Goal: Task Accomplishment & Management: Manage account settings

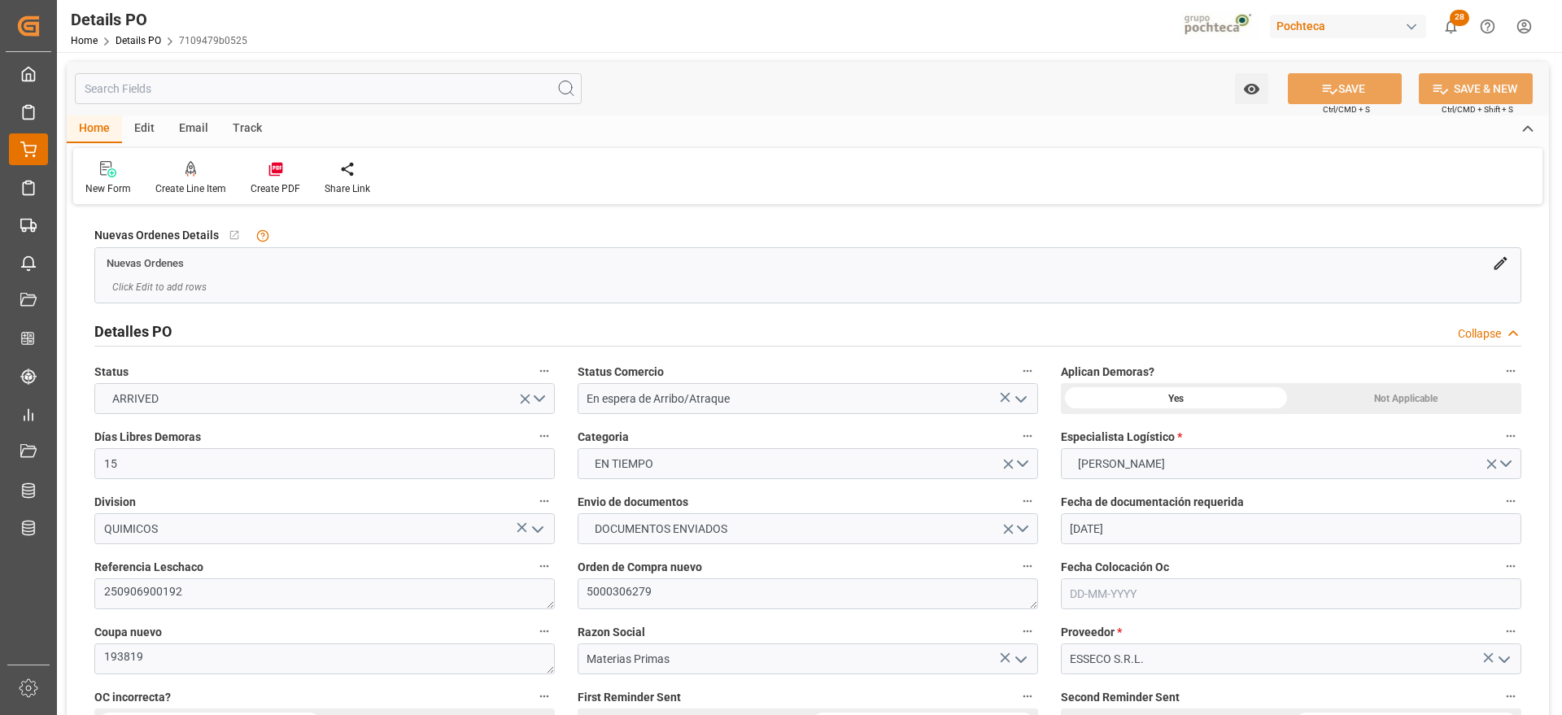
scroll to position [305, 0]
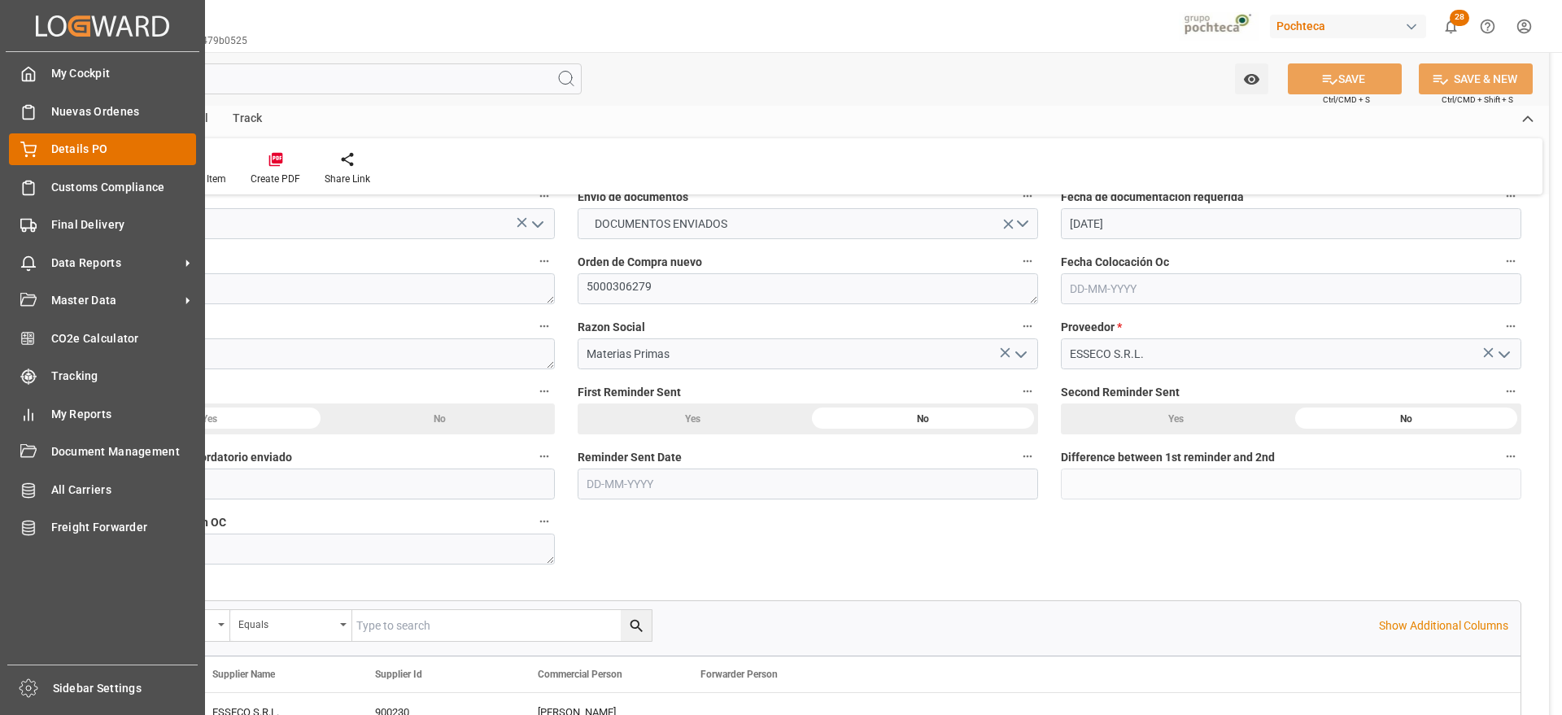
click at [40, 145] on div "Details PO Details PO" at bounding box center [102, 149] width 187 height 32
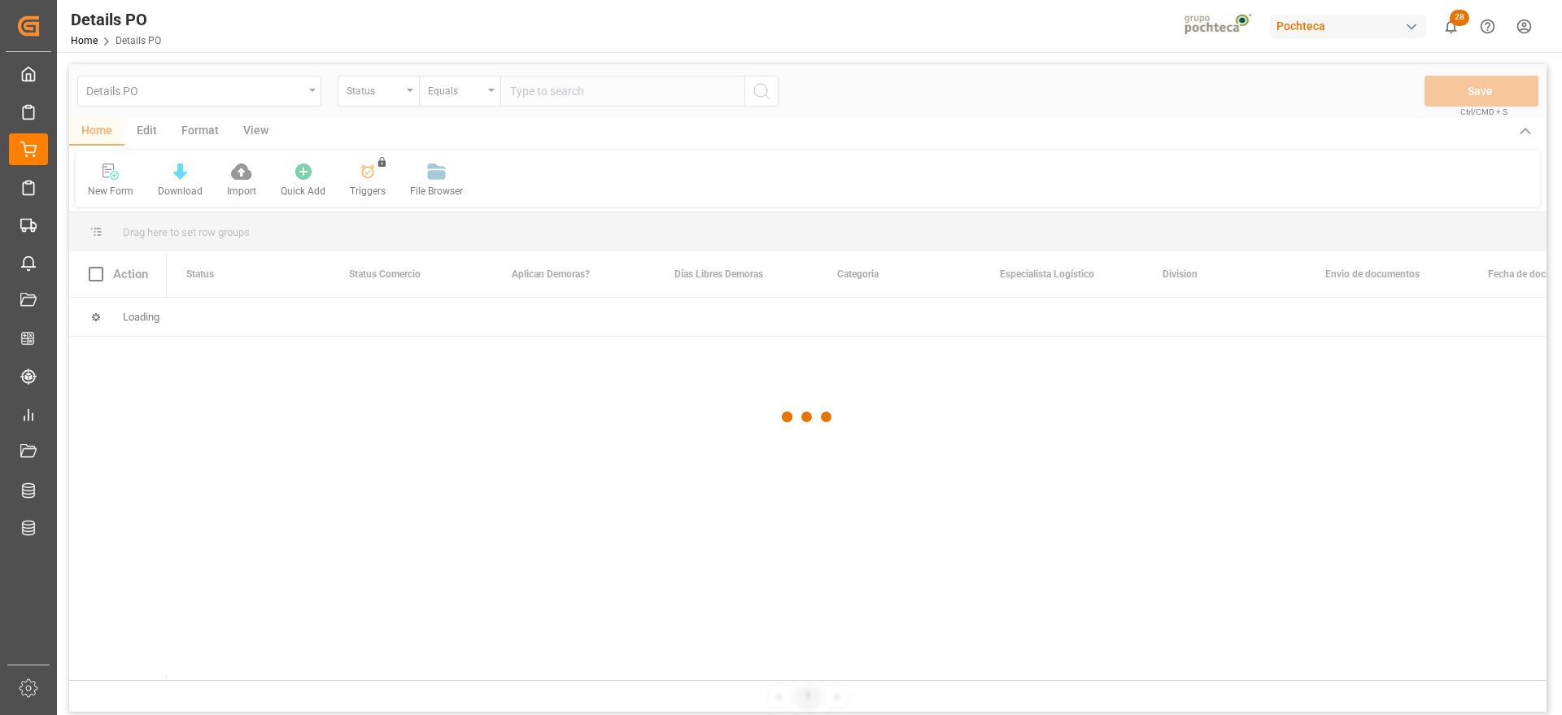
click at [371, 92] on div at bounding box center [807, 416] width 1477 height 705
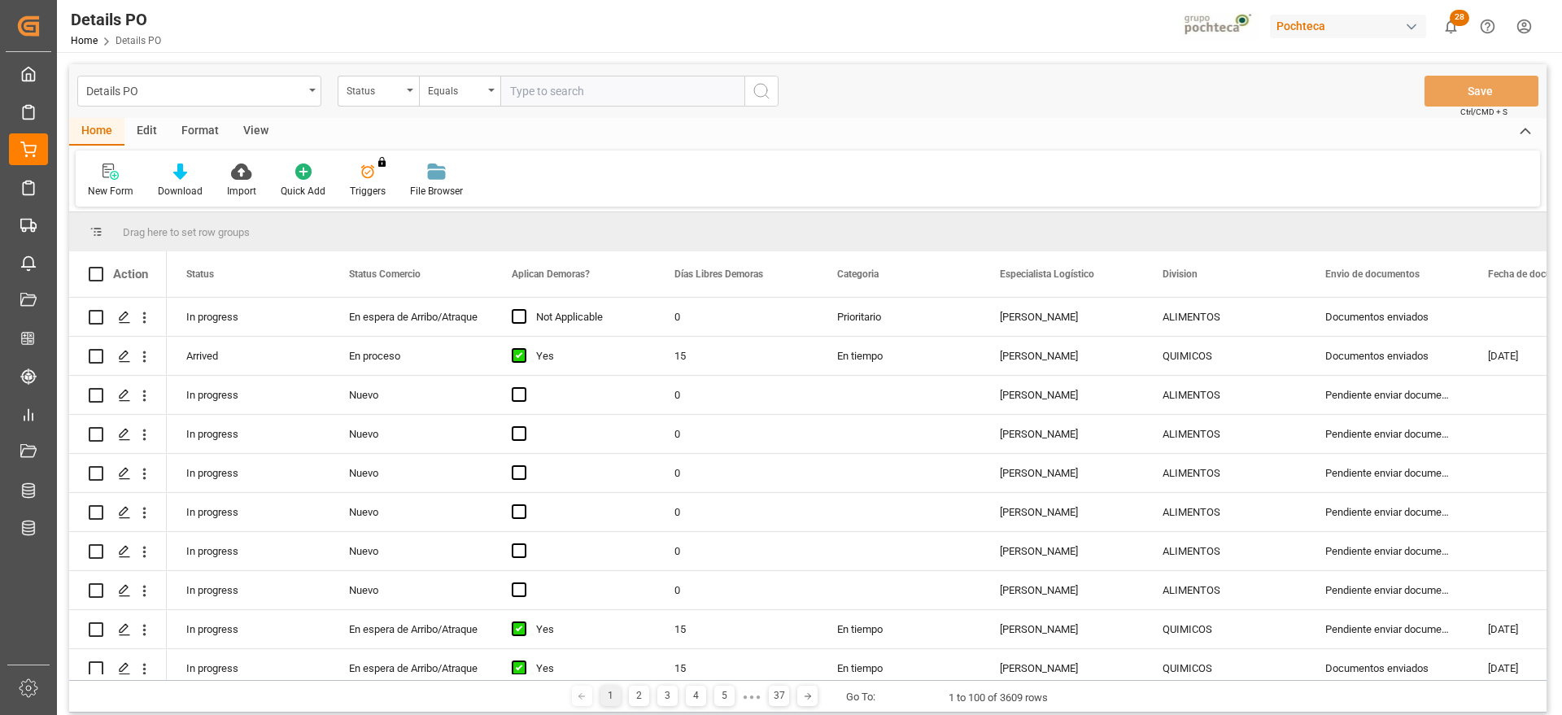
click at [371, 92] on div "Status" at bounding box center [374, 89] width 55 height 19
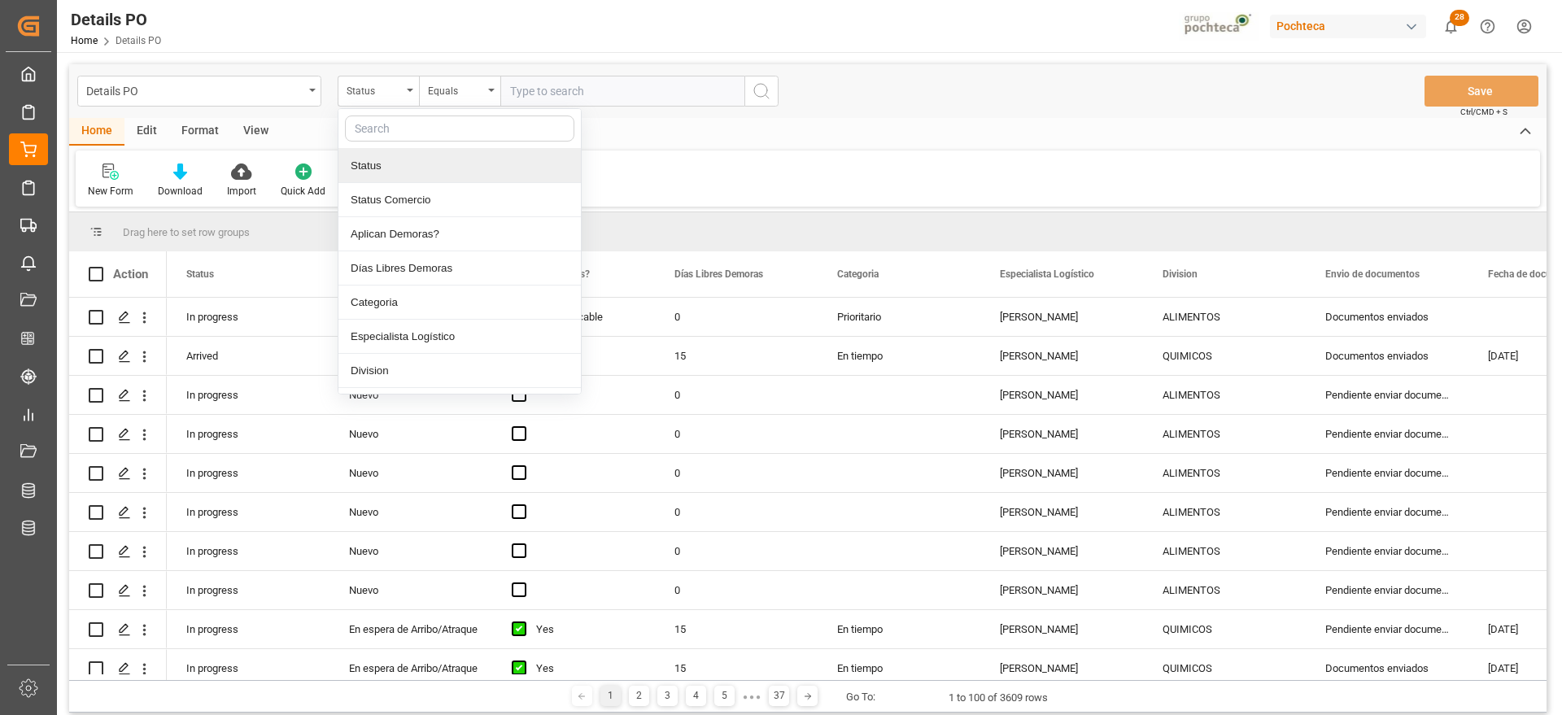
click at [404, 125] on input "text" at bounding box center [459, 129] width 229 height 26
type input "ref"
drag, startPoint x: 413, startPoint y: 164, endPoint x: 488, endPoint y: 140, distance: 78.5
click at [415, 164] on div "Referencia Leschaco" at bounding box center [459, 166] width 242 height 34
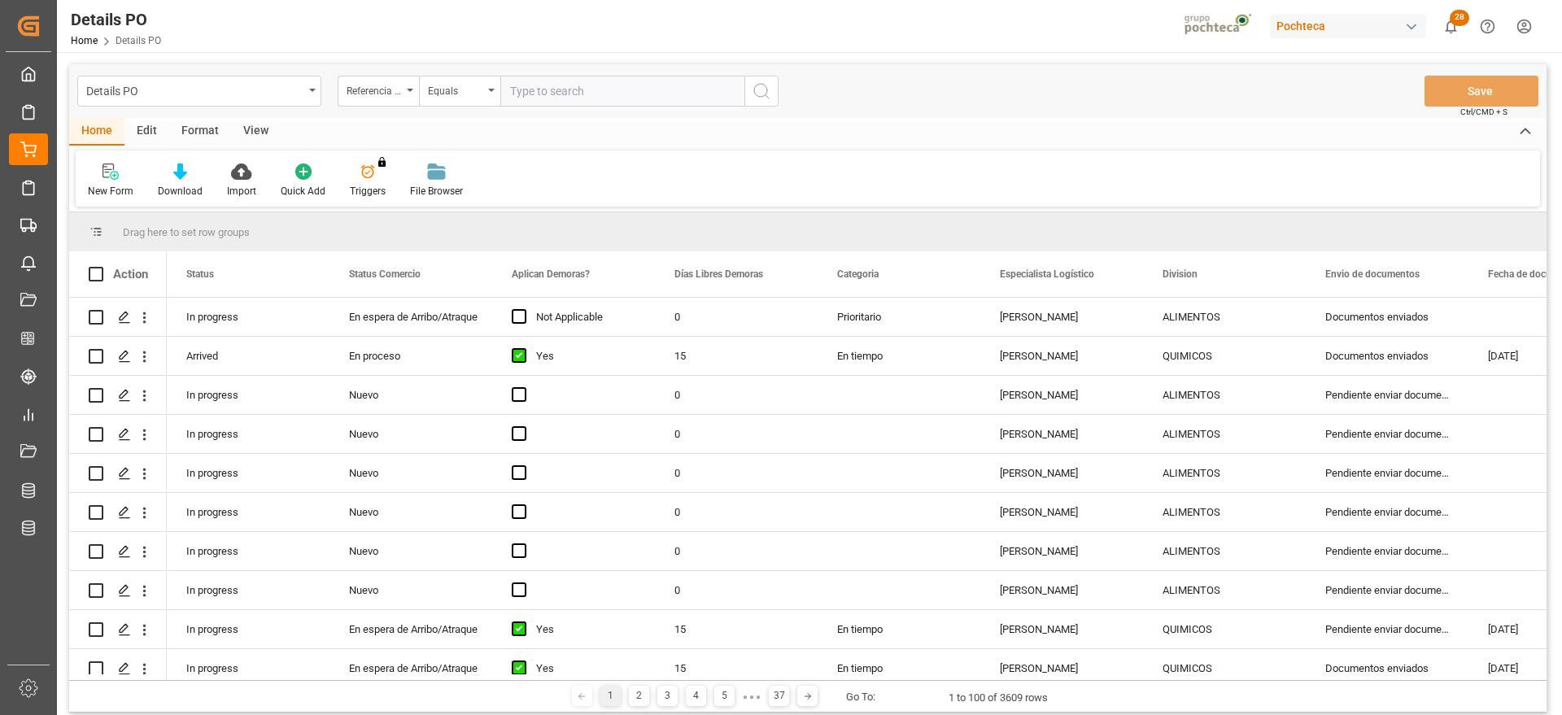
click at [525, 99] on input "text" at bounding box center [622, 91] width 244 height 31
paste input "250906900191"
type input "250906900191"
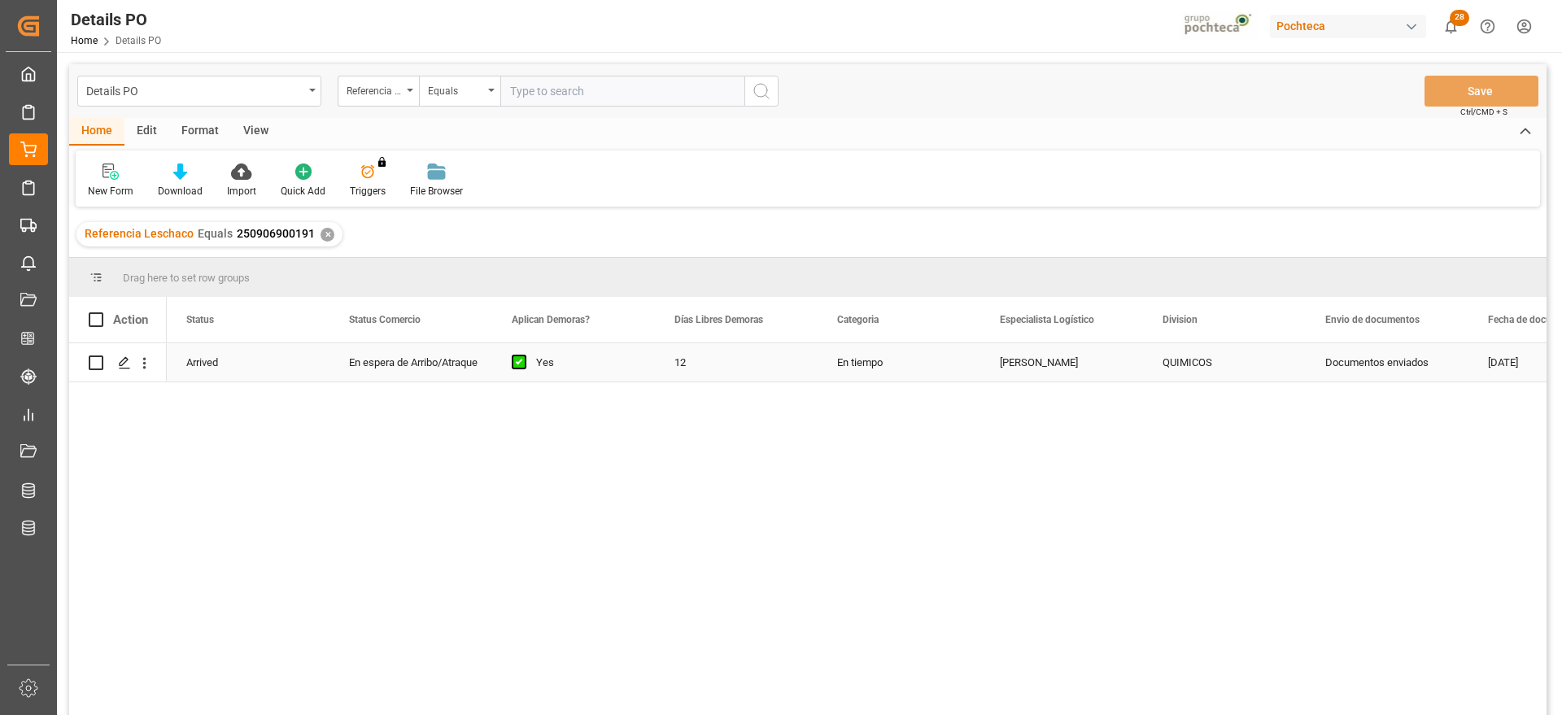
click at [394, 362] on div "En espera de Arribo/Atraque" at bounding box center [411, 362] width 124 height 37
click at [126, 363] on icon "Press SPACE to select this row." at bounding box center [124, 362] width 13 height 13
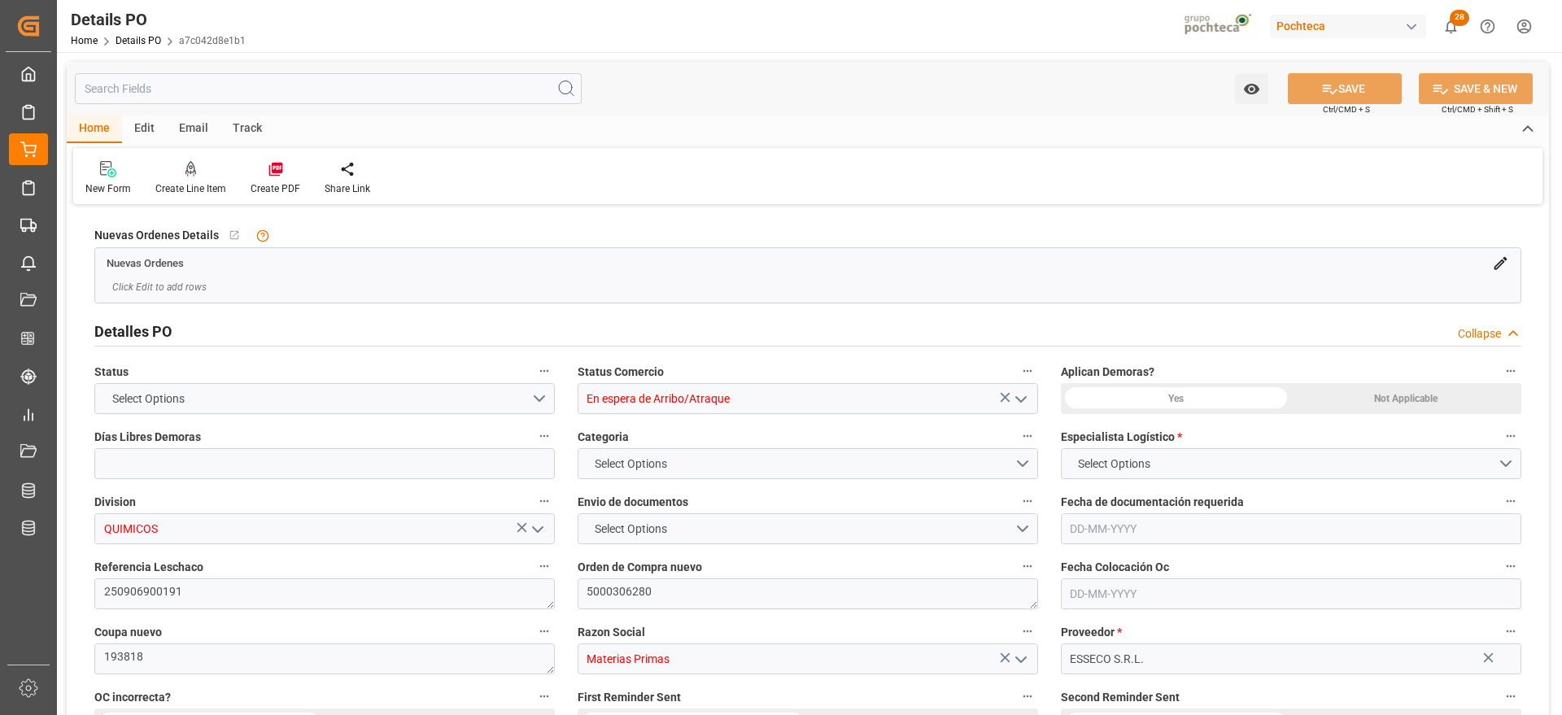
type input "12"
type input "1"
type input "[DATE]"
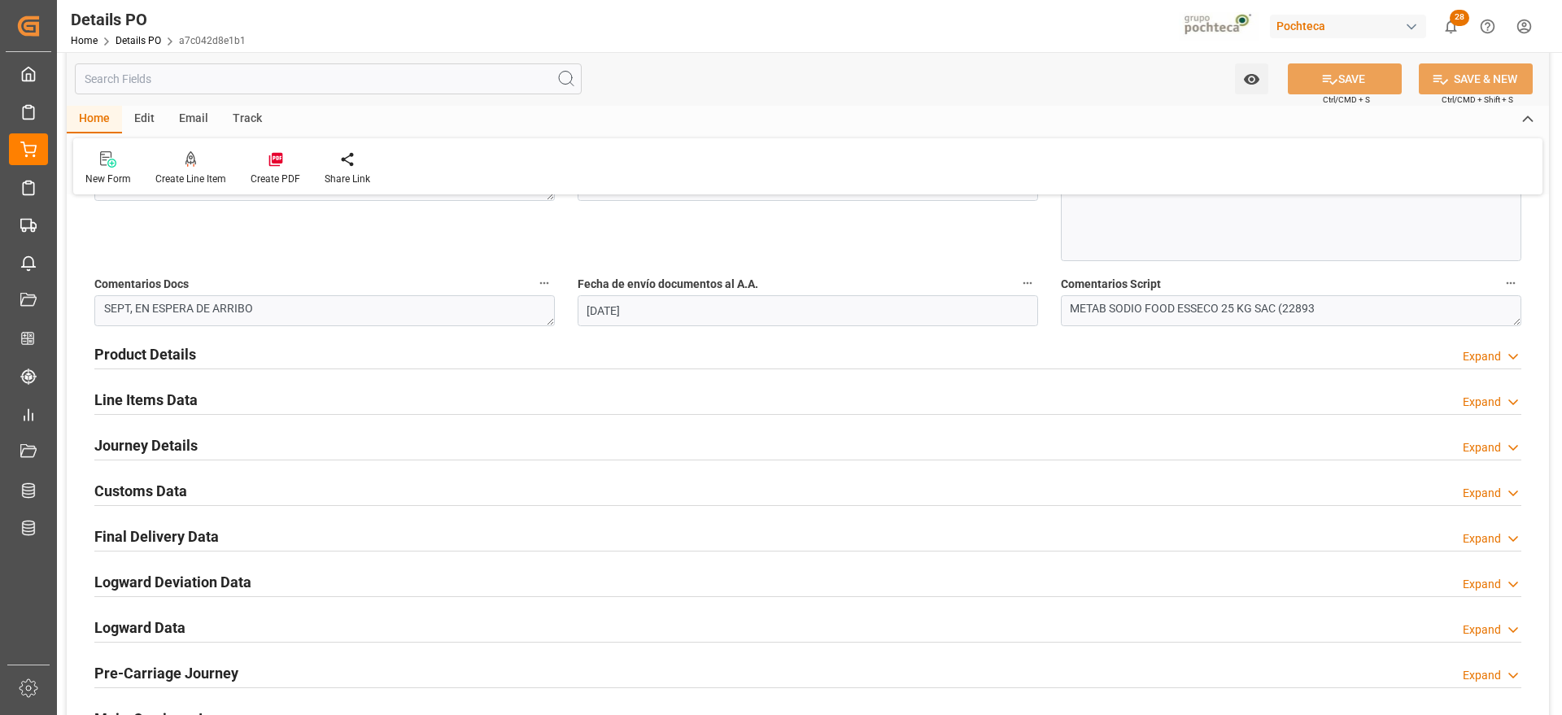
scroll to position [915, 0]
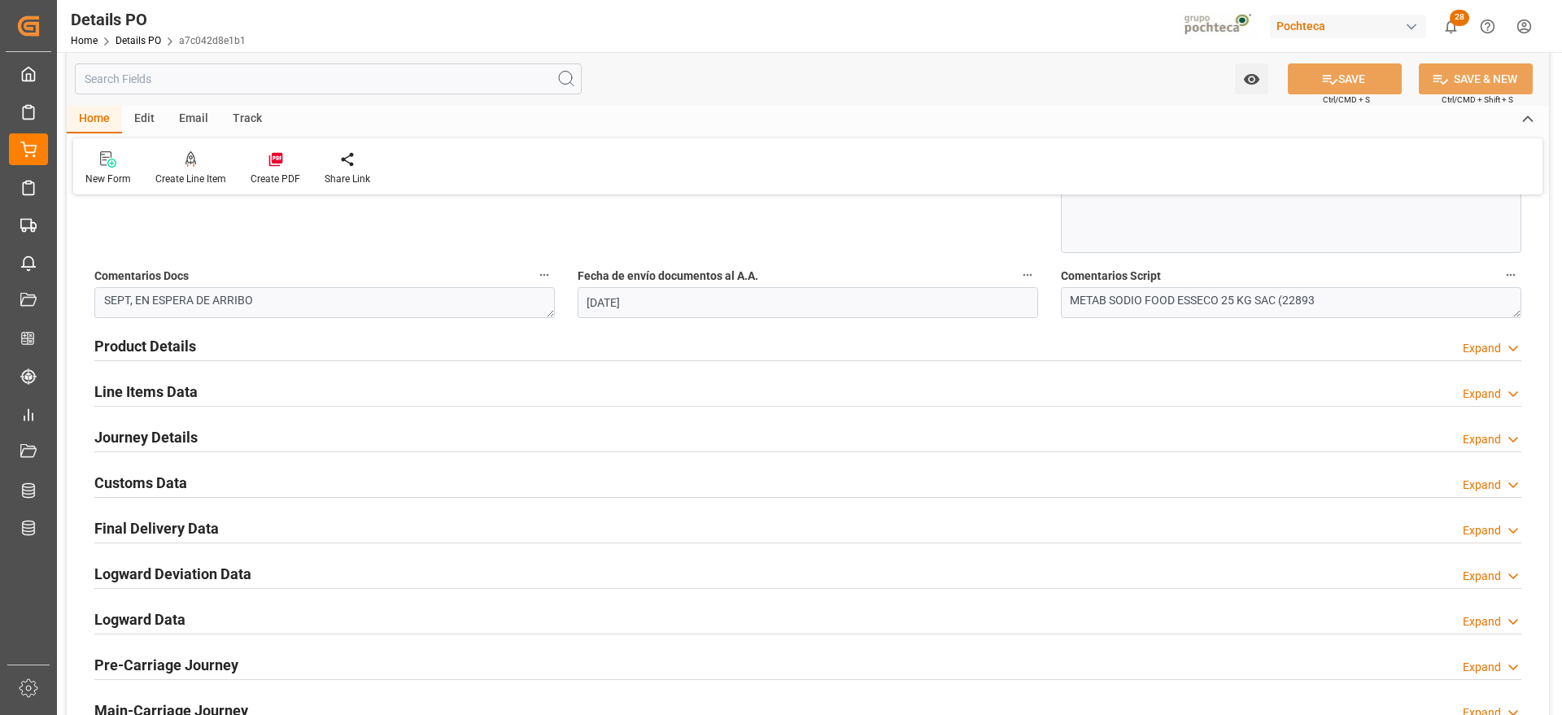
click at [163, 379] on div "Line Items Data" at bounding box center [145, 390] width 103 height 31
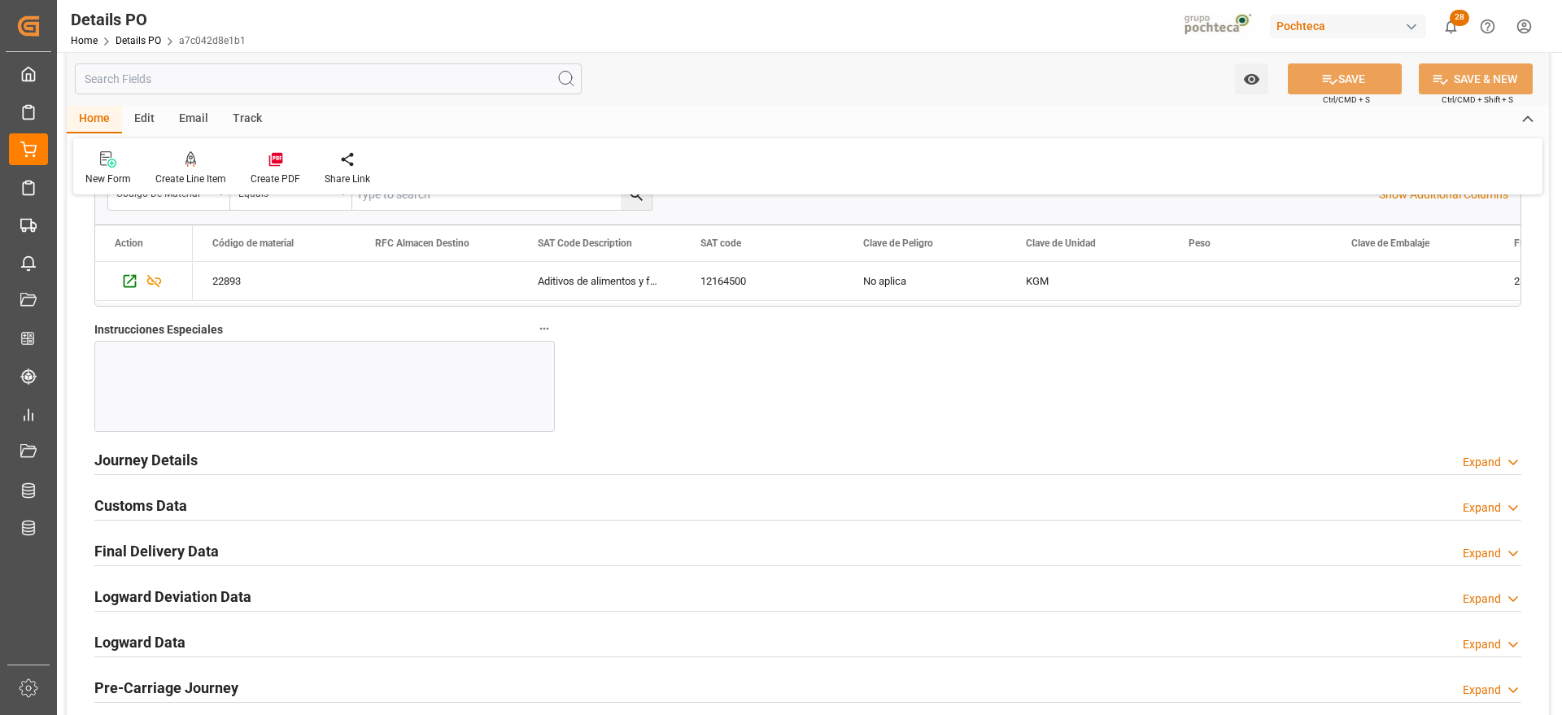
scroll to position [1627, 0]
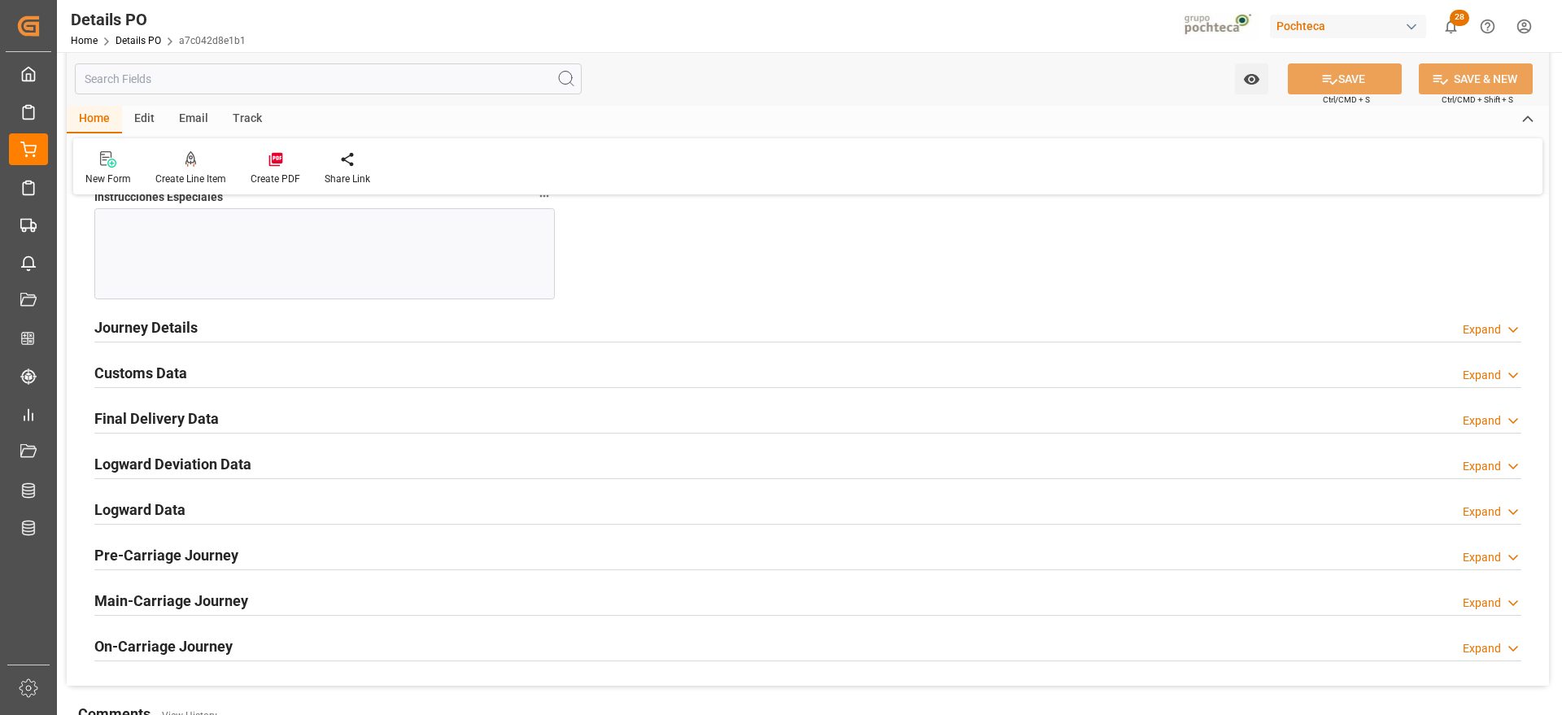
click at [158, 373] on h2 "Customs Data" at bounding box center [140, 373] width 93 height 22
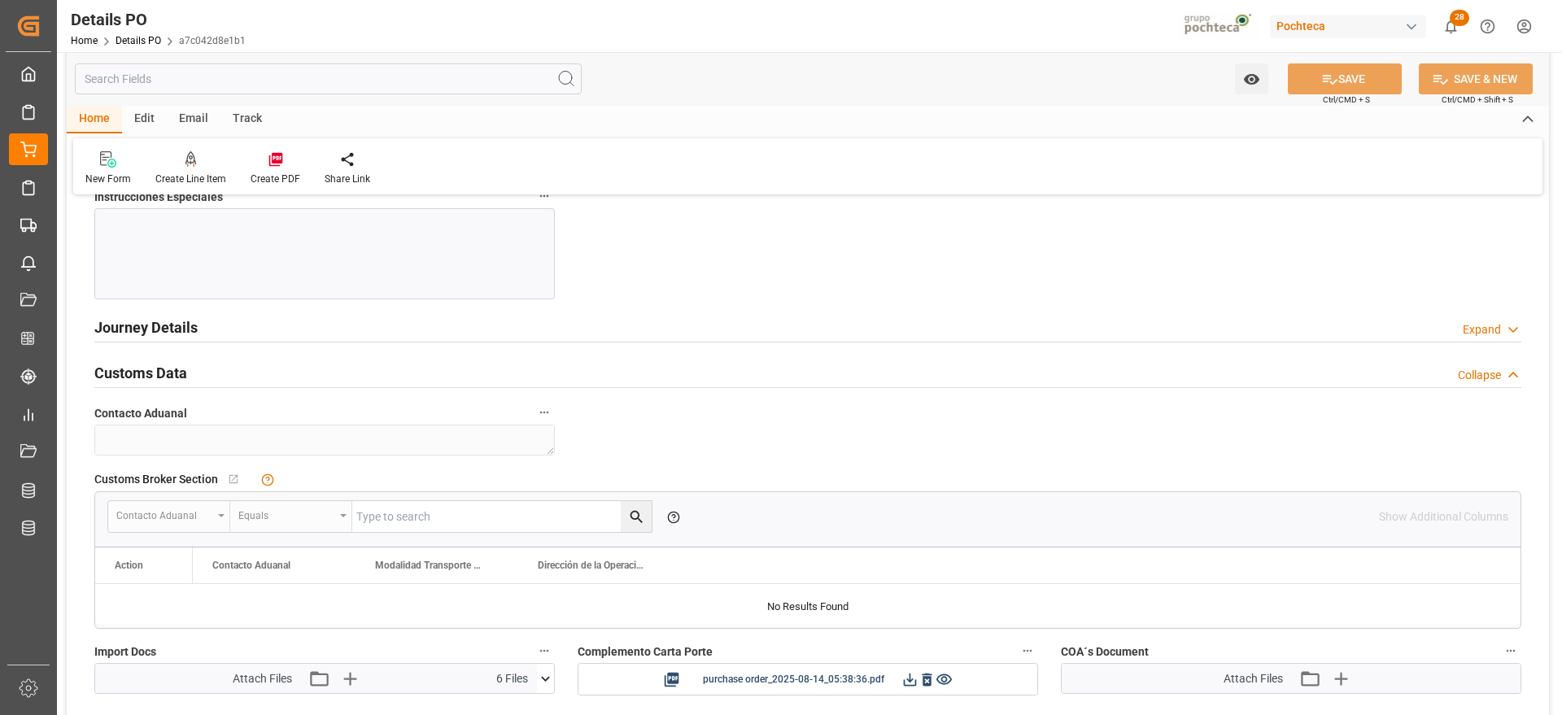
scroll to position [1830, 0]
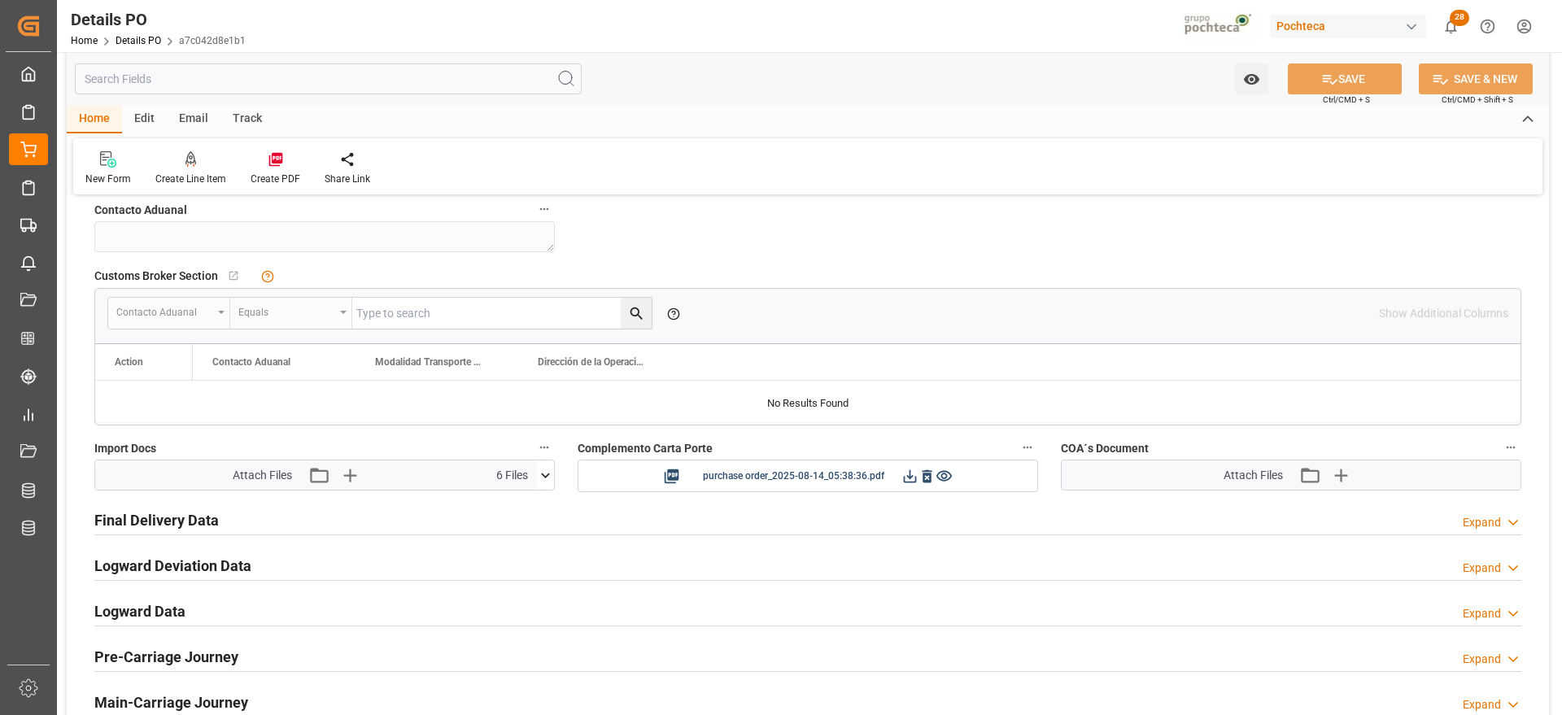
click at [544, 474] on icon at bounding box center [545, 475] width 9 height 5
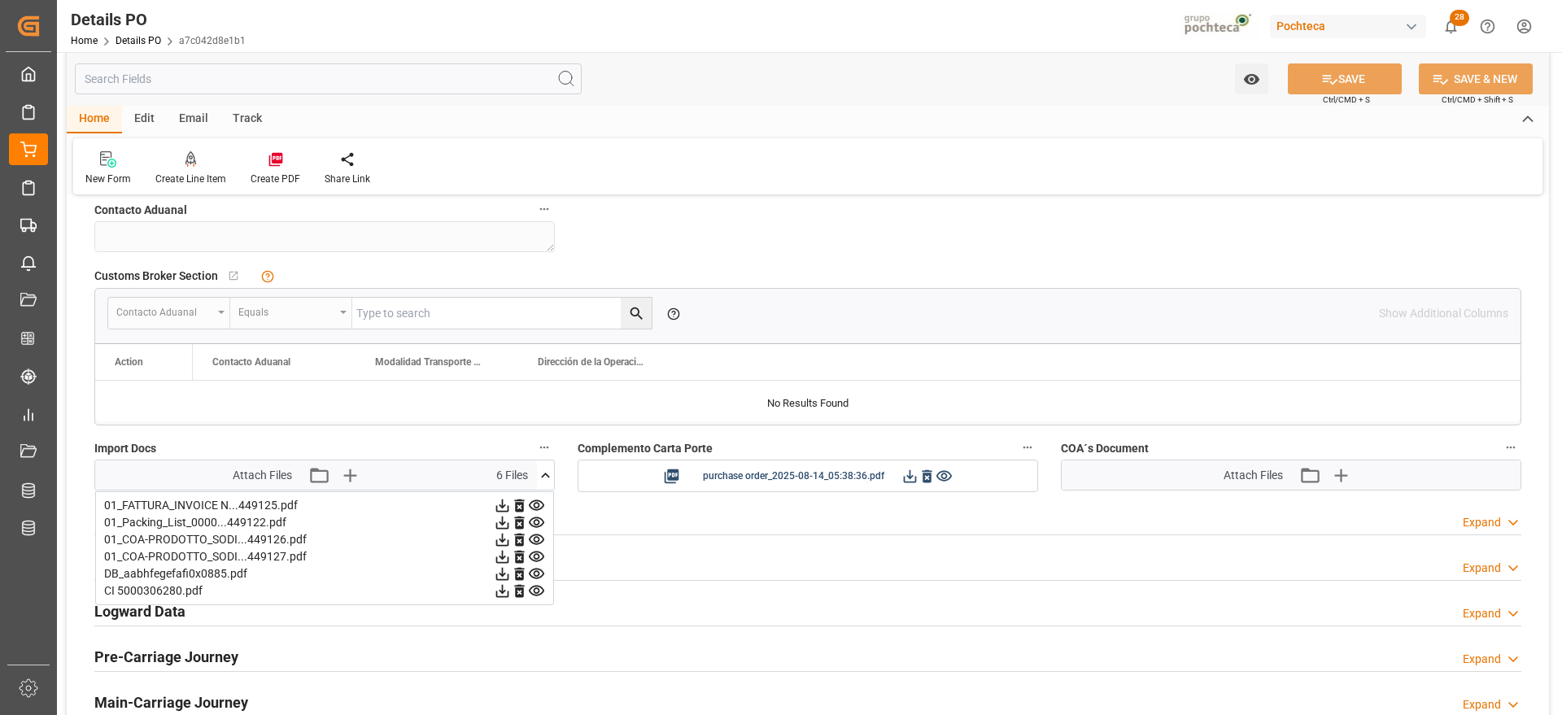
click at [495, 540] on icon at bounding box center [502, 539] width 17 height 17
click at [504, 556] on icon at bounding box center [502, 557] width 13 height 13
click at [1342, 474] on icon "button" at bounding box center [1339, 475] width 15 height 15
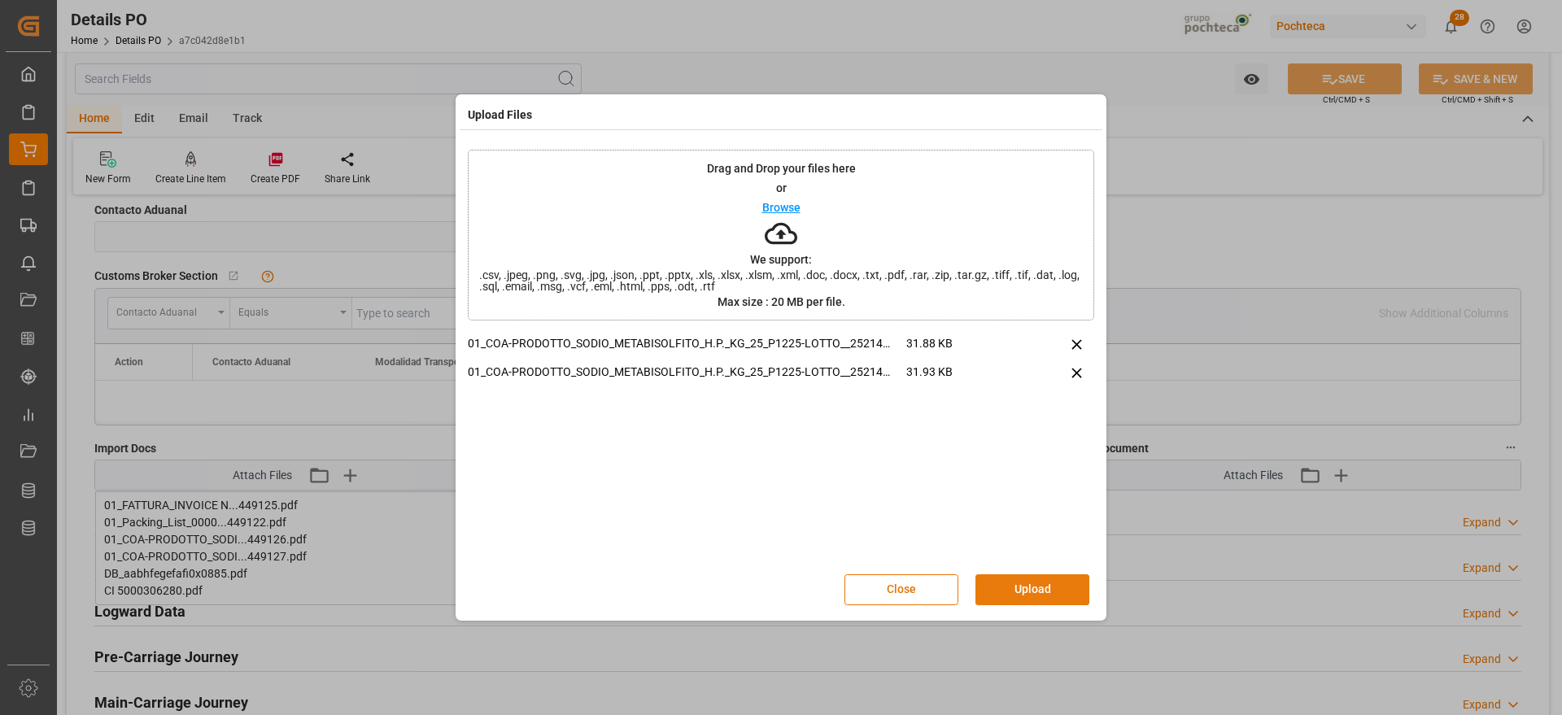
click at [1036, 582] on button "Upload" at bounding box center [1032, 589] width 114 height 31
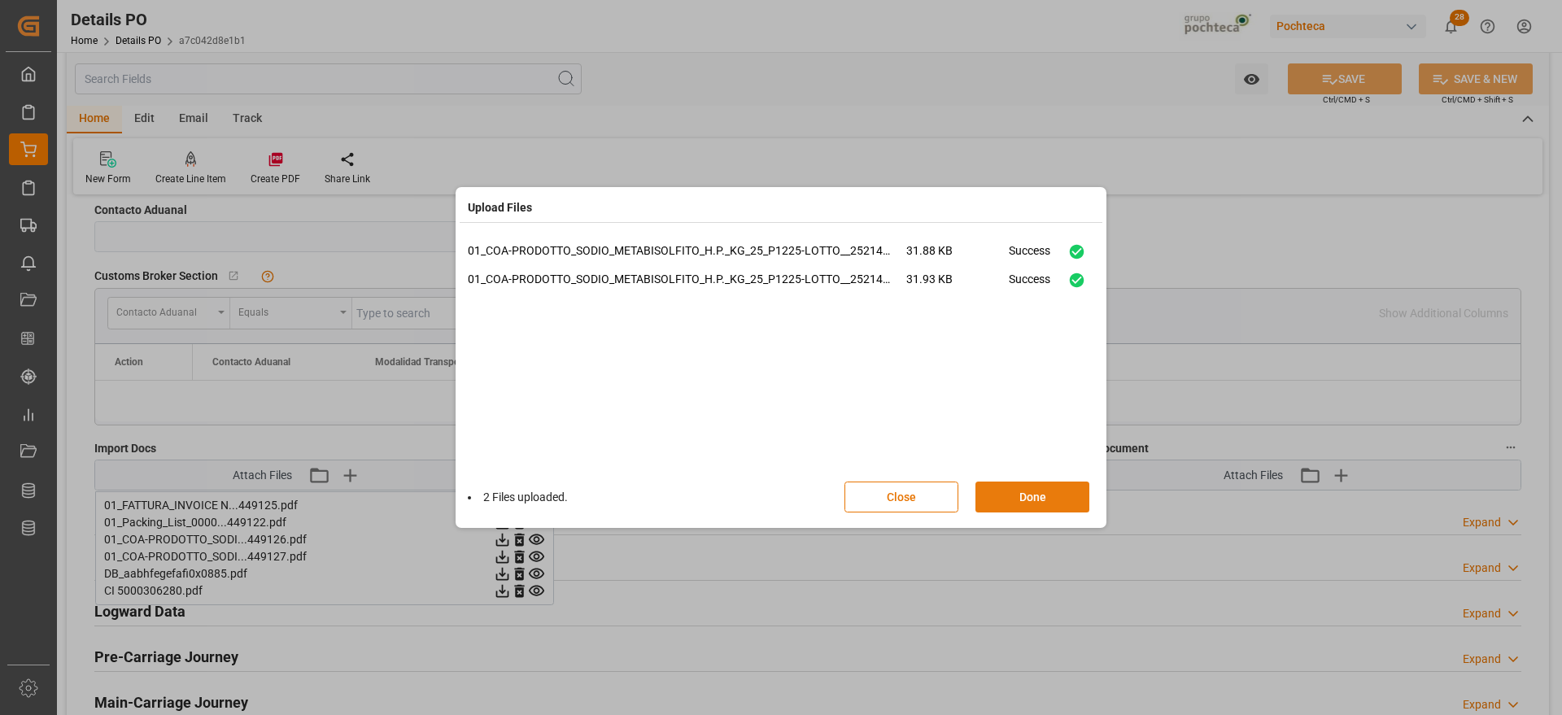
click at [1017, 500] on button "Done" at bounding box center [1032, 497] width 114 height 31
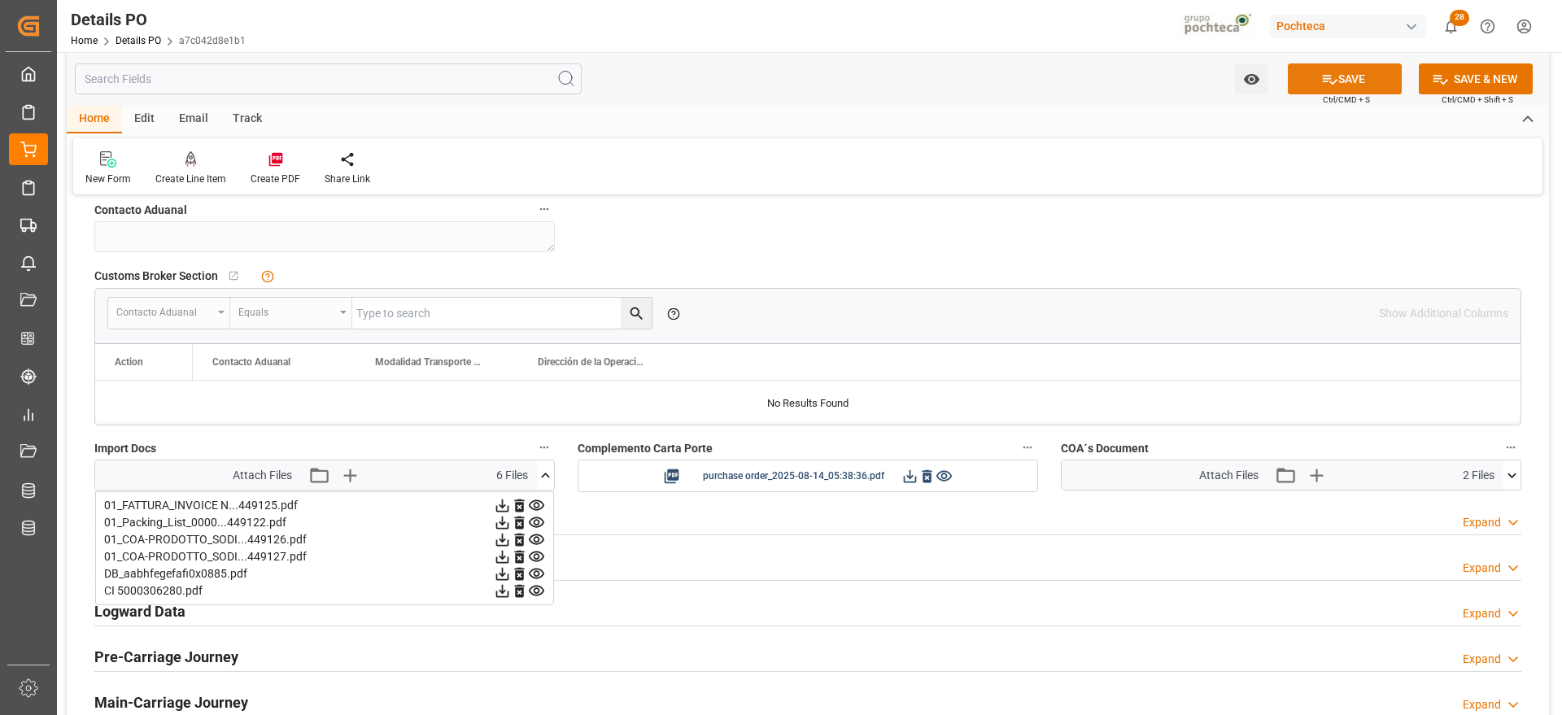
click at [1332, 82] on icon at bounding box center [1329, 79] width 17 height 17
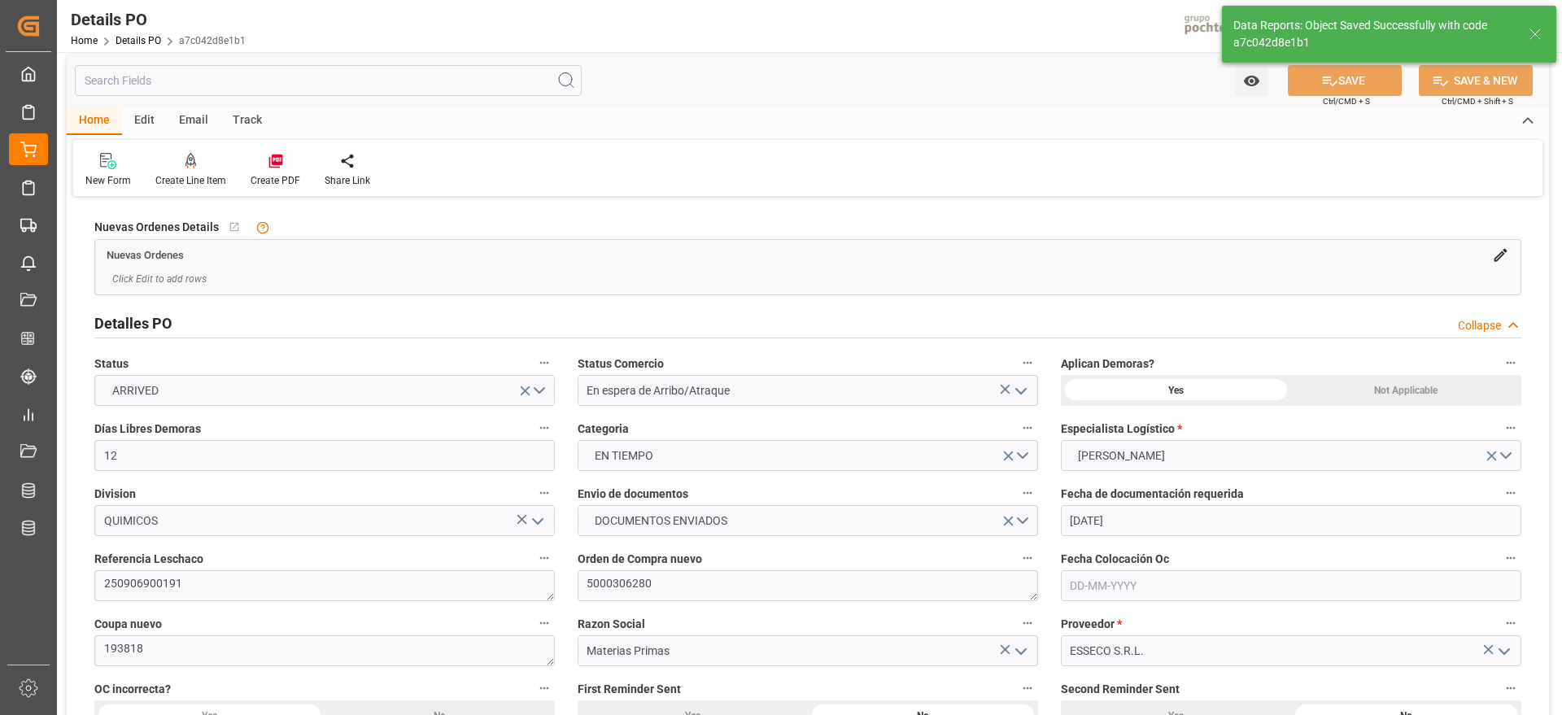
scroll to position [0, 0]
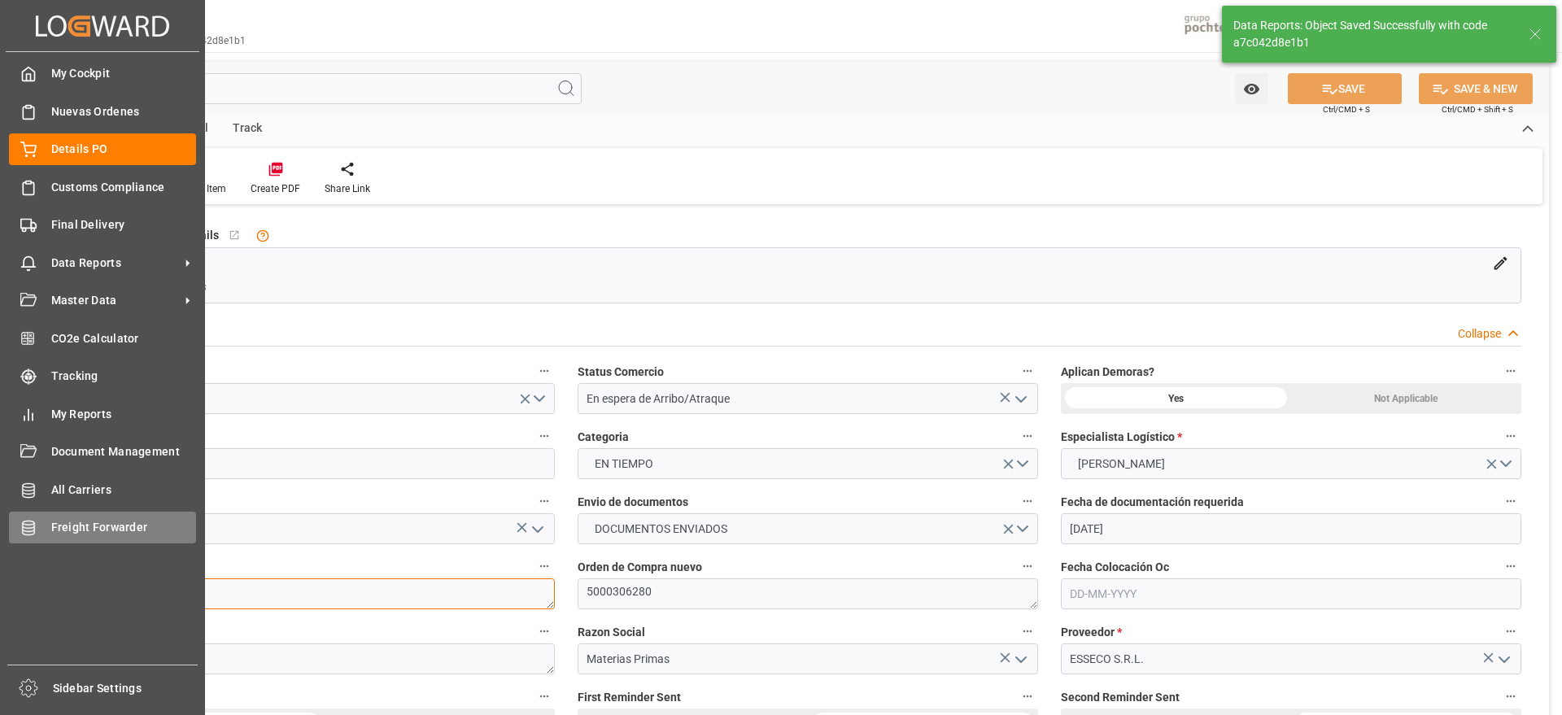
drag, startPoint x: 186, startPoint y: 600, endPoint x: 181, endPoint y: 527, distance: 72.6
click at [28, 582] on div "Created by potrace 1.15, written by [PERSON_NAME] [DATE]-[DATE] Created by potr…" at bounding box center [781, 357] width 1562 height 715
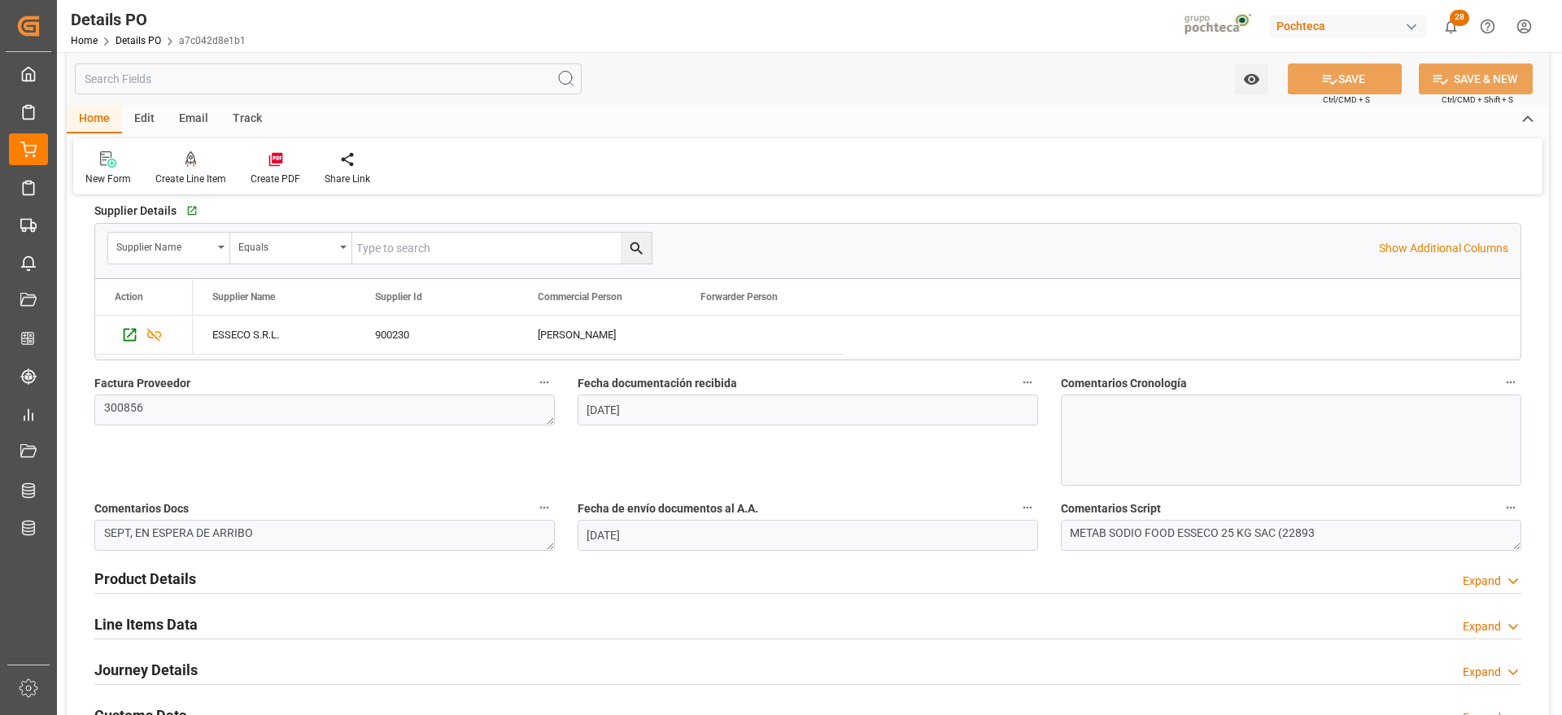
scroll to position [813, 0]
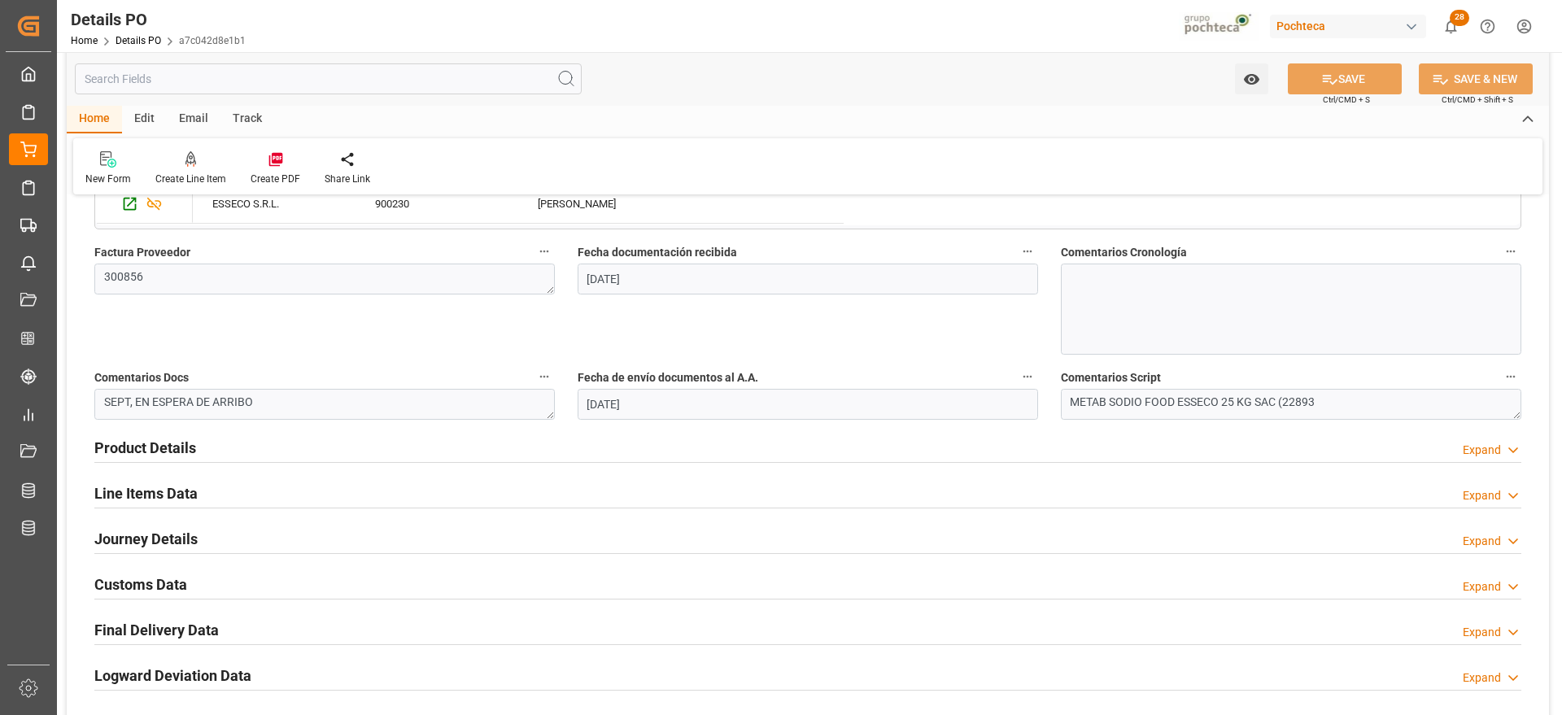
click at [154, 493] on h2 "Line Items Data" at bounding box center [145, 493] width 103 height 22
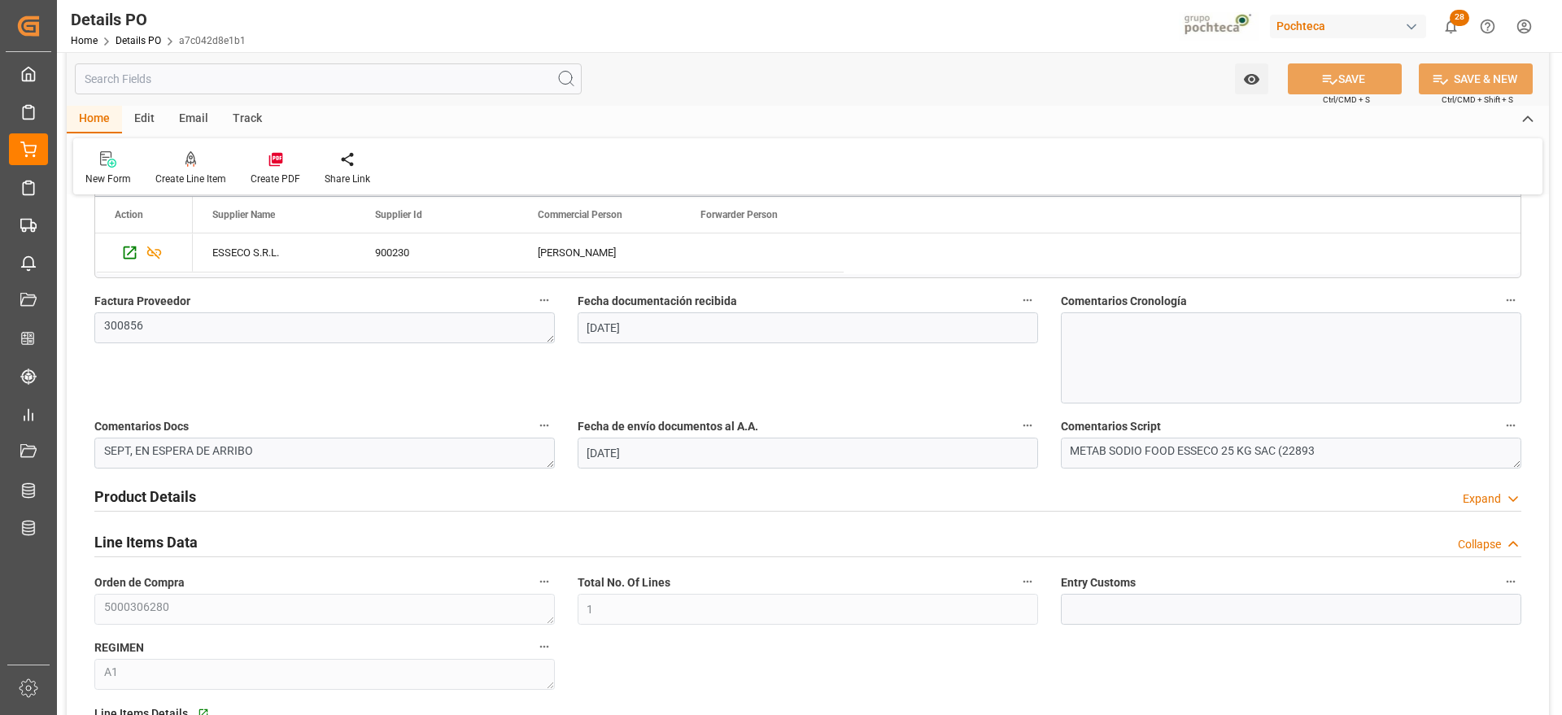
scroll to position [407, 0]
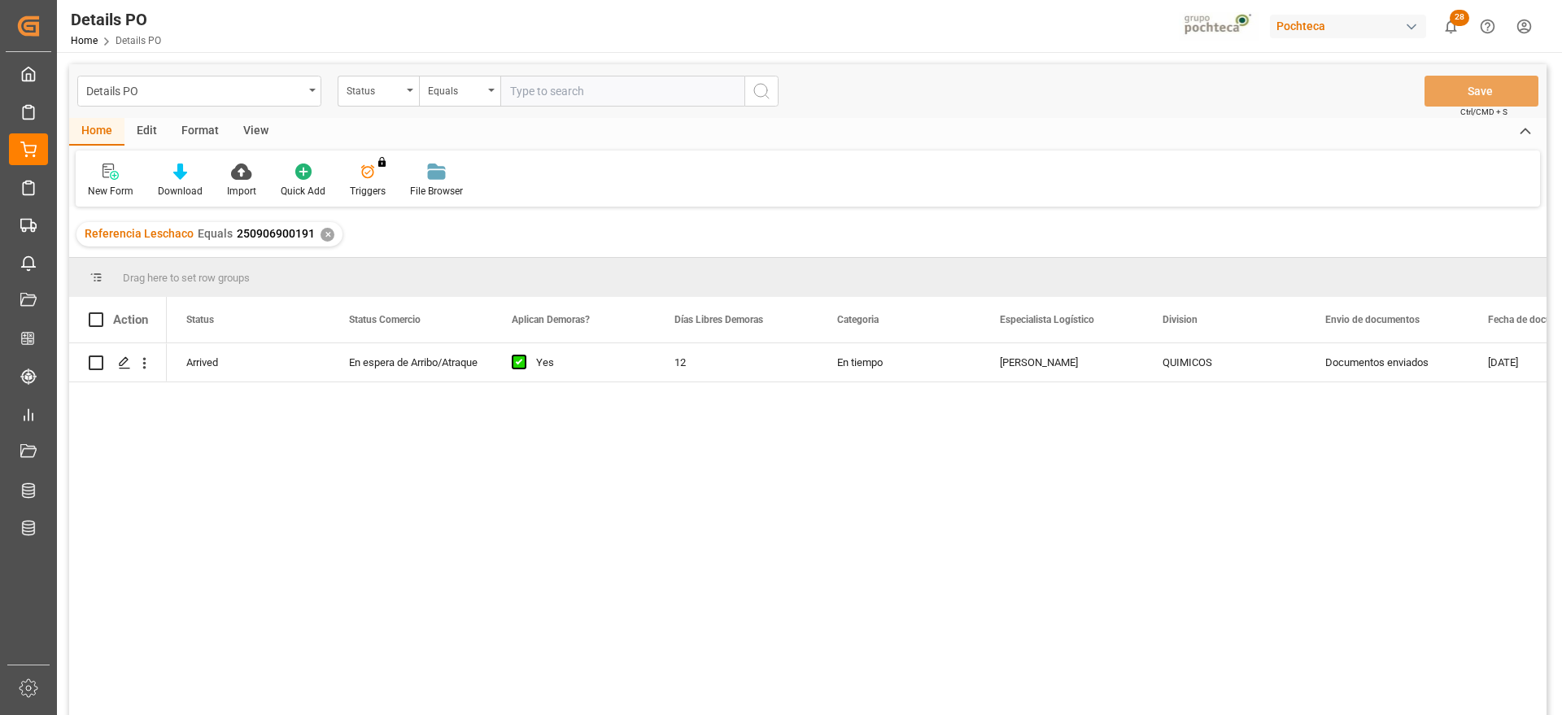
click at [321, 235] on div "✕" at bounding box center [328, 235] width 14 height 14
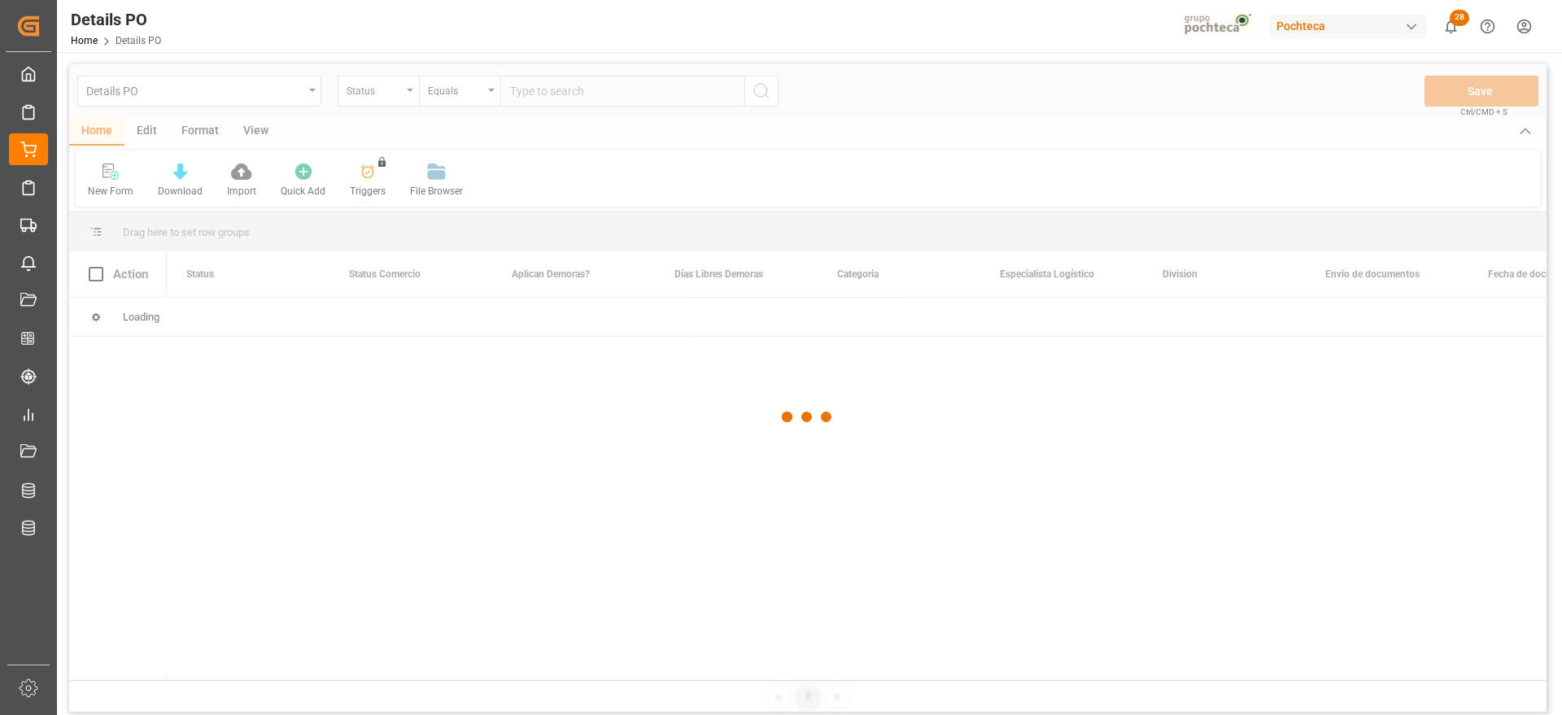
click at [365, 82] on div at bounding box center [807, 416] width 1477 height 705
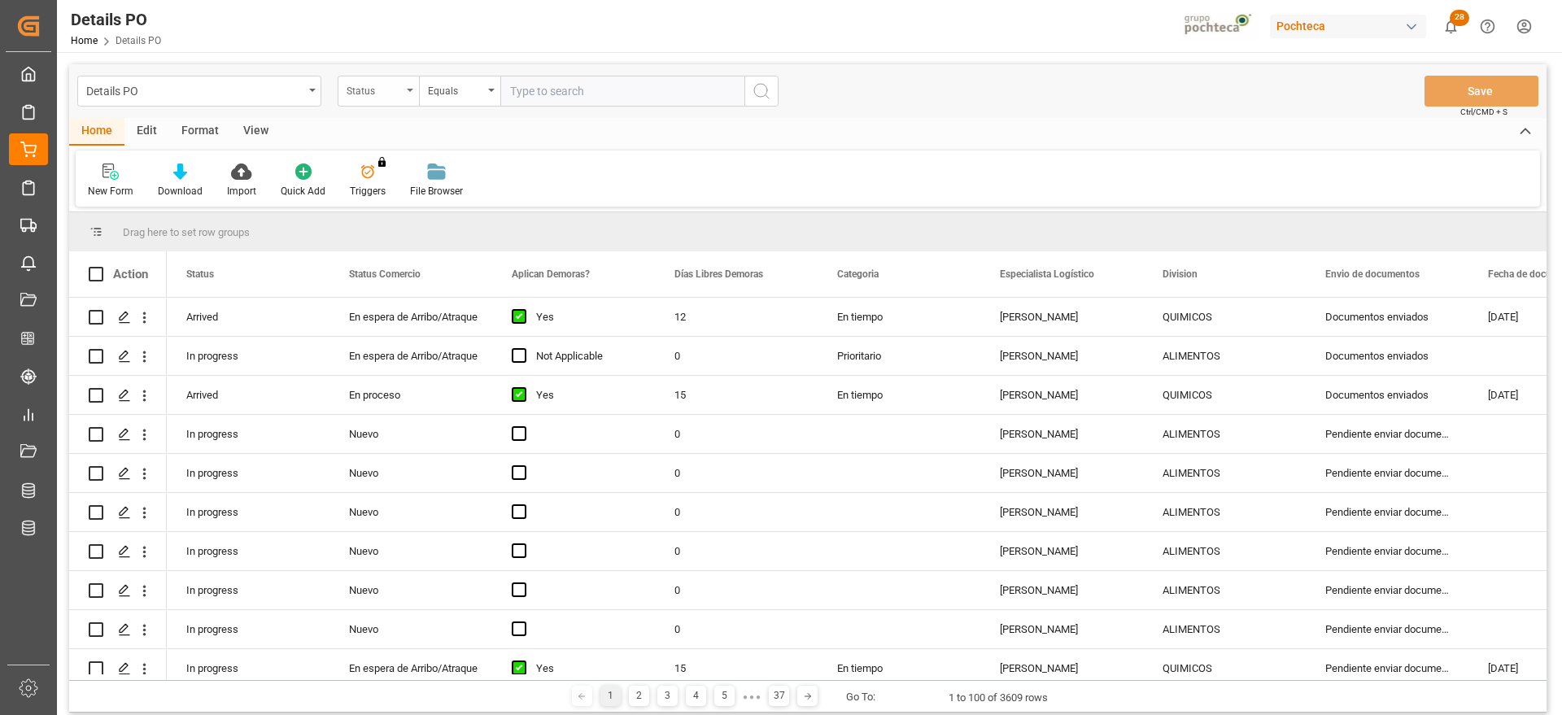
click at [380, 93] on div "Status" at bounding box center [374, 89] width 55 height 19
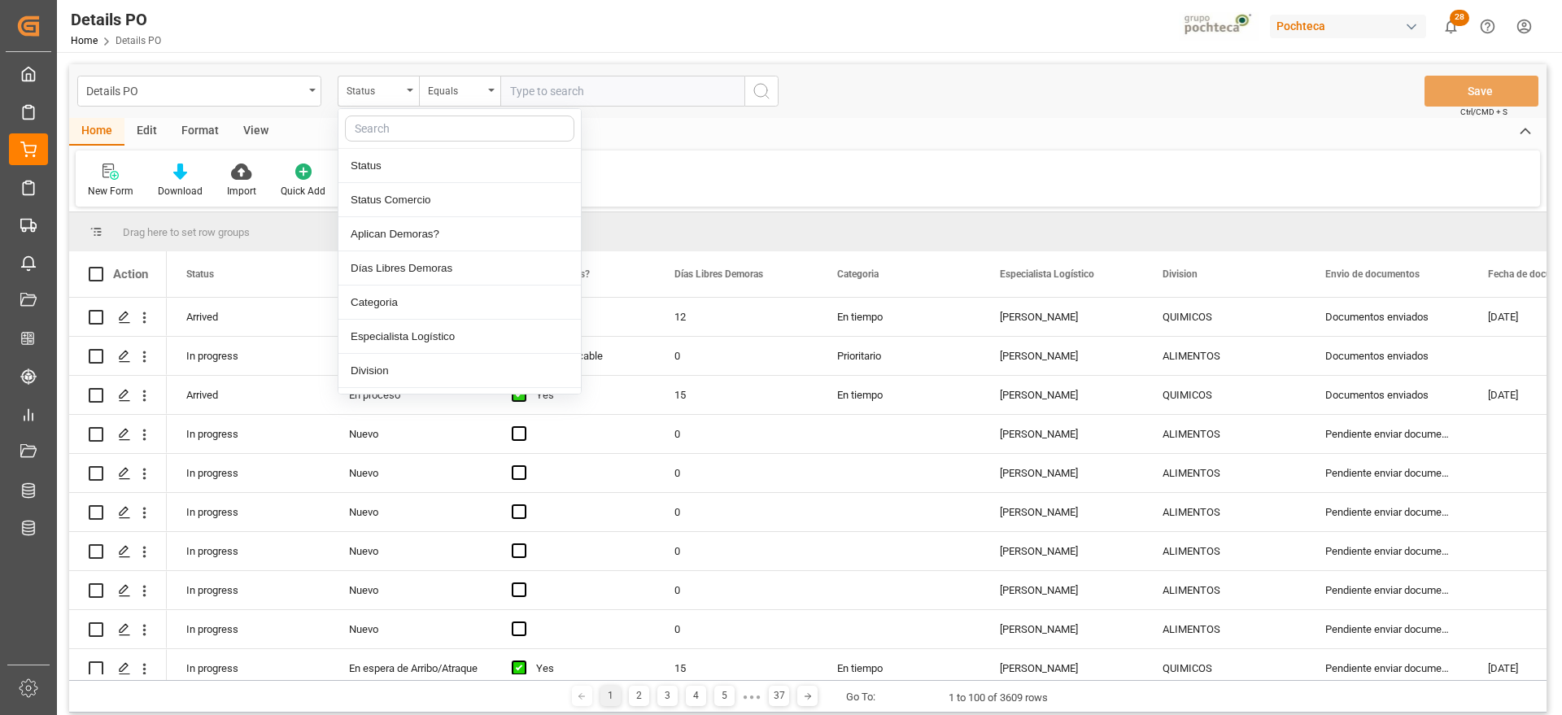
click at [381, 127] on input "text" at bounding box center [459, 129] width 229 height 26
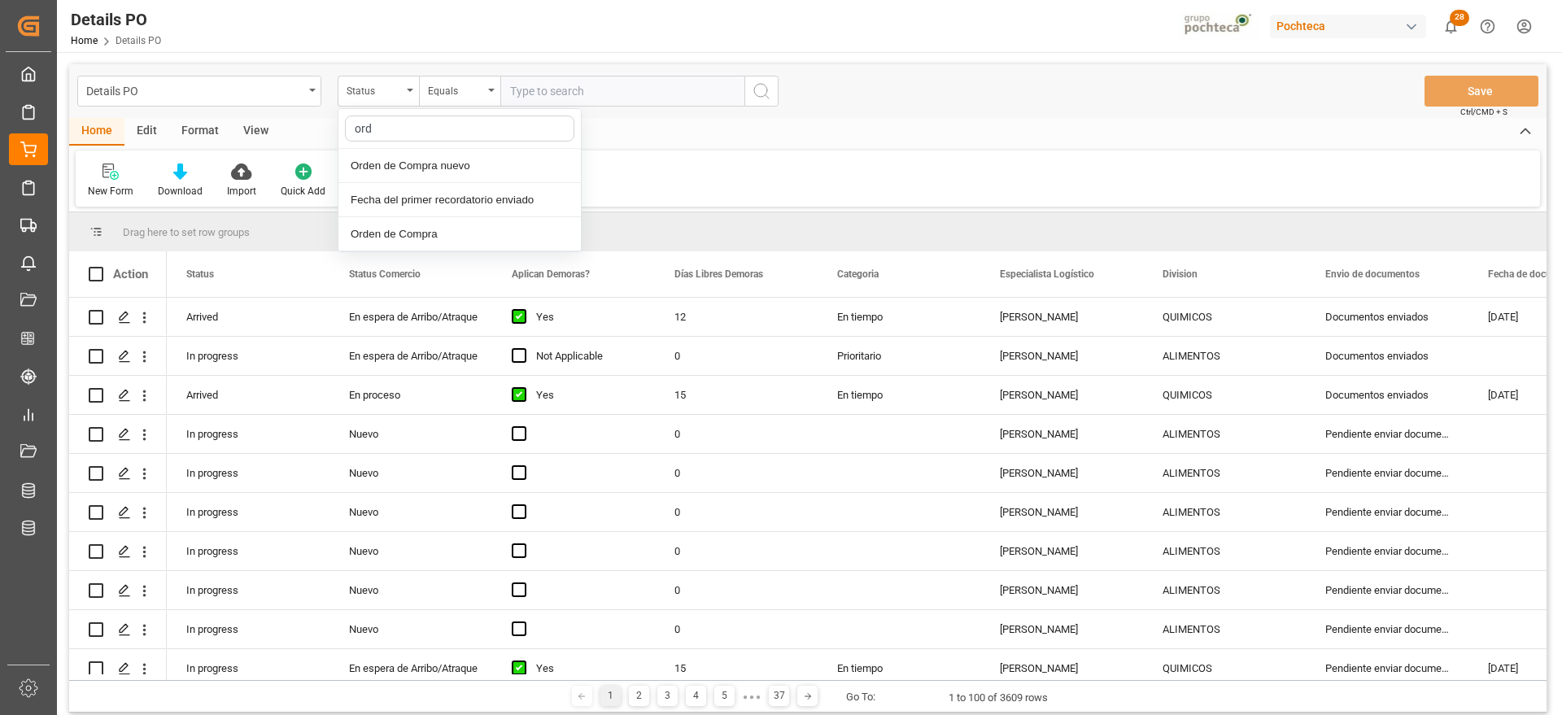
type input "orde"
click at [417, 165] on div "Orden de Compra nuevo" at bounding box center [459, 166] width 242 height 34
click at [565, 99] on input "text" at bounding box center [622, 91] width 244 height 31
paste input "5000305847"
type input "5000305847"
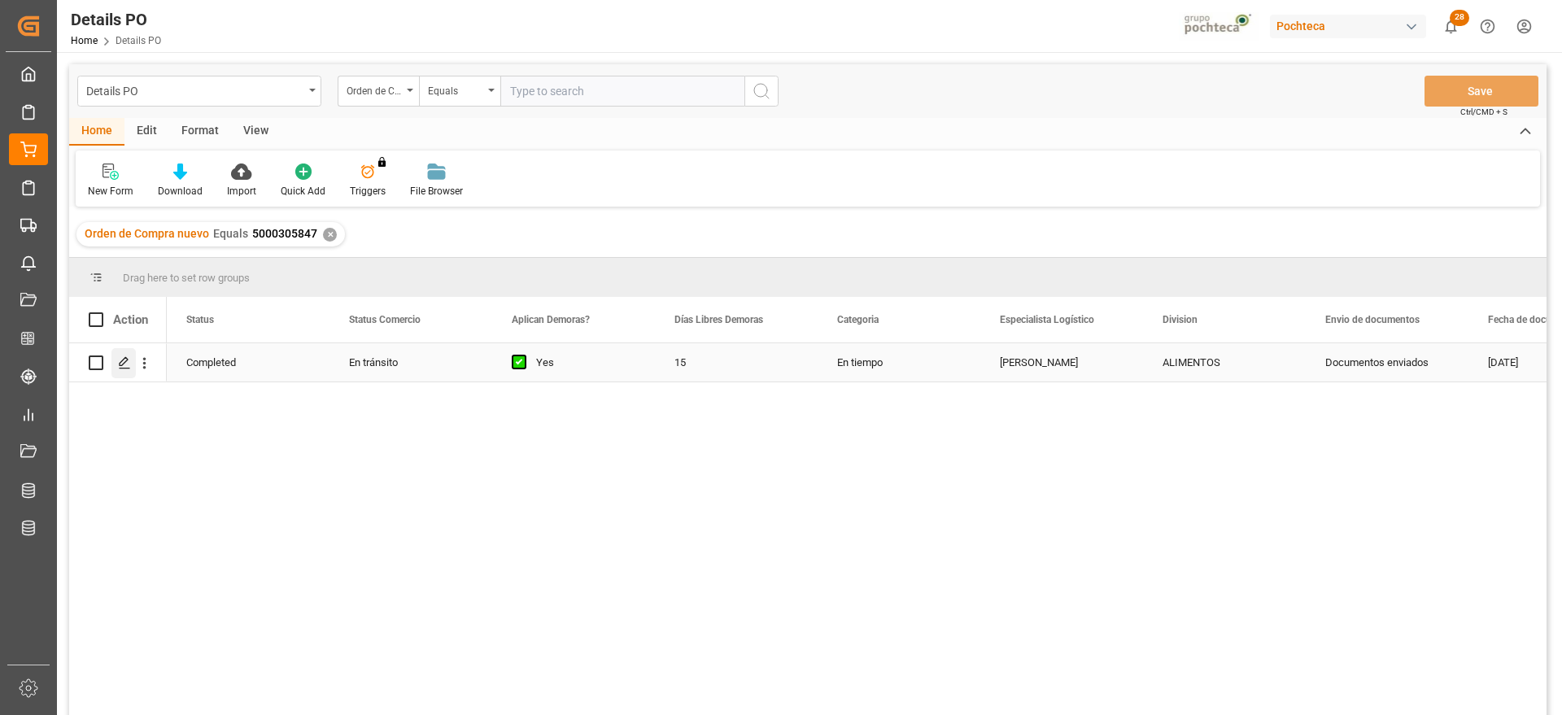
click at [116, 361] on div "Press SPACE to select this row." at bounding box center [123, 363] width 24 height 30
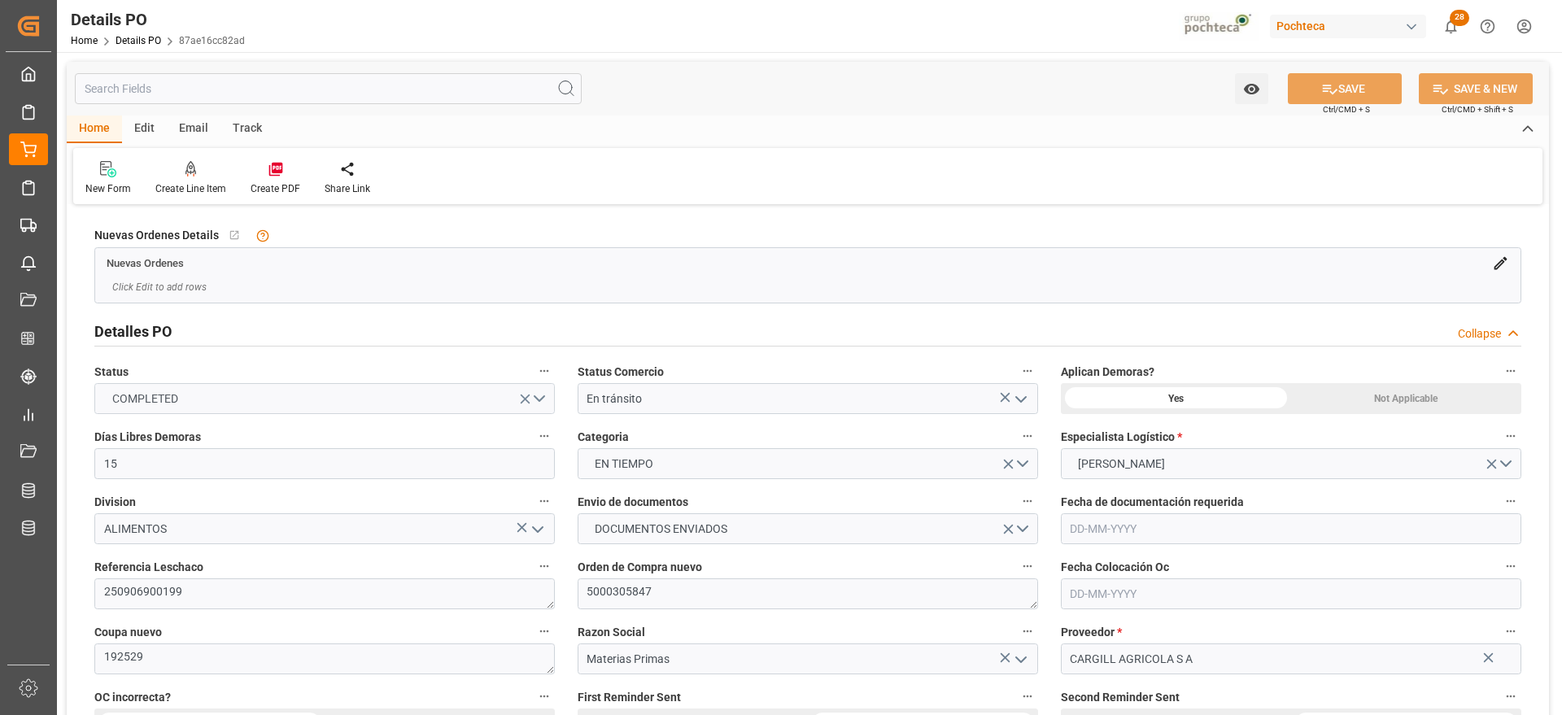
type input "15"
type input "[DATE]"
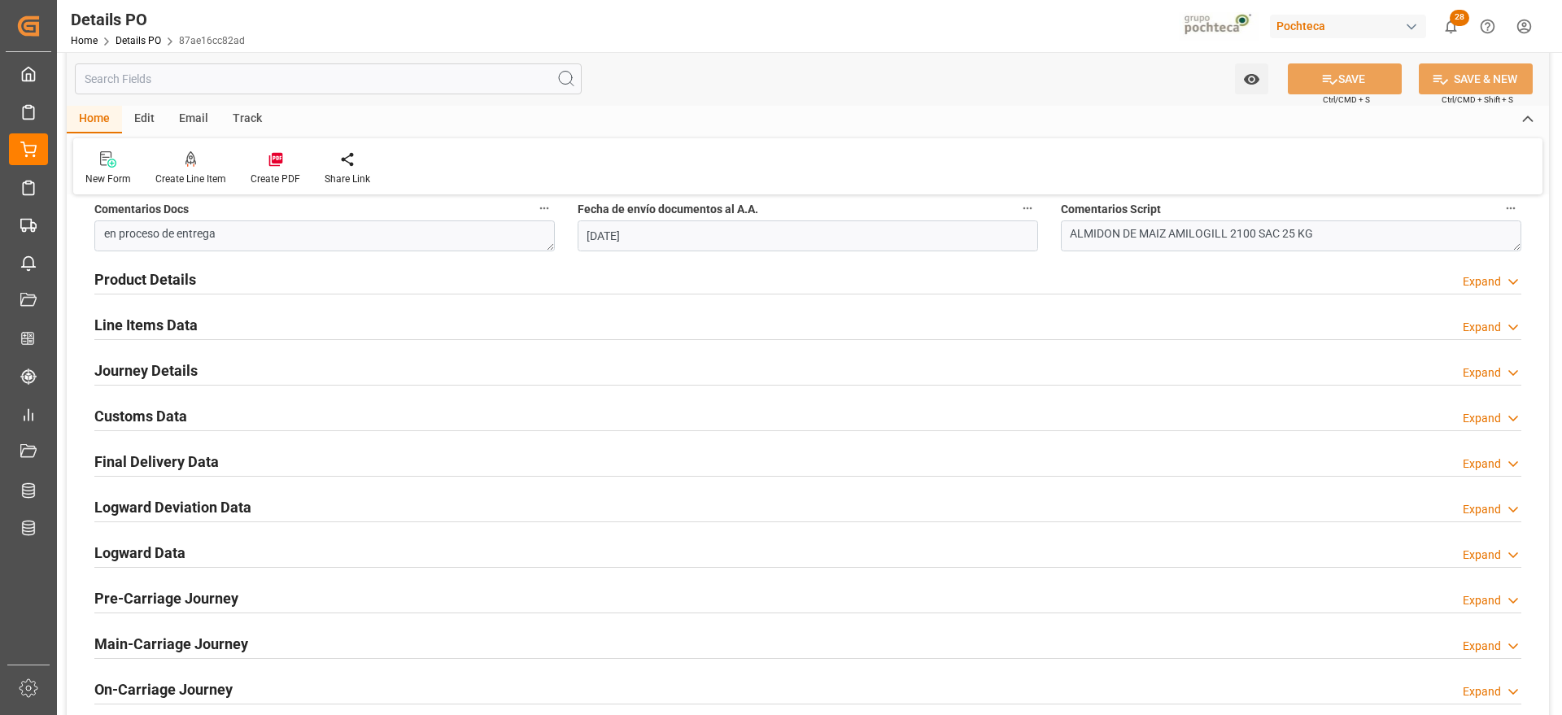
scroll to position [1017, 0]
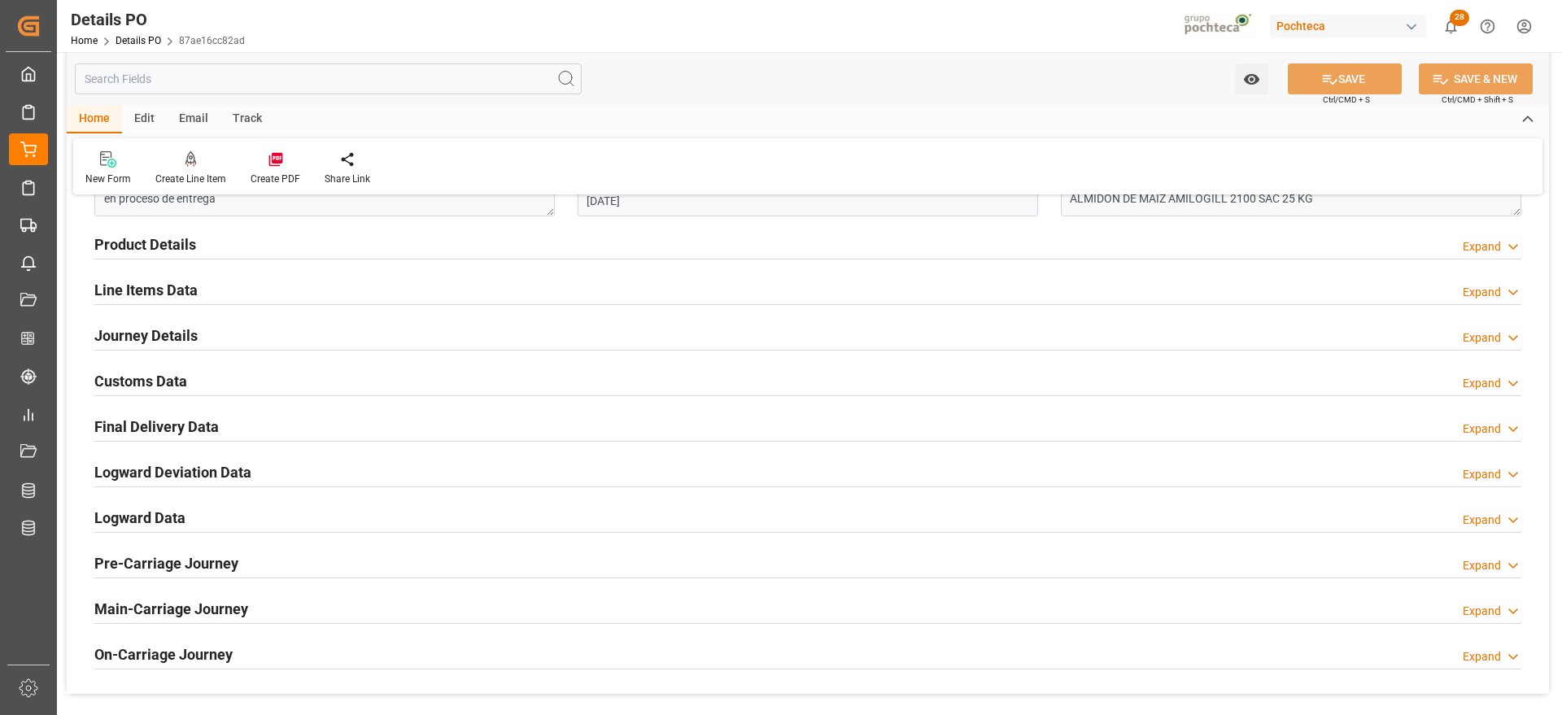
click at [150, 381] on h2 "Customs Data" at bounding box center [140, 381] width 93 height 22
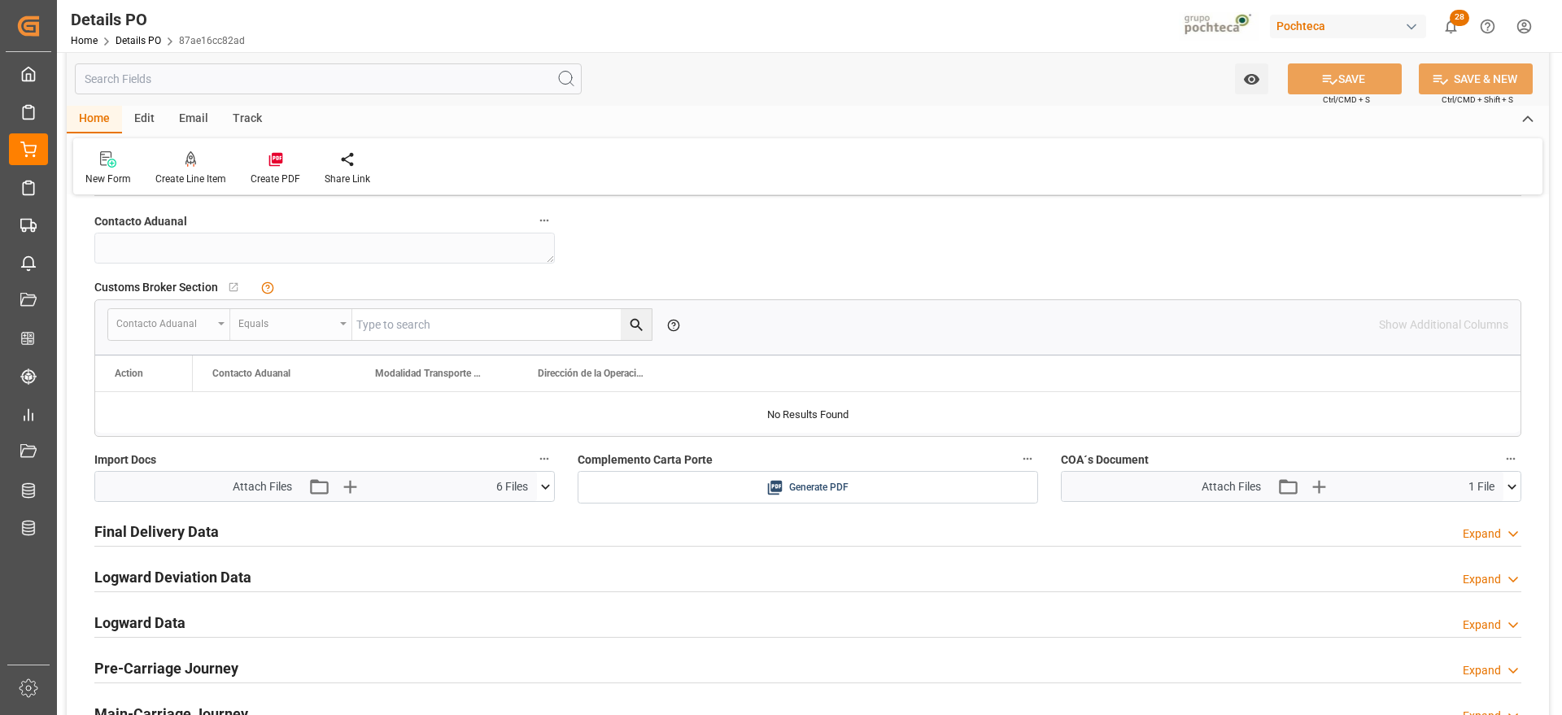
scroll to position [1220, 0]
click at [541, 482] on icon at bounding box center [545, 483] width 17 height 17
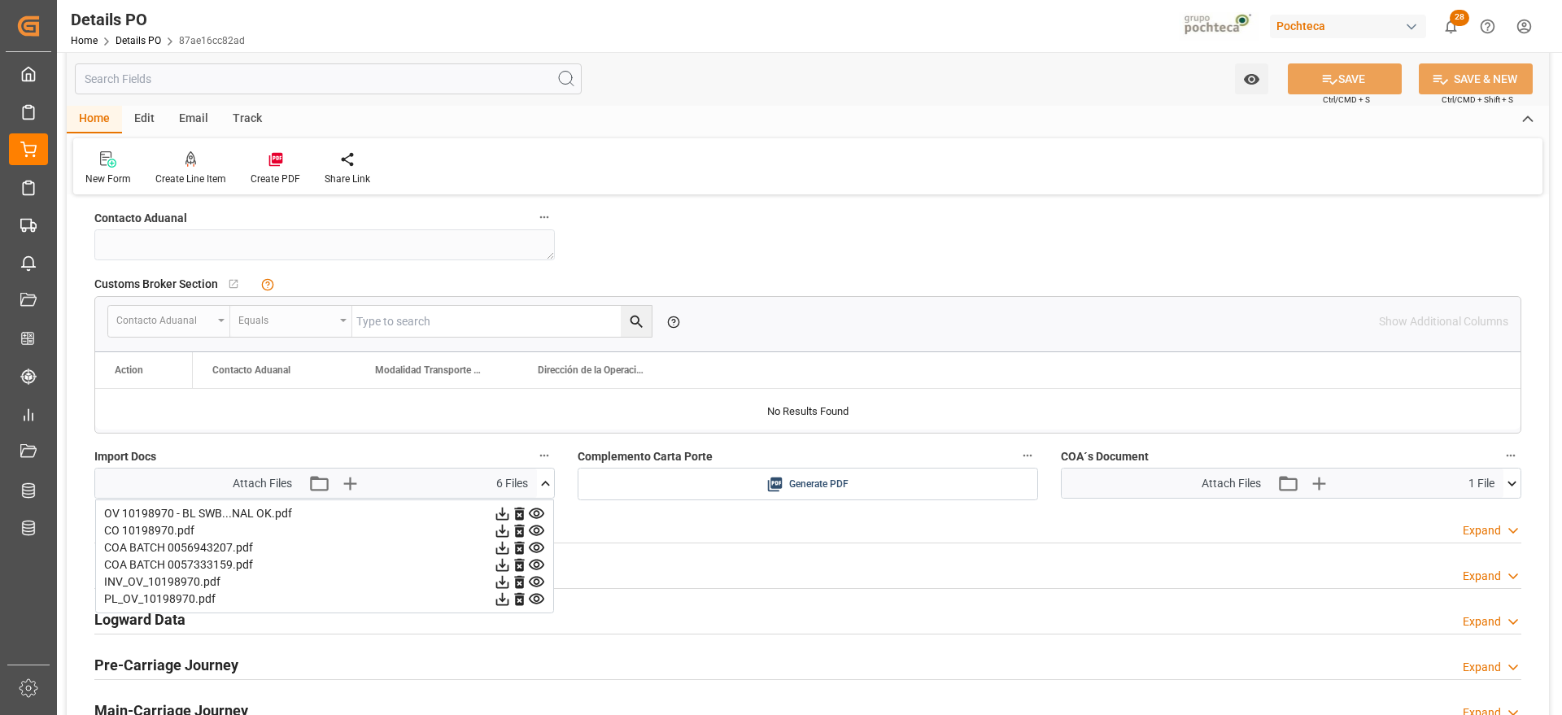
click at [501, 550] on icon at bounding box center [502, 547] width 17 height 17
click at [500, 566] on icon at bounding box center [502, 564] width 17 height 17
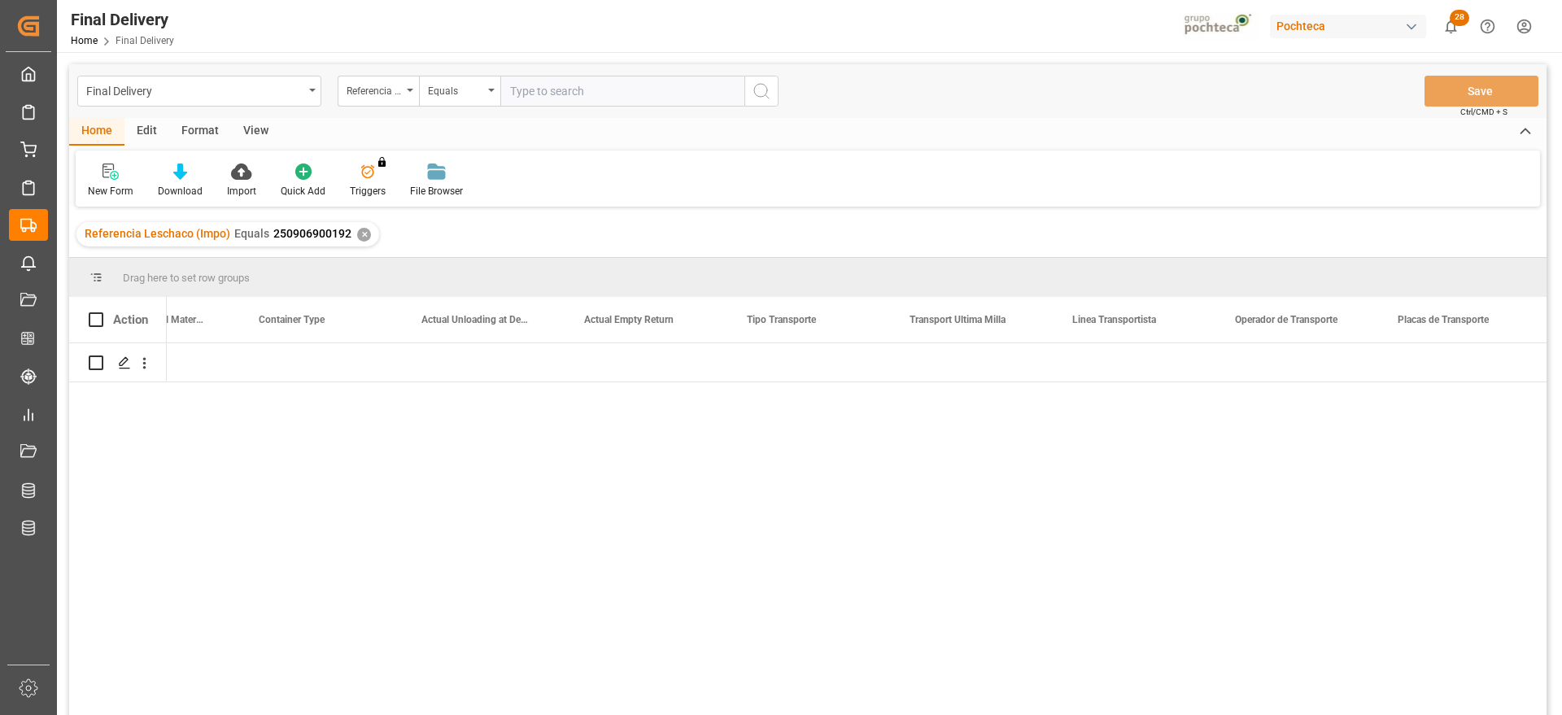
scroll to position [0, 5785]
click at [366, 229] on div "Referencia Leschaco (Impo) Equals 250906900192 ✕" at bounding box center [227, 234] width 303 height 24
click at [360, 236] on div "✕" at bounding box center [364, 235] width 14 height 14
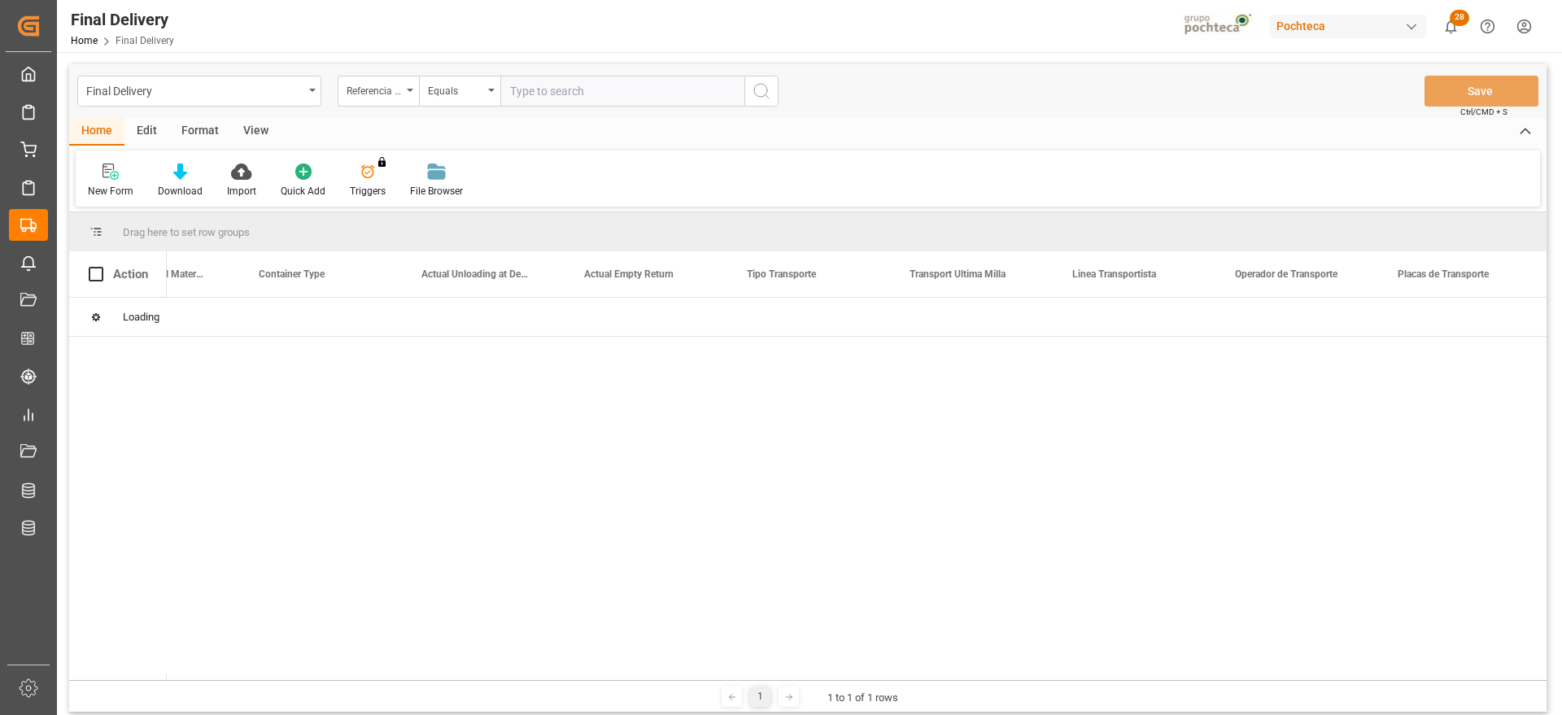
click at [548, 89] on input "text" at bounding box center [622, 91] width 244 height 31
paste input "250906900191"
type input "250906900191"
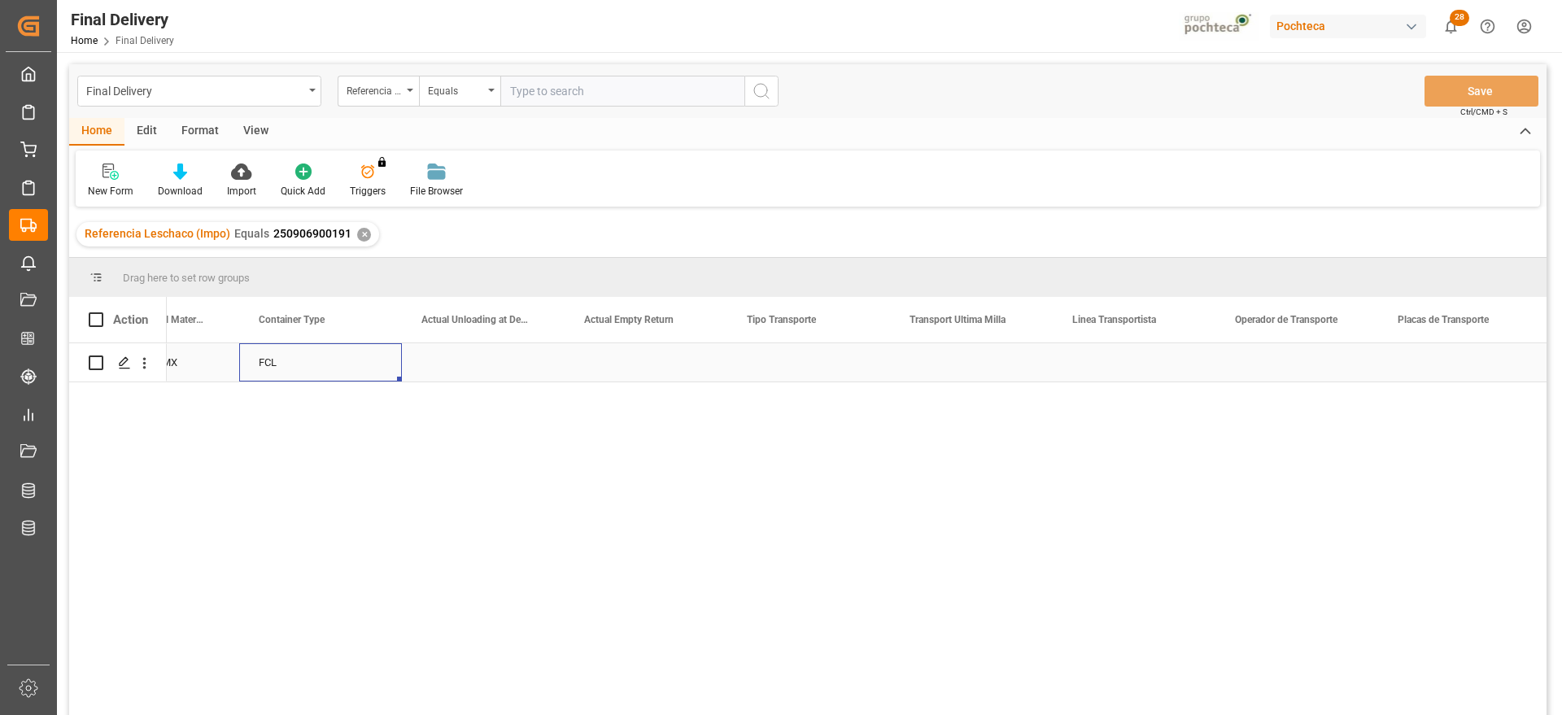
click at [284, 373] on div "FCL" at bounding box center [320, 362] width 163 height 38
click at [513, 376] on div "Press SPACE to select this row." at bounding box center [483, 362] width 163 height 38
click at [464, 357] on div "Press SPACE to select this row." at bounding box center [483, 362] width 163 height 38
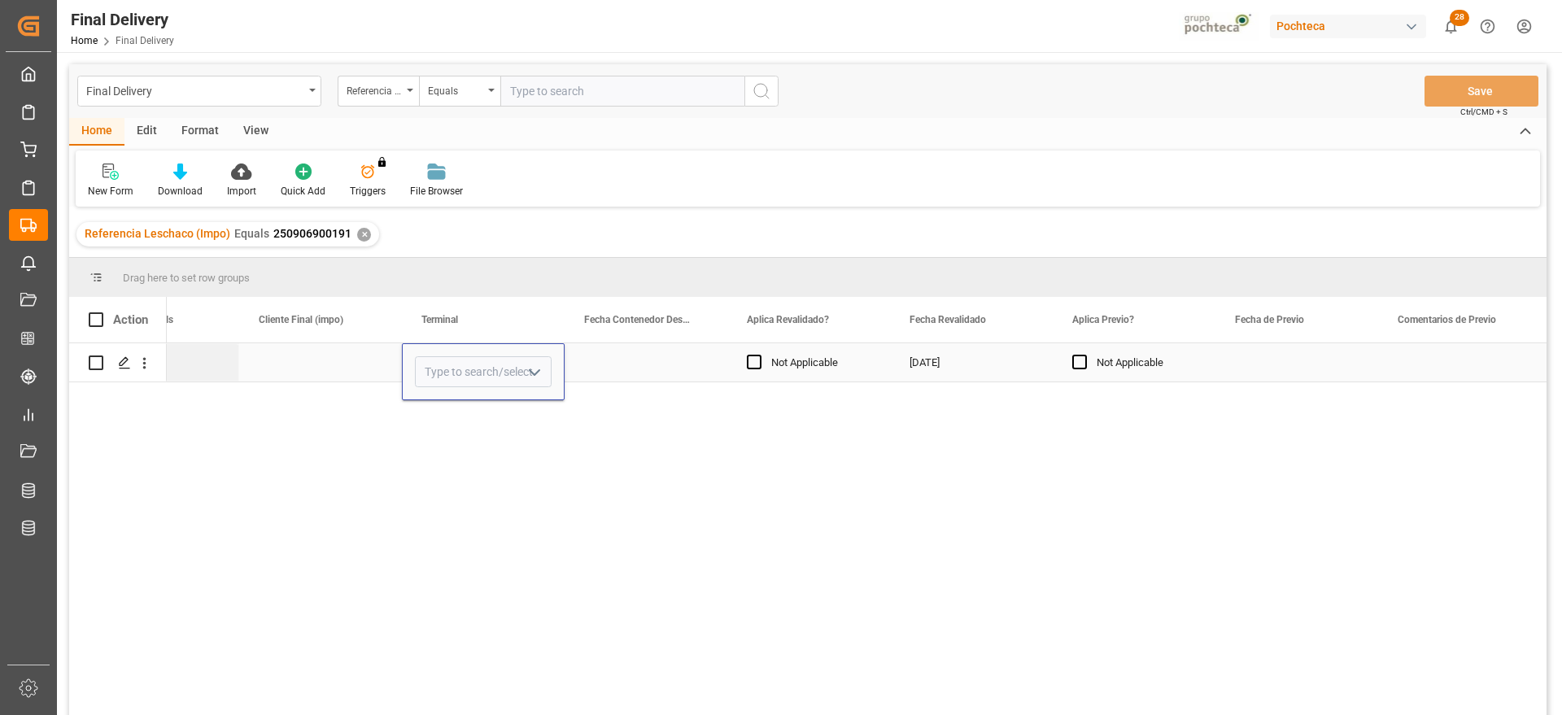
click at [464, 357] on input "Press SPACE to select this row." at bounding box center [483, 371] width 137 height 31
click at [460, 364] on input "Press SPACE to select this row." at bounding box center [483, 371] width 137 height 31
type input "ICAVE"
click at [672, 365] on div "Press SPACE to select this row." at bounding box center [646, 362] width 163 height 38
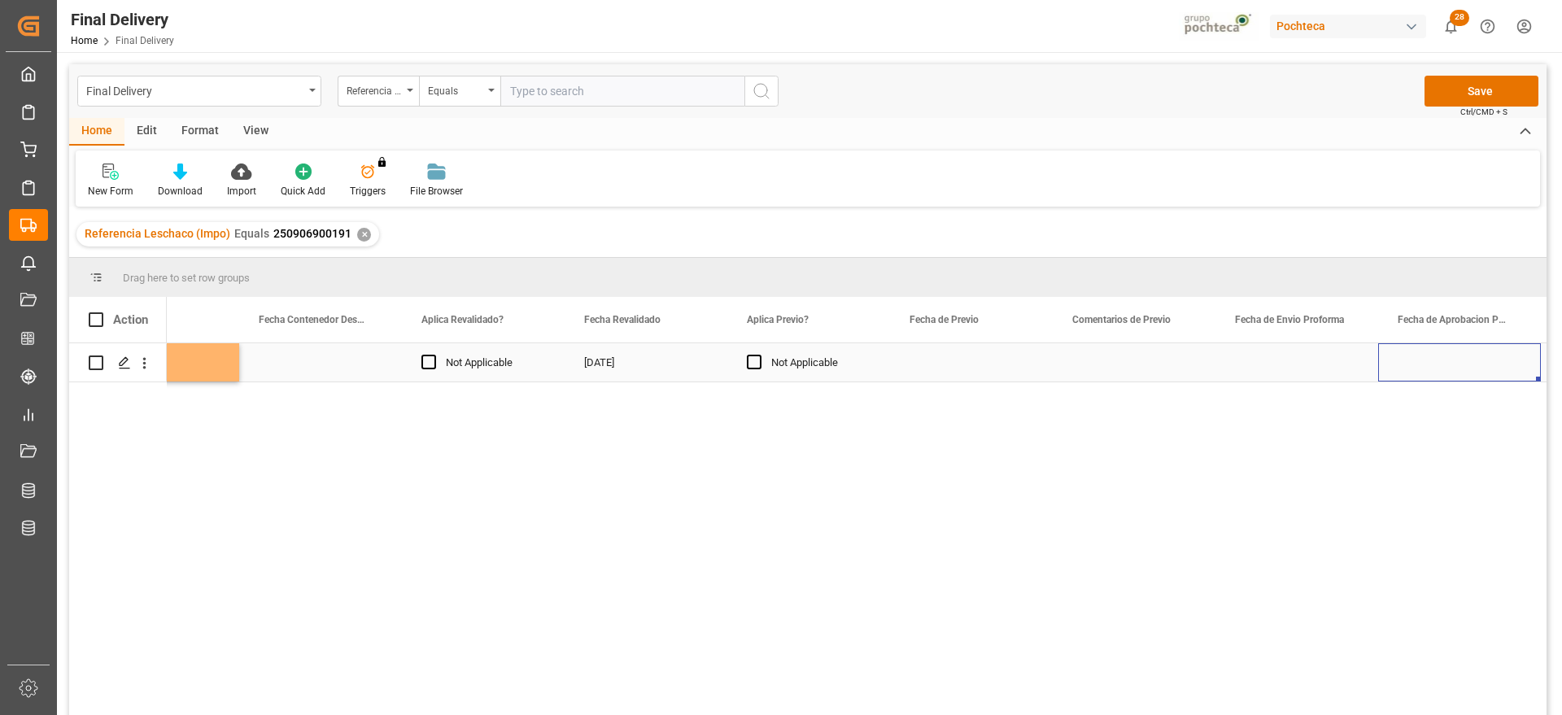
scroll to position [0, 2531]
click at [1142, 369] on div "Press SPACE to select this row." at bounding box center [1134, 362] width 163 height 38
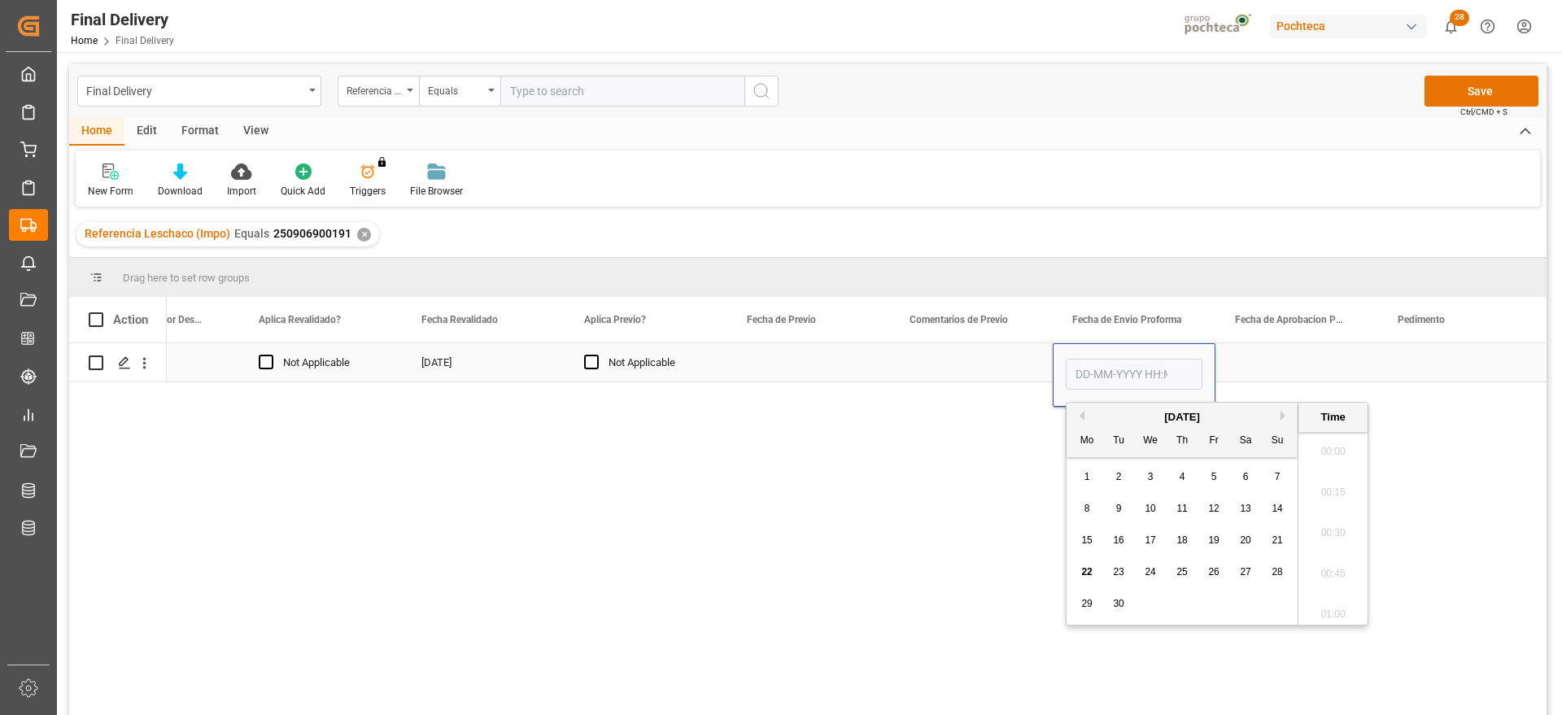
scroll to position [1877, 0]
click at [1181, 537] on span "18" at bounding box center [1181, 539] width 11 height 11
type input "18-09-2025 00:00"
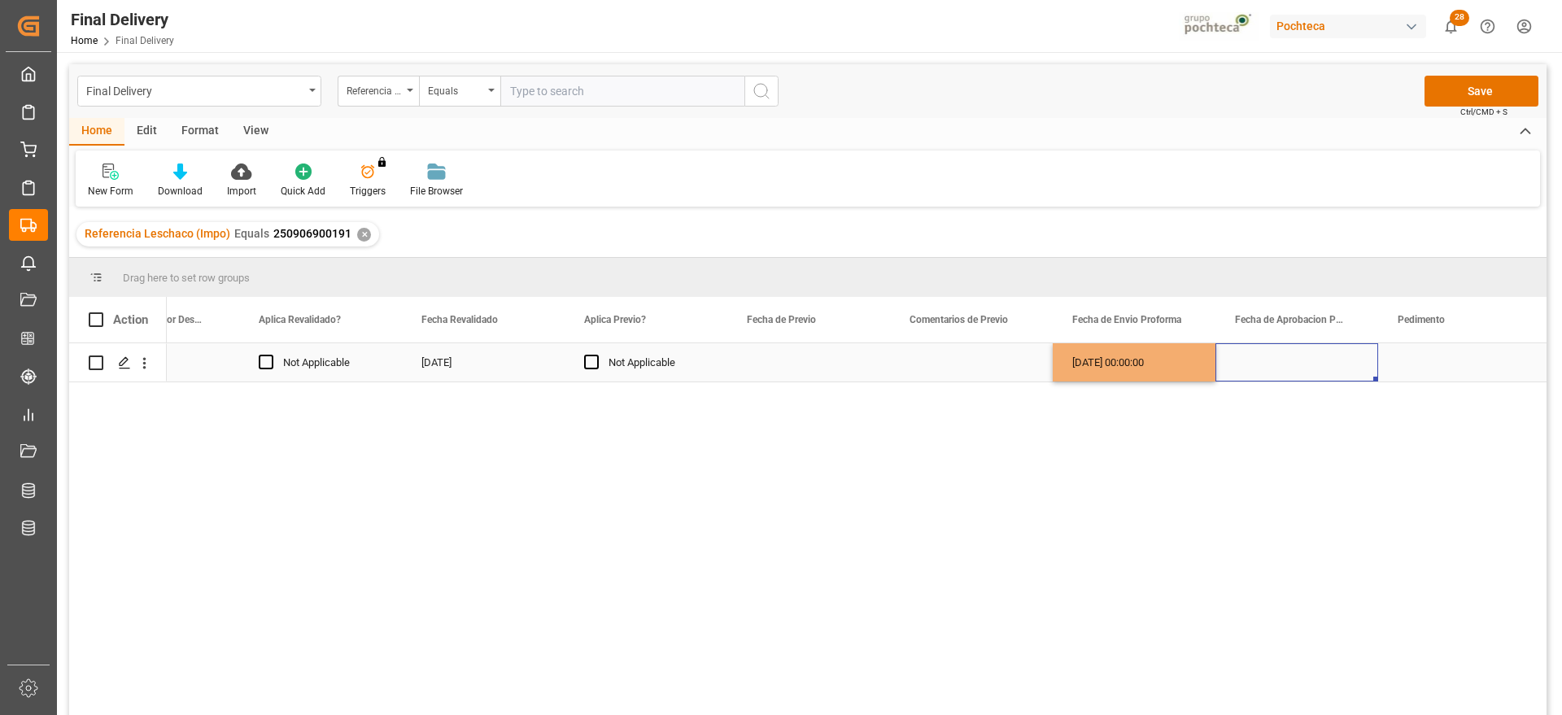
drag, startPoint x: 1247, startPoint y: 355, endPoint x: 1146, endPoint y: 355, distance: 100.9
click at [1246, 355] on div "Press SPACE to select this row." at bounding box center [1296, 362] width 163 height 38
click at [1124, 355] on div "18-09-2025 00:00:00" at bounding box center [1134, 362] width 163 height 38
click at [1276, 358] on div "Press SPACE to select this row." at bounding box center [1296, 362] width 163 height 38
click at [1409, 361] on div "Press SPACE to select this row." at bounding box center [1459, 362] width 163 height 38
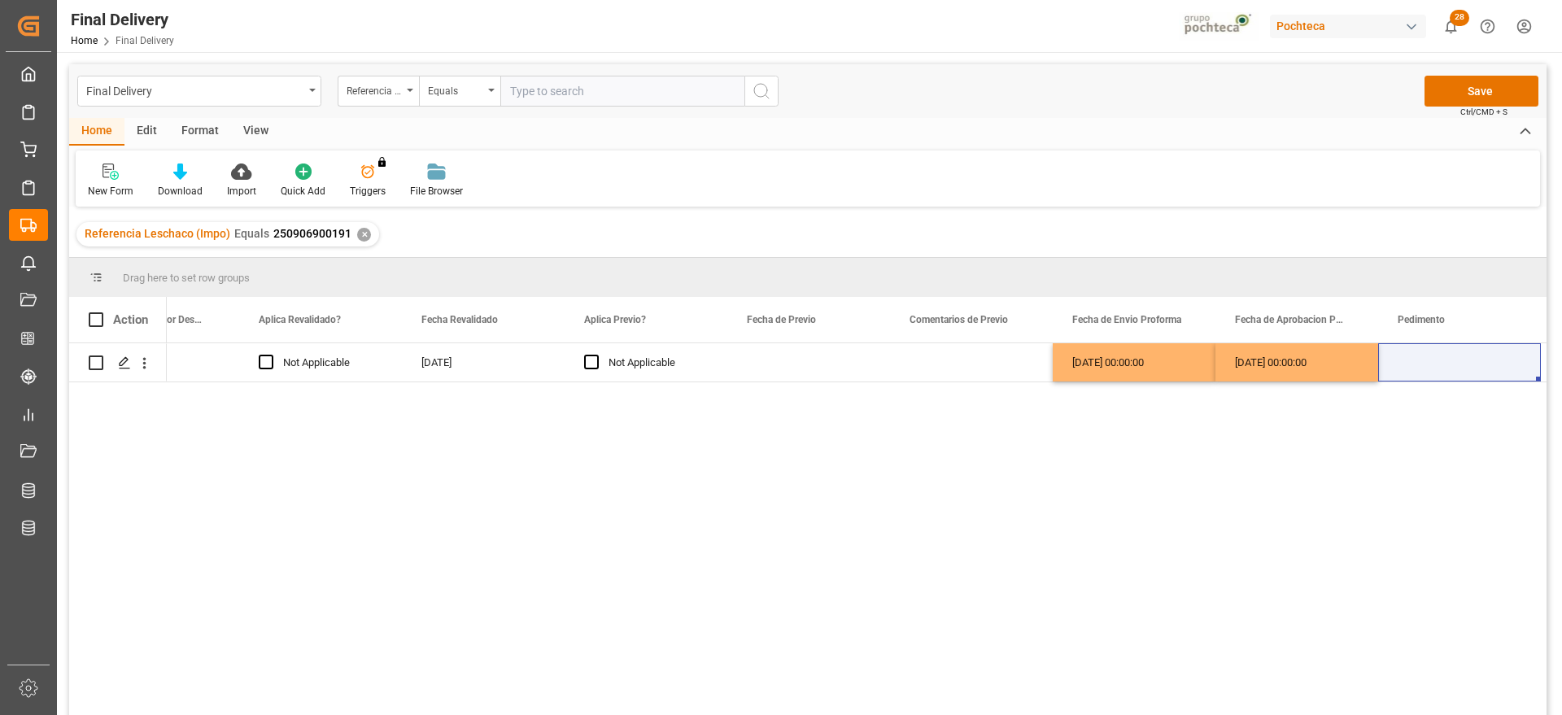
click at [1091, 676] on div "ICAVE Not Applicable 18-09-2025 Not Applicable 18-09-2025 00:00:00 18-09-2025 0…" at bounding box center [857, 534] width 1380 height 382
click at [1419, 347] on div "Press SPACE to select this row." at bounding box center [1459, 362] width 163 height 38
click at [1349, 357] on div "18-09-2025 00:00:00" at bounding box center [1296, 362] width 163 height 38
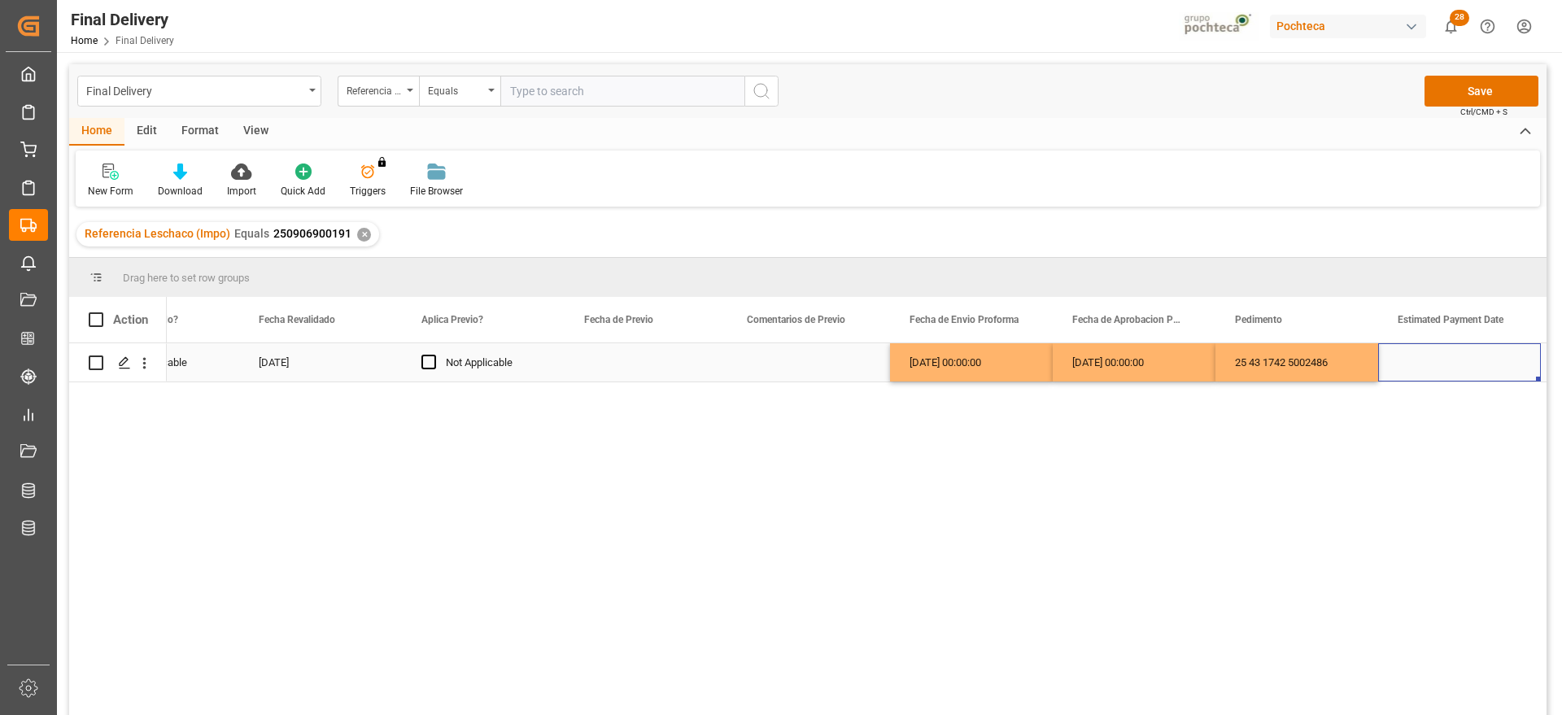
scroll to position [0, 3019]
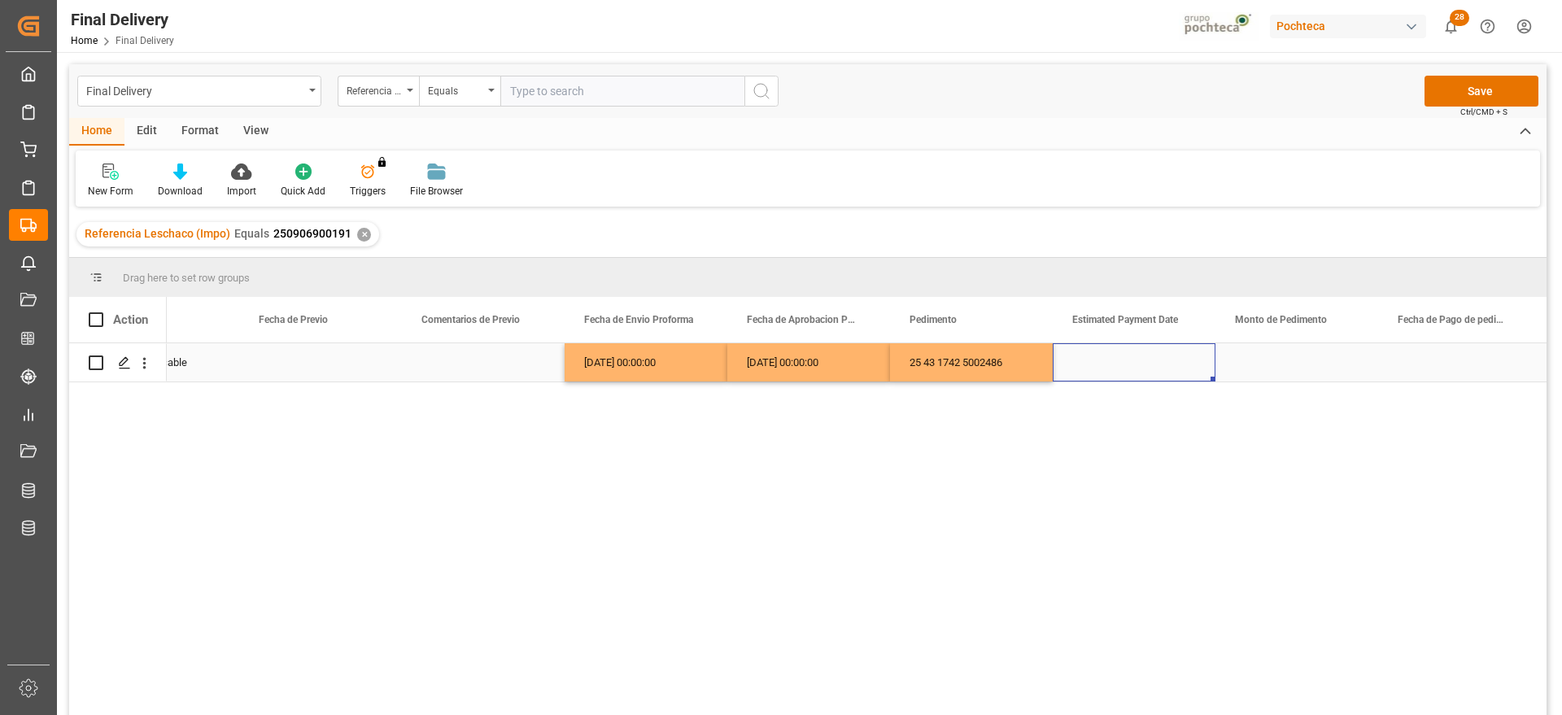
click at [1135, 360] on div "Press SPACE to select this row." at bounding box center [1134, 362] width 163 height 38
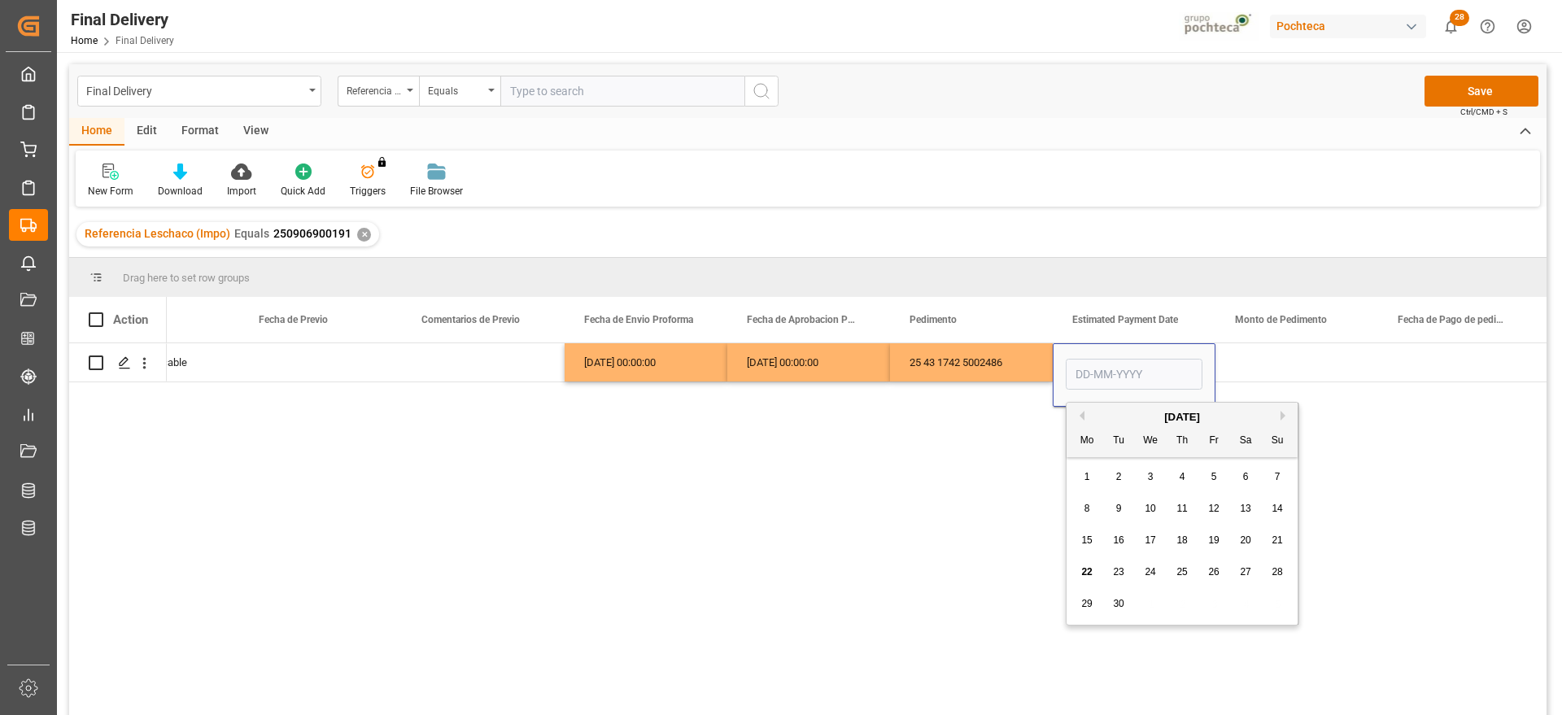
click at [1184, 540] on span "18" at bounding box center [1181, 539] width 11 height 11
type input "[DATE]"
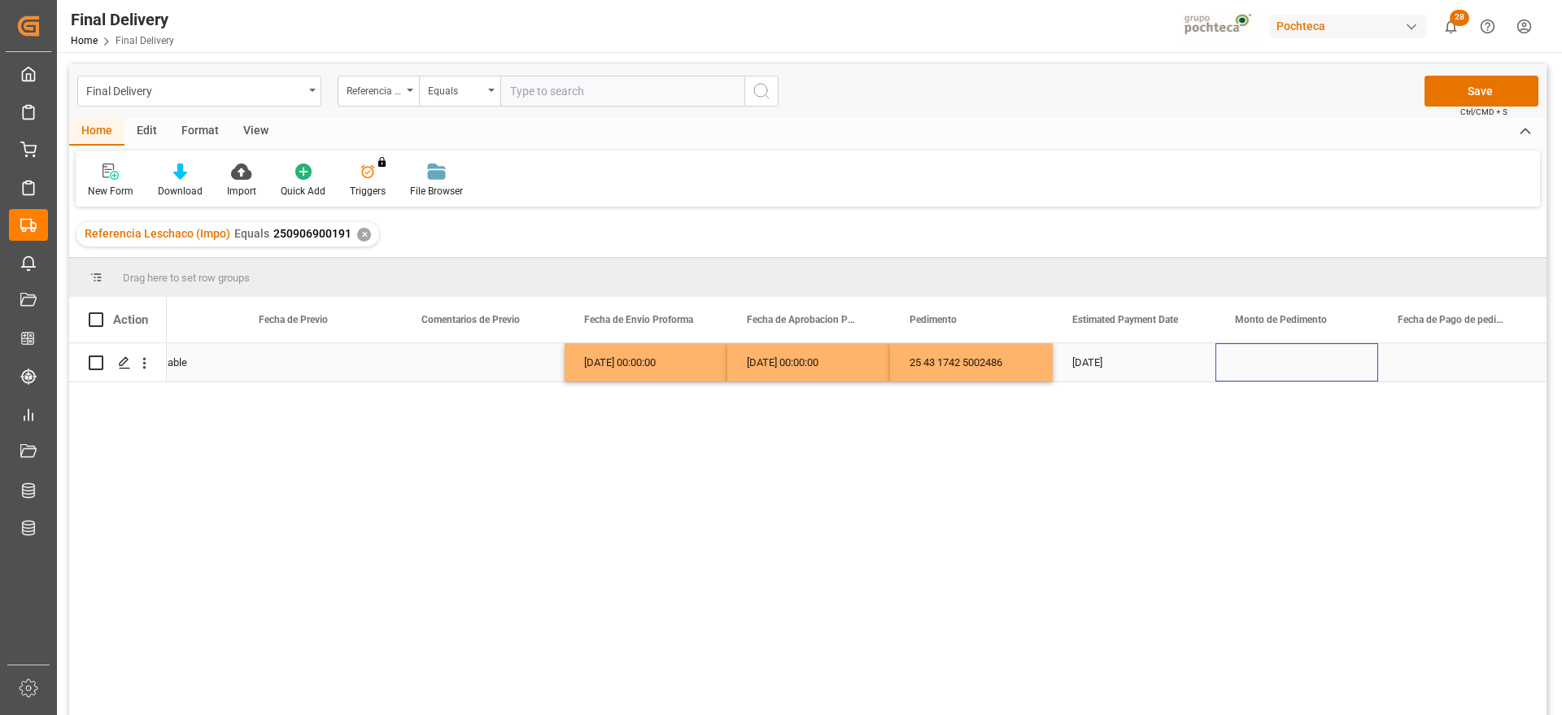
click at [1265, 363] on div "Press SPACE to select this row." at bounding box center [1296, 362] width 163 height 38
click at [1250, 369] on div "Press SPACE to select this row." at bounding box center [1296, 362] width 163 height 38
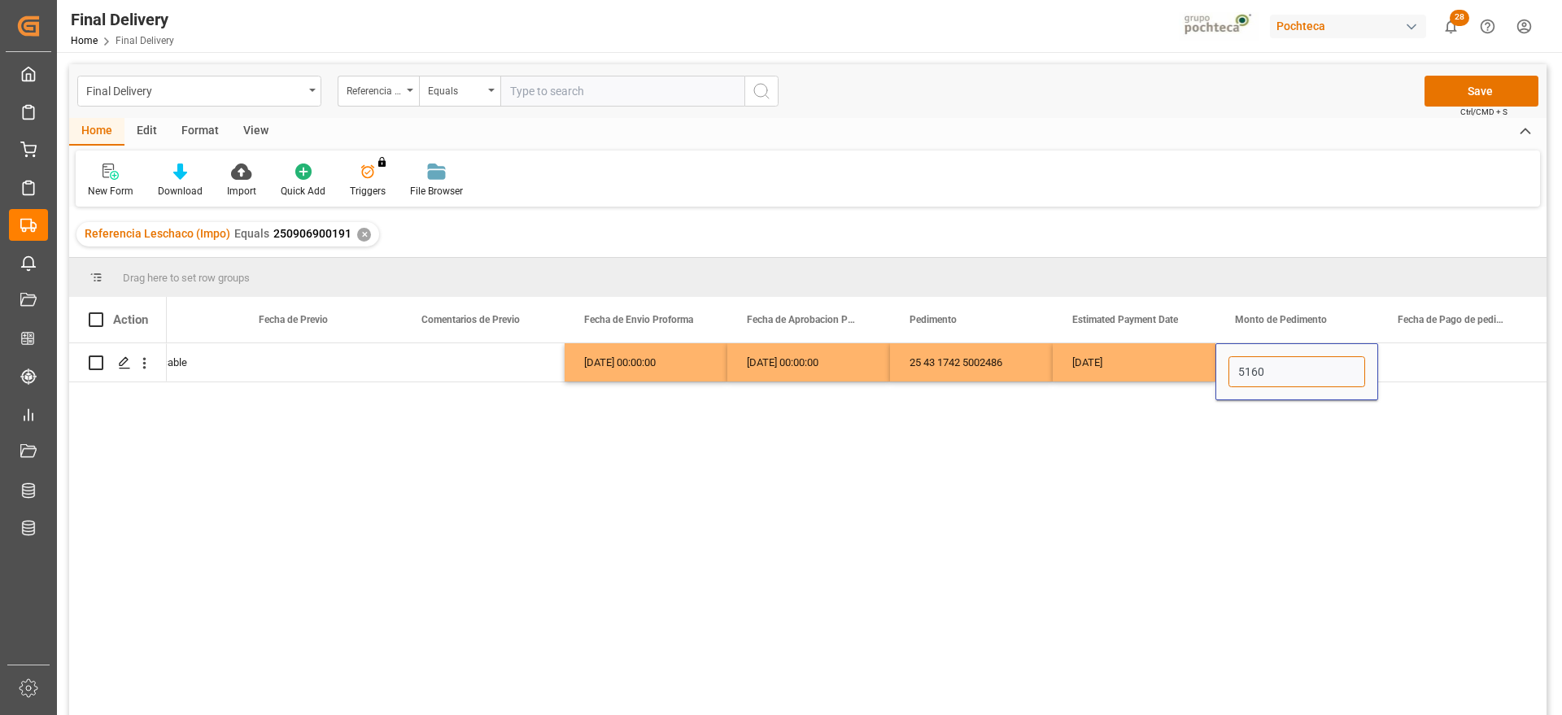
type input "51602"
drag, startPoint x: 1420, startPoint y: 364, endPoint x: 1354, endPoint y: 369, distance: 65.3
click at [1415, 363] on div "Press SPACE to select this row." at bounding box center [1459, 362] width 163 height 38
click at [1100, 360] on div "[DATE]" at bounding box center [1134, 362] width 163 height 38
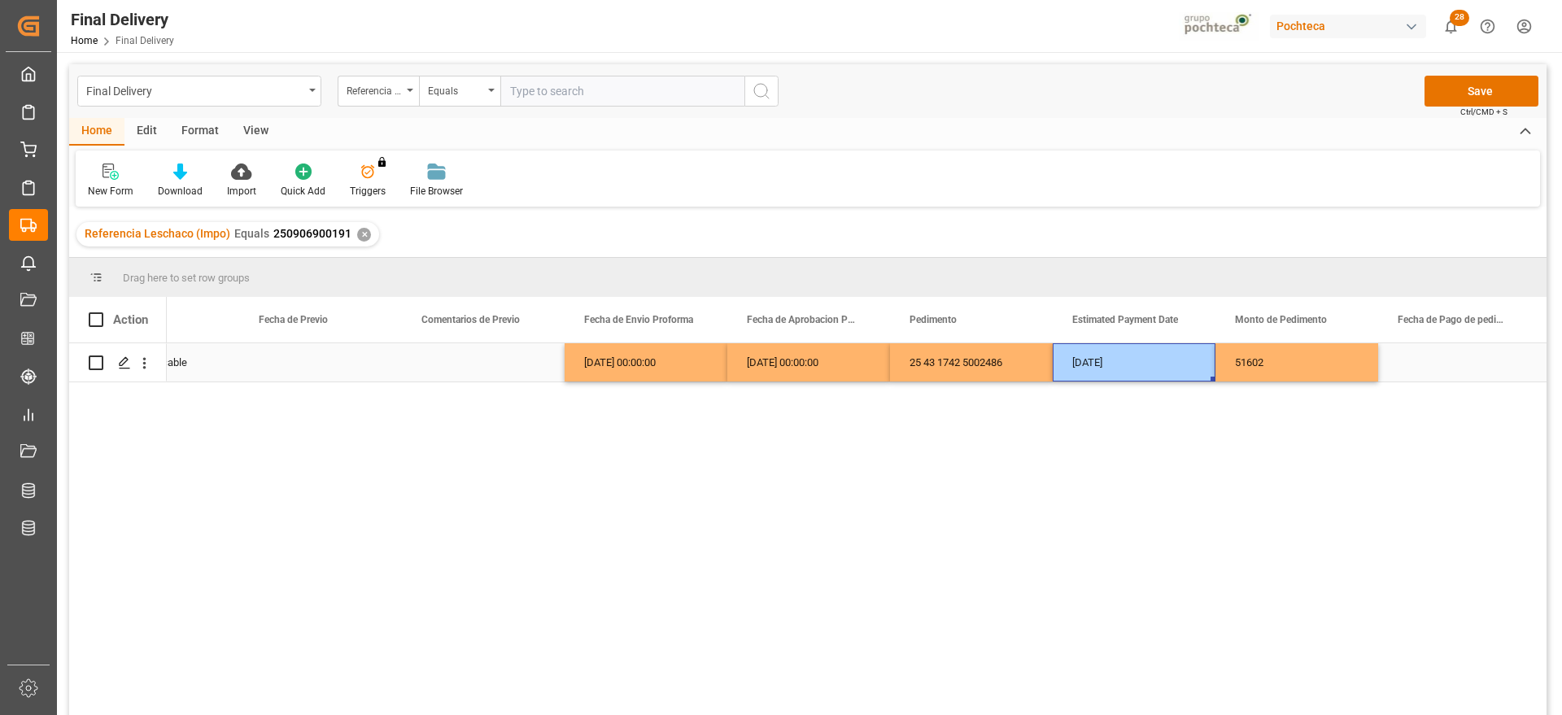
click at [1468, 353] on div "Press SPACE to select this row." at bounding box center [1459, 362] width 163 height 38
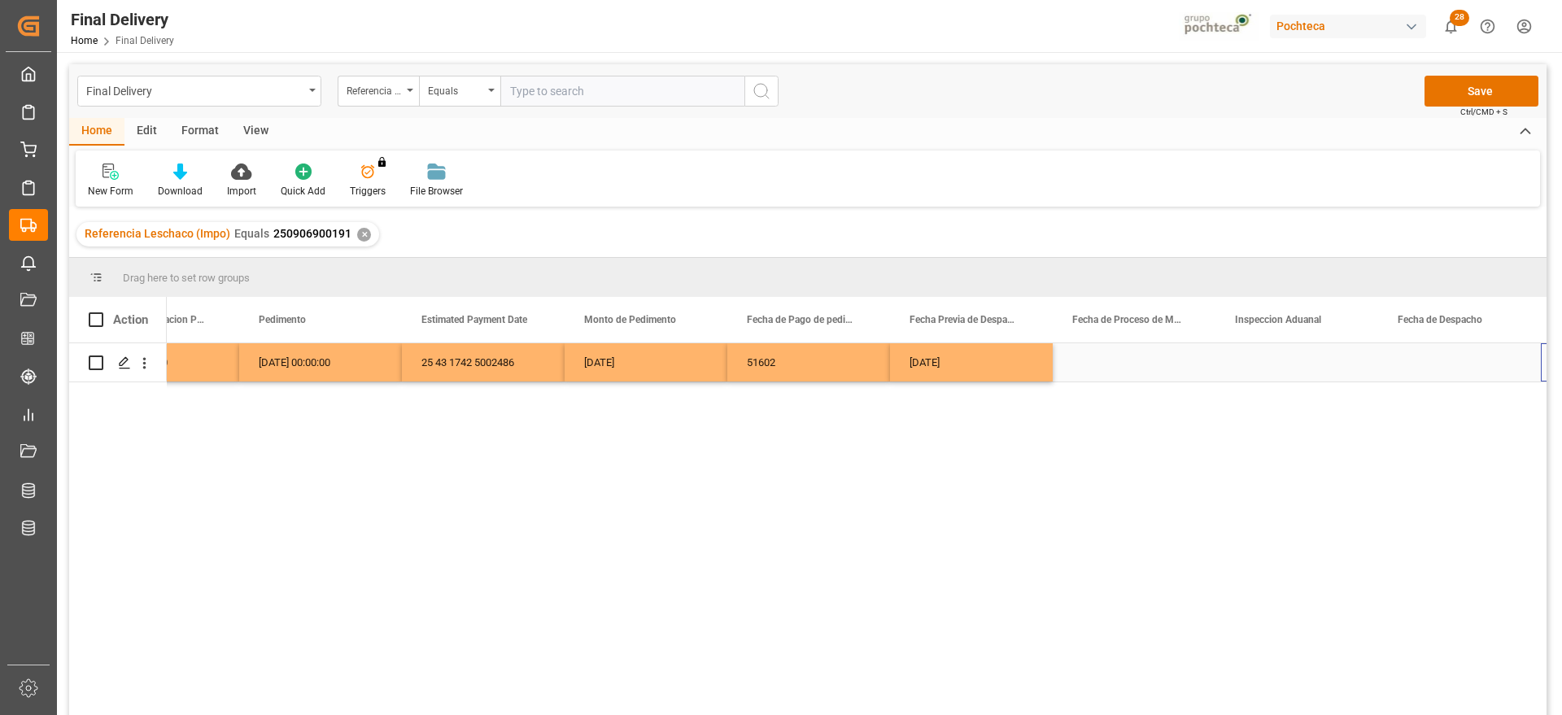
scroll to position [0, 3670]
click at [1276, 364] on div "Press SPACE to select this row." at bounding box center [1296, 362] width 163 height 38
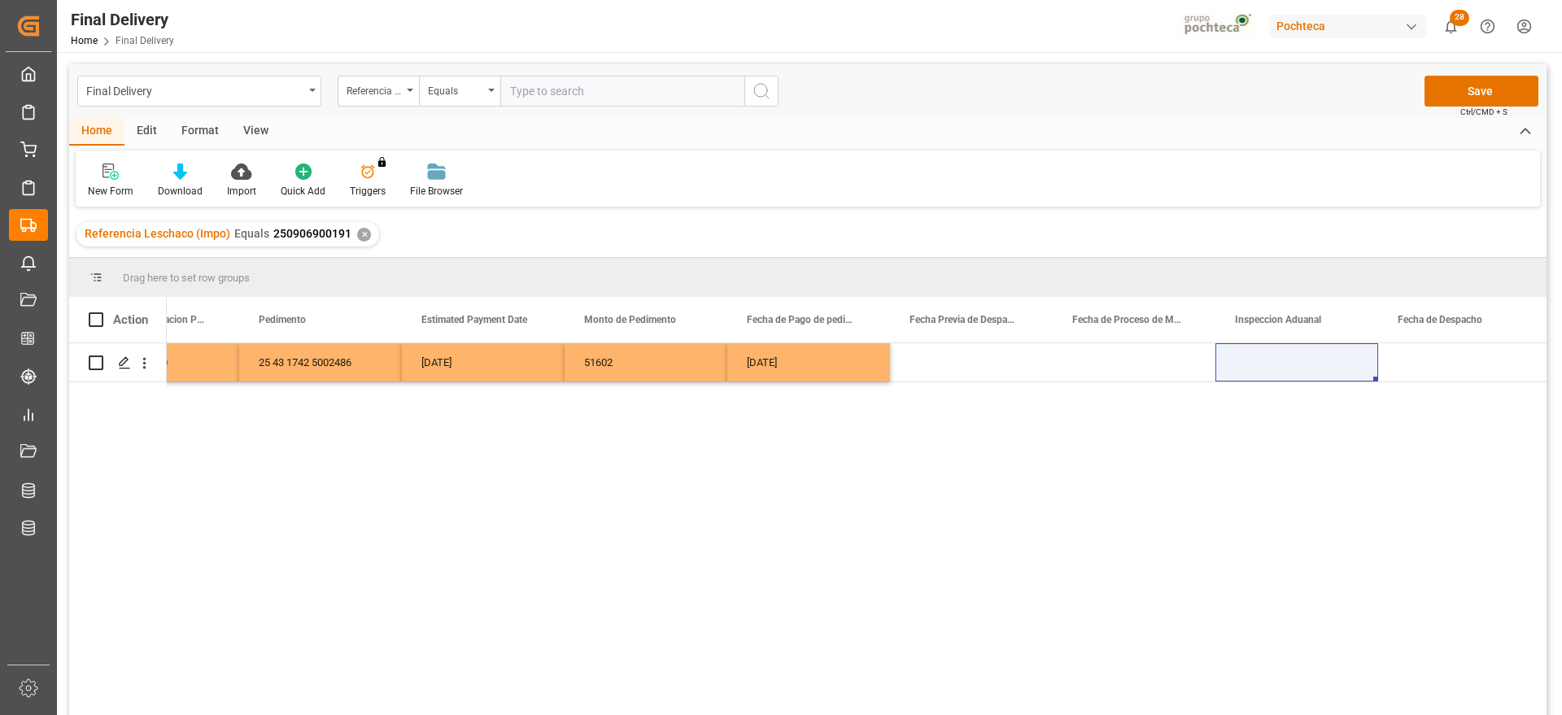
click at [362, 232] on div "✕" at bounding box center [364, 235] width 14 height 14
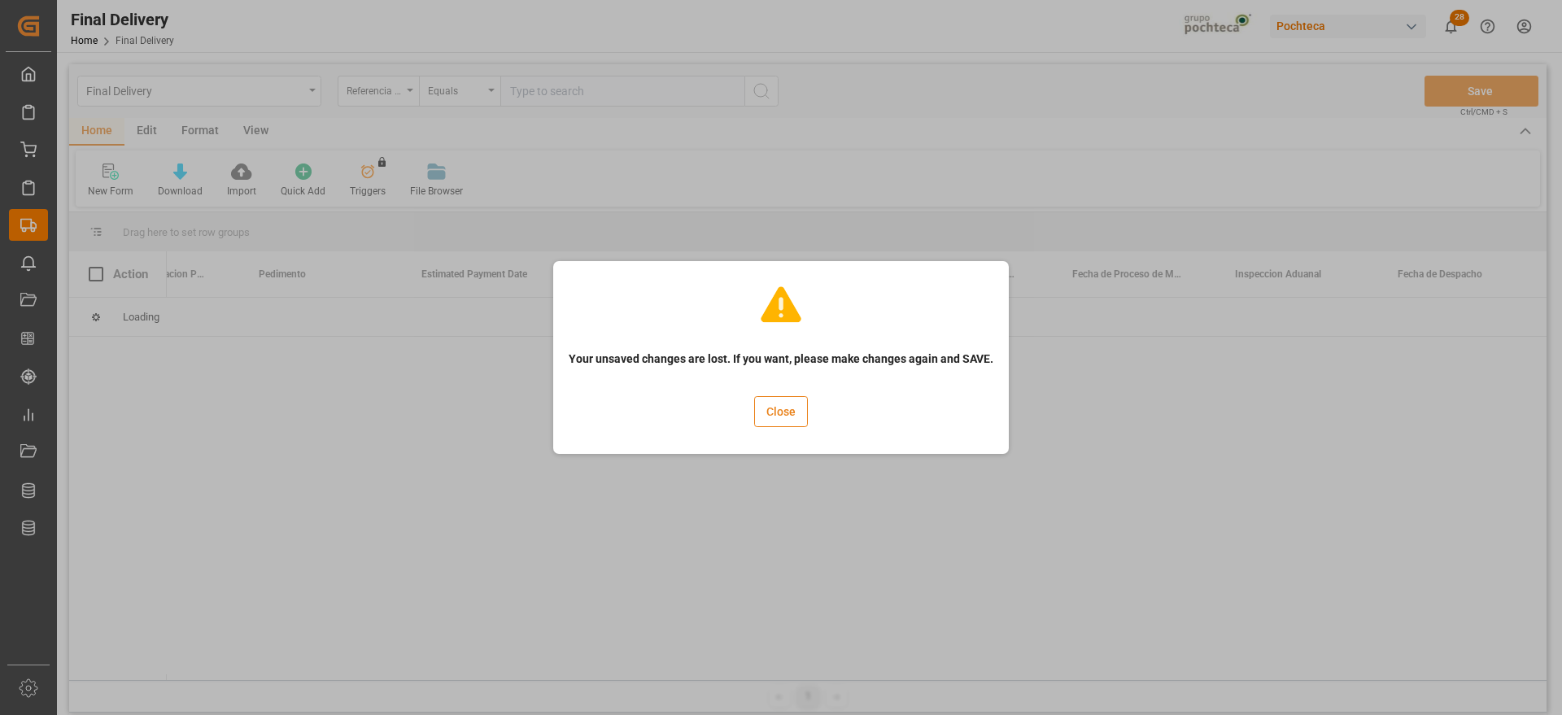
click at [780, 420] on button "Close" at bounding box center [781, 411] width 54 height 31
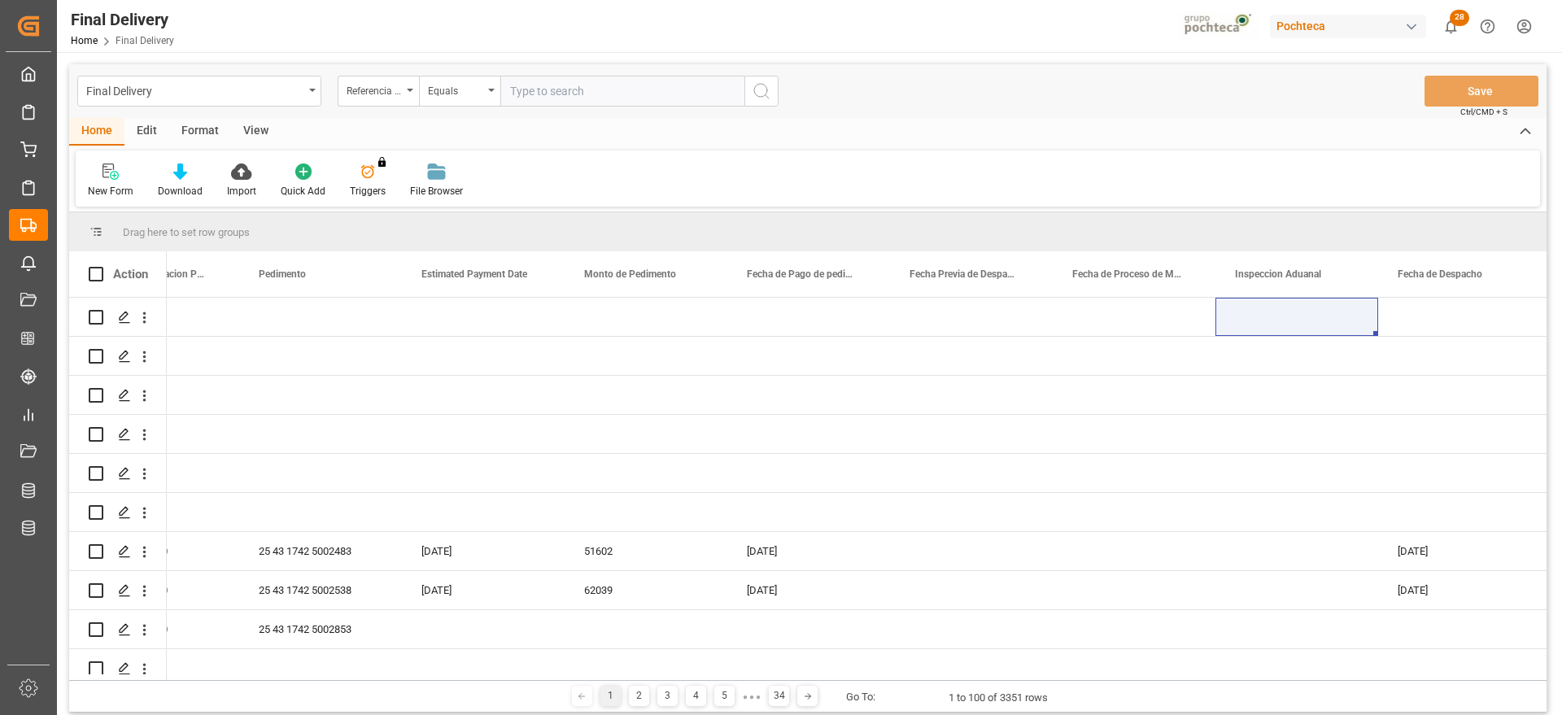
click at [570, 89] on input "text" at bounding box center [622, 91] width 244 height 31
paste input "2025-09-18"
drag, startPoint x: 579, startPoint y: 97, endPoint x: 454, endPoint y: 96, distance: 125.3
click at [454, 96] on div "Referencia Leschaco (Impo) Equals 2025-09-18" at bounding box center [558, 91] width 441 height 31
paste input "50906900191"
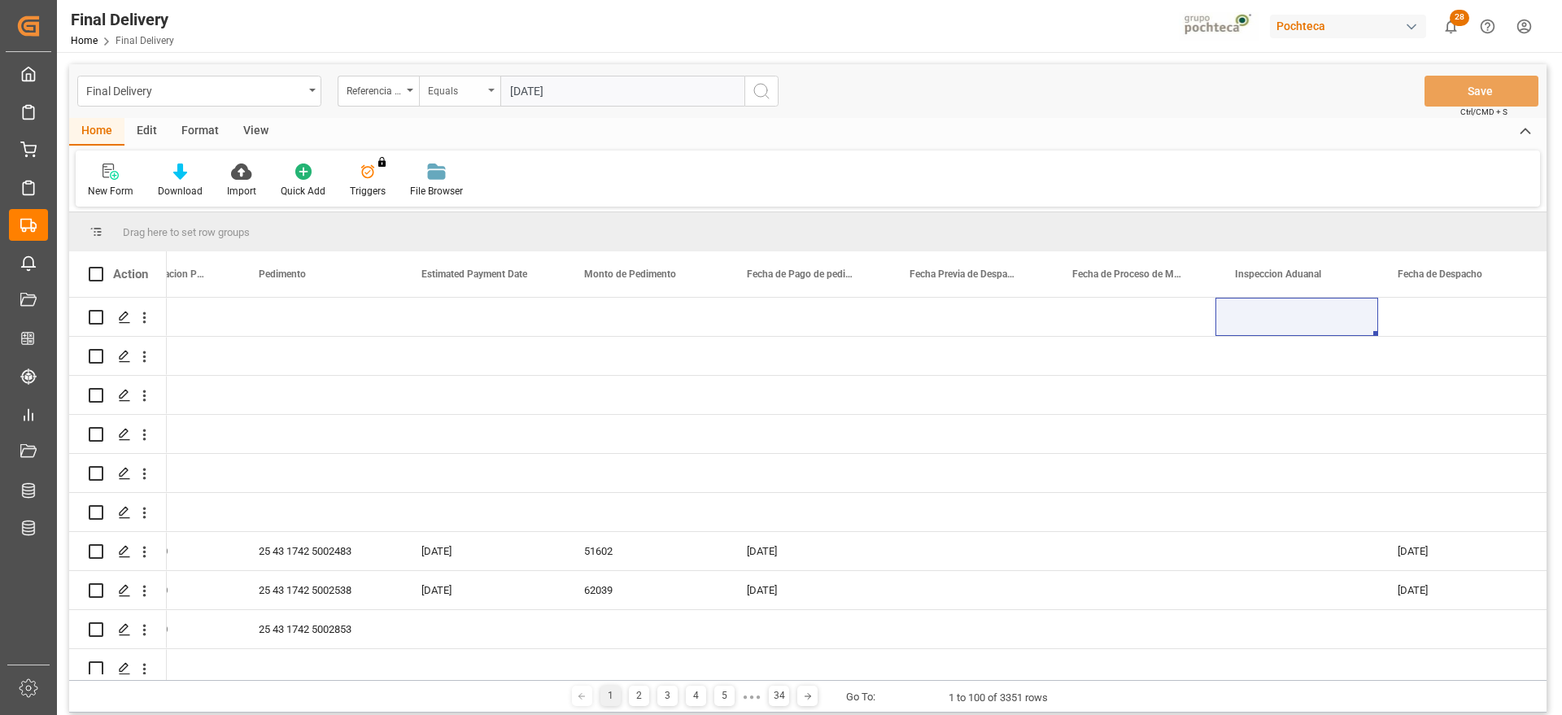
type input "250906900191"
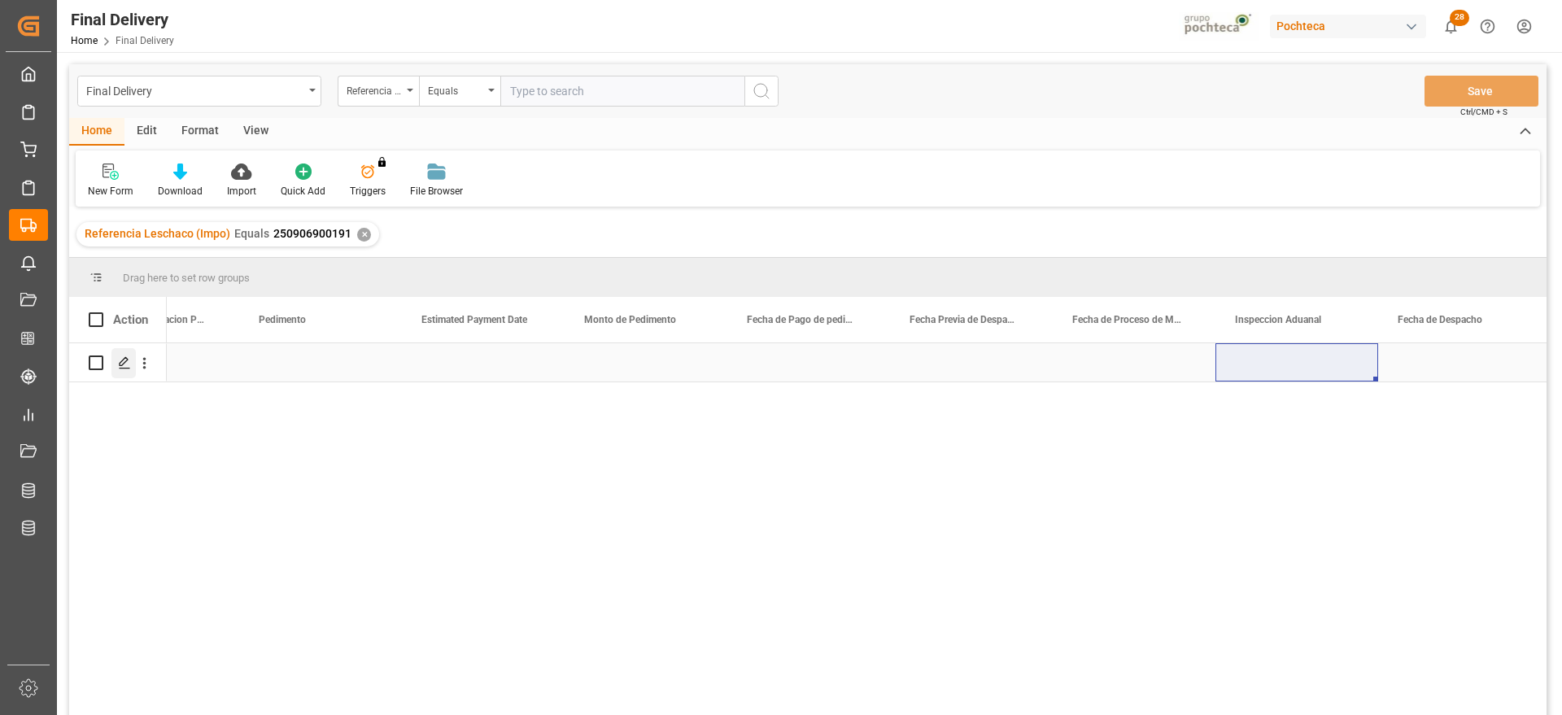
click at [121, 360] on icon "Press SPACE to select this row." at bounding box center [124, 362] width 13 height 13
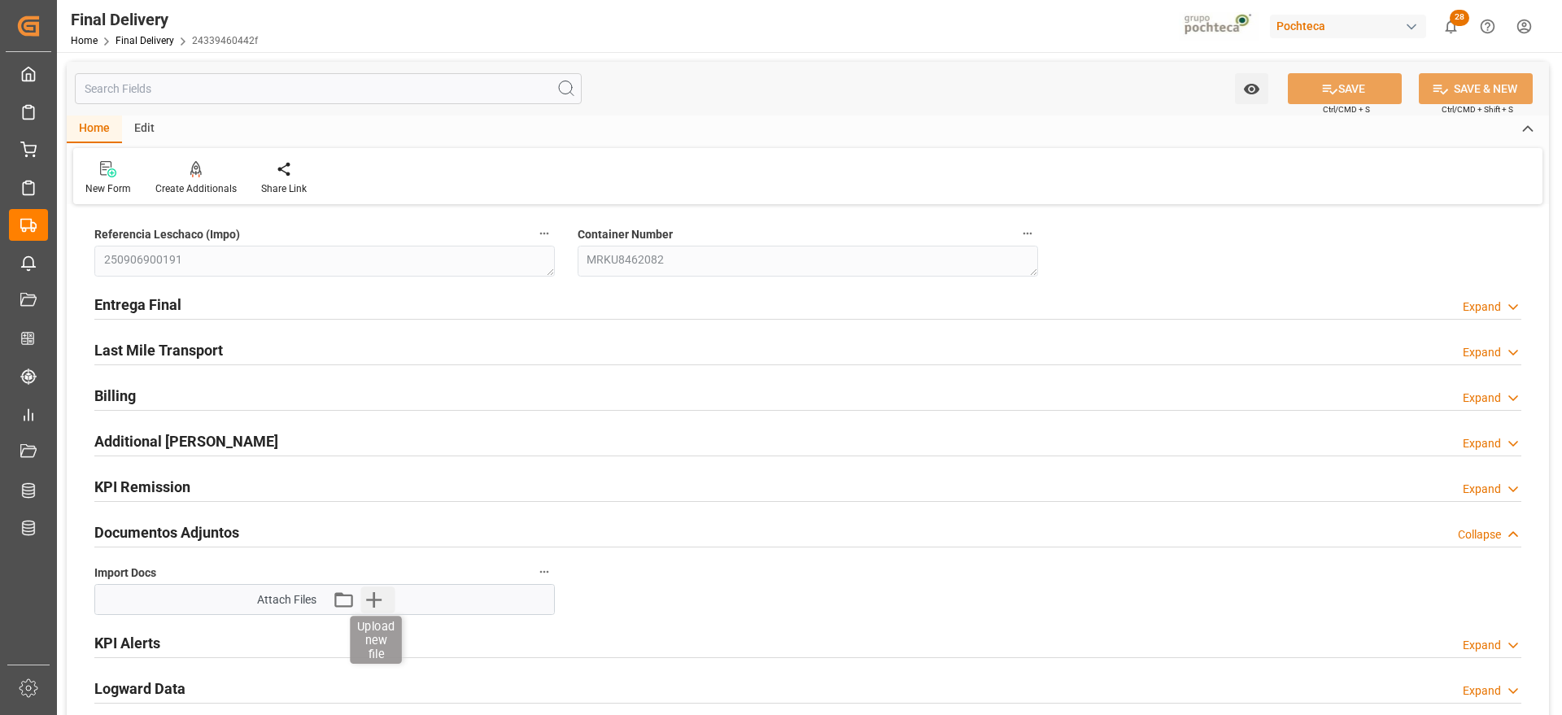
click at [382, 600] on icon "button" at bounding box center [373, 600] width 26 height 26
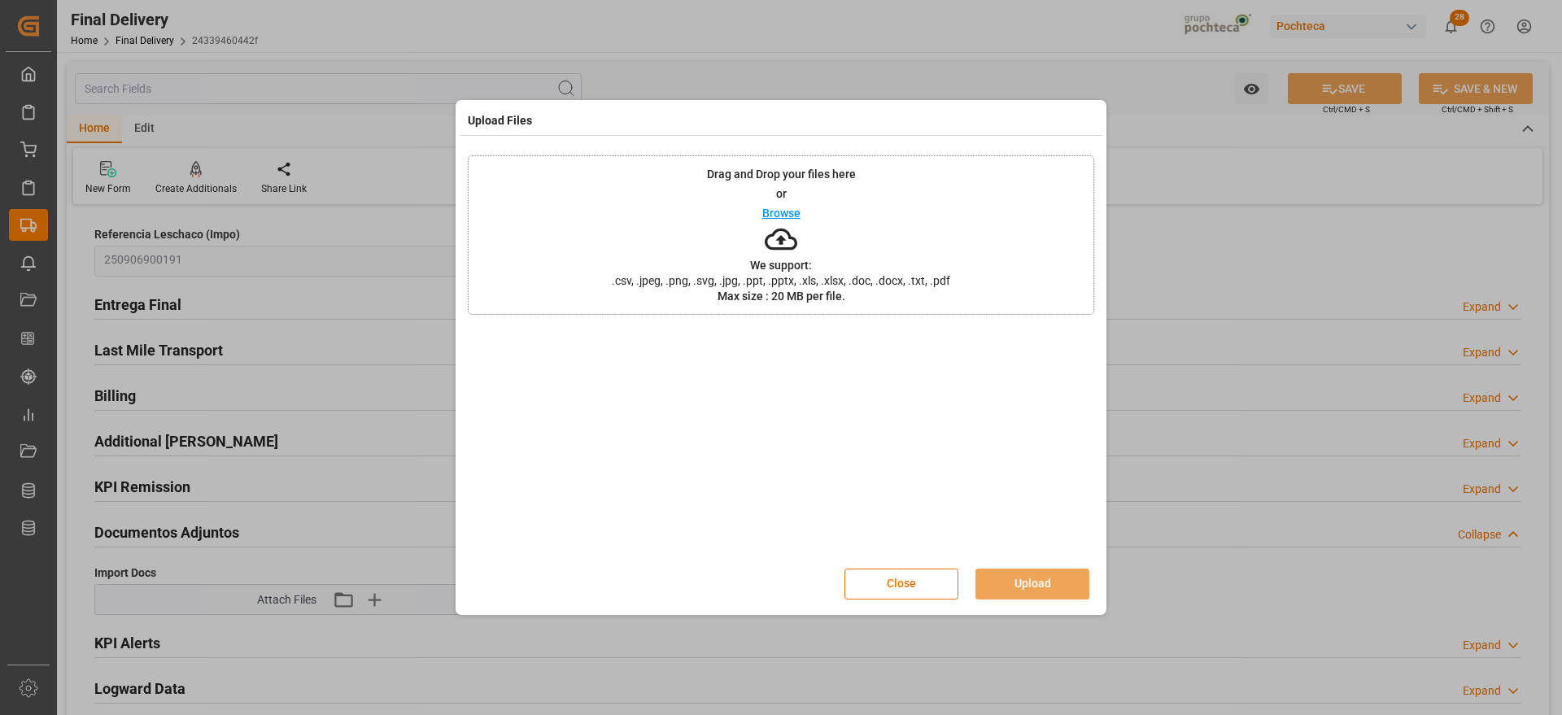
drag, startPoint x: 922, startPoint y: 582, endPoint x: 579, endPoint y: 582, distance: 342.5
click at [919, 582] on button "Close" at bounding box center [901, 584] width 114 height 31
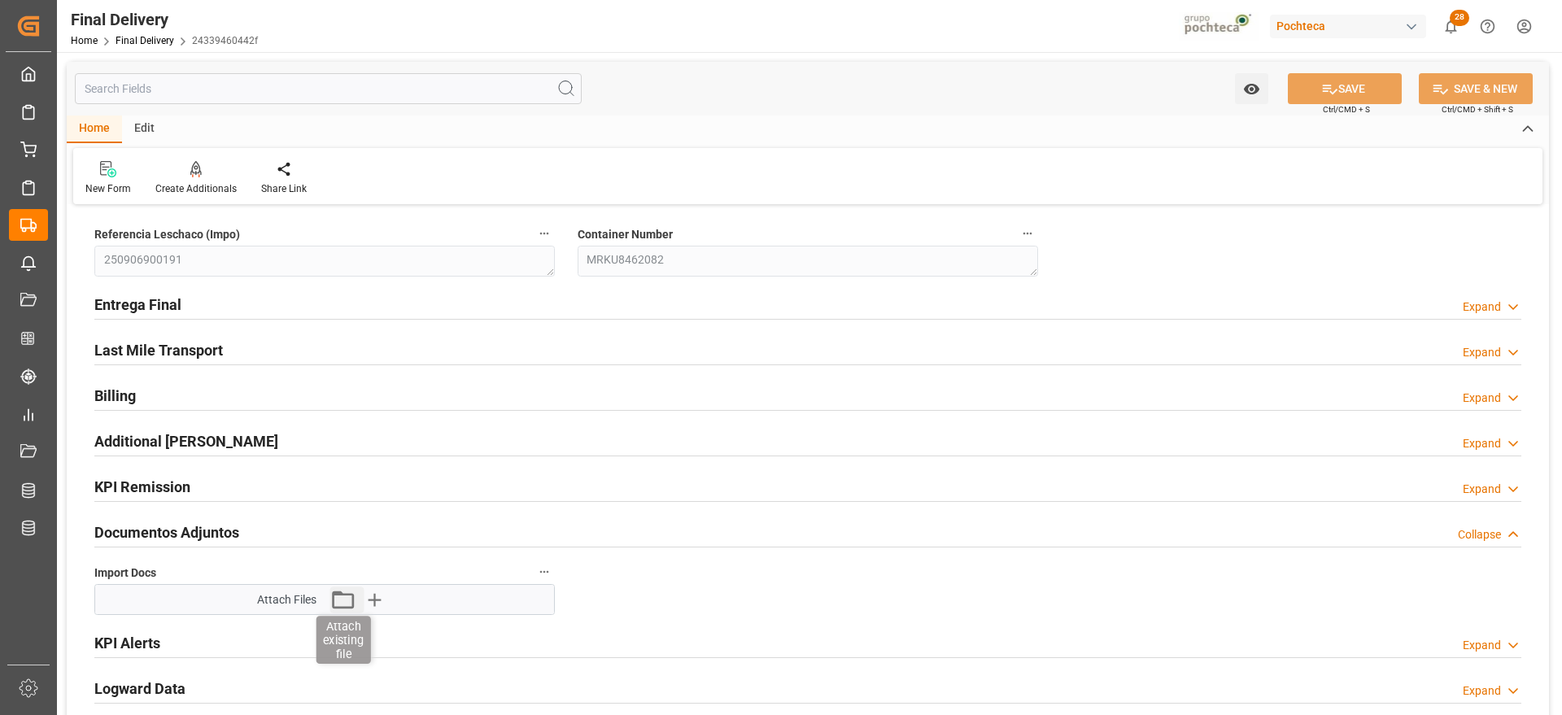
click at [335, 609] on icon "button" at bounding box center [342, 600] width 26 height 26
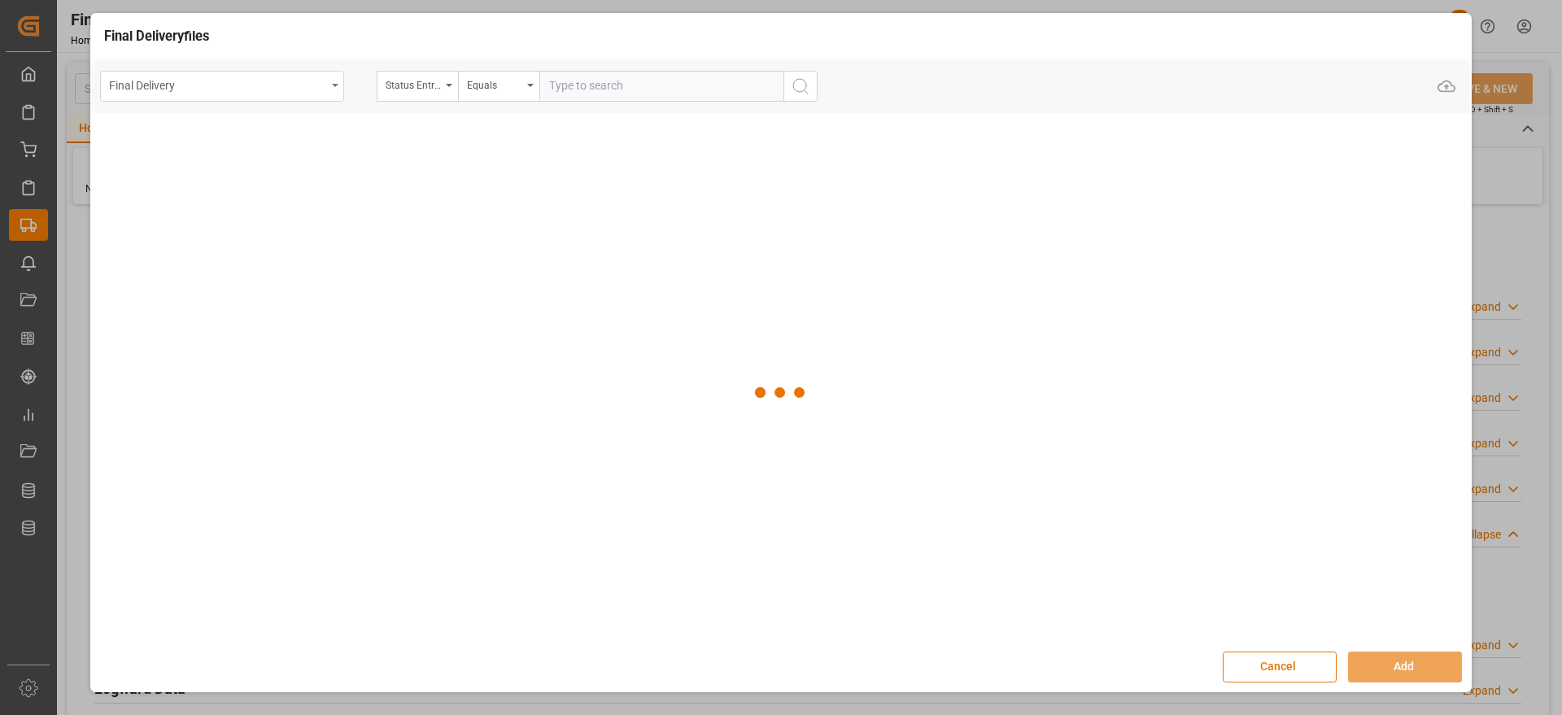
click at [310, 76] on div "Final Delivery" at bounding box center [217, 84] width 217 height 20
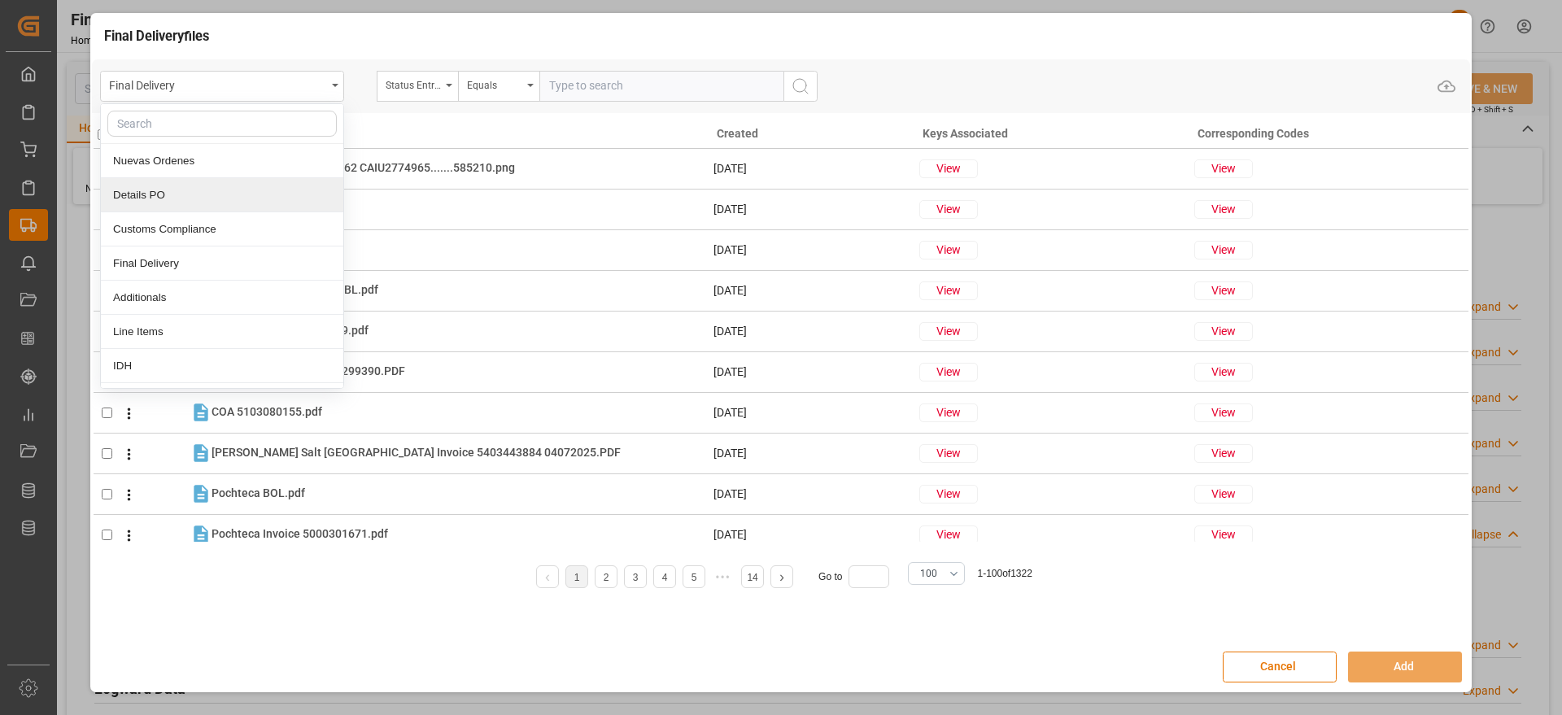
click at [190, 198] on div "Details PO" at bounding box center [222, 195] width 242 height 34
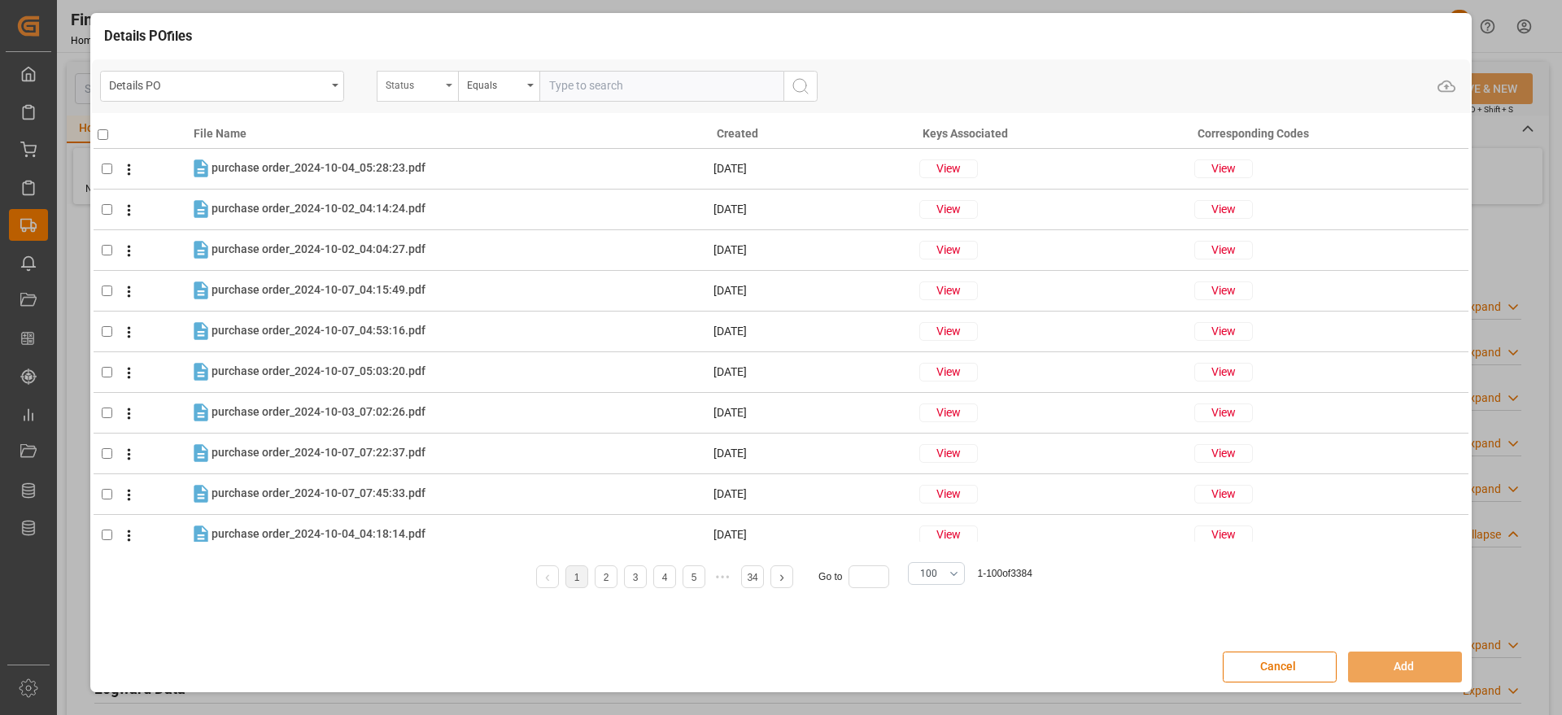
click at [399, 91] on div "Status" at bounding box center [413, 83] width 55 height 19
click at [434, 132] on input "text" at bounding box center [498, 124] width 229 height 26
type input "orde"
click at [432, 152] on div "Orden de Compra nuevo" at bounding box center [498, 161] width 242 height 34
click at [604, 80] on input "text" at bounding box center [661, 86] width 244 height 31
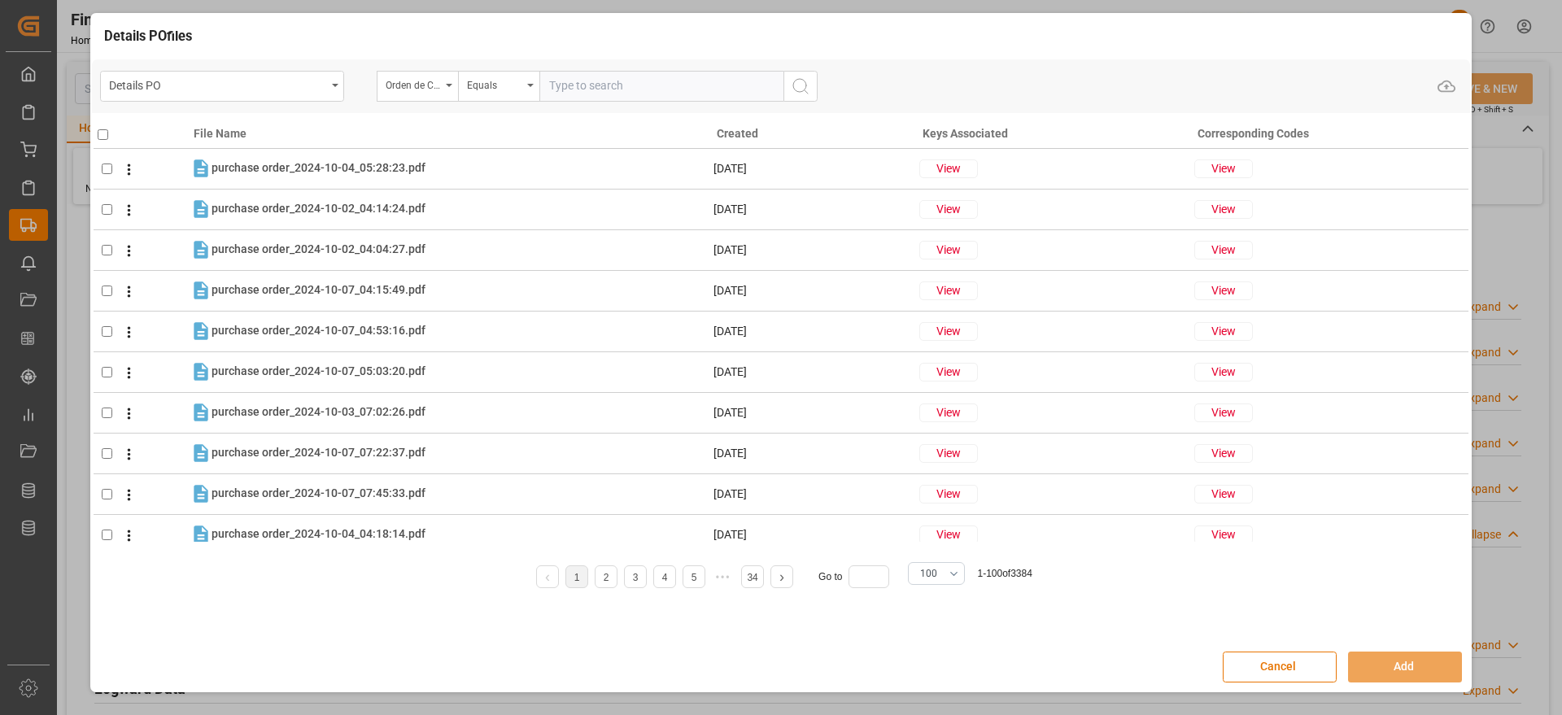
click at [628, 85] on input "text" at bounding box center [661, 86] width 244 height 31
paste input "5000306280"
type input "5000306280"
click at [797, 90] on circle "search button" at bounding box center [799, 85] width 13 height 13
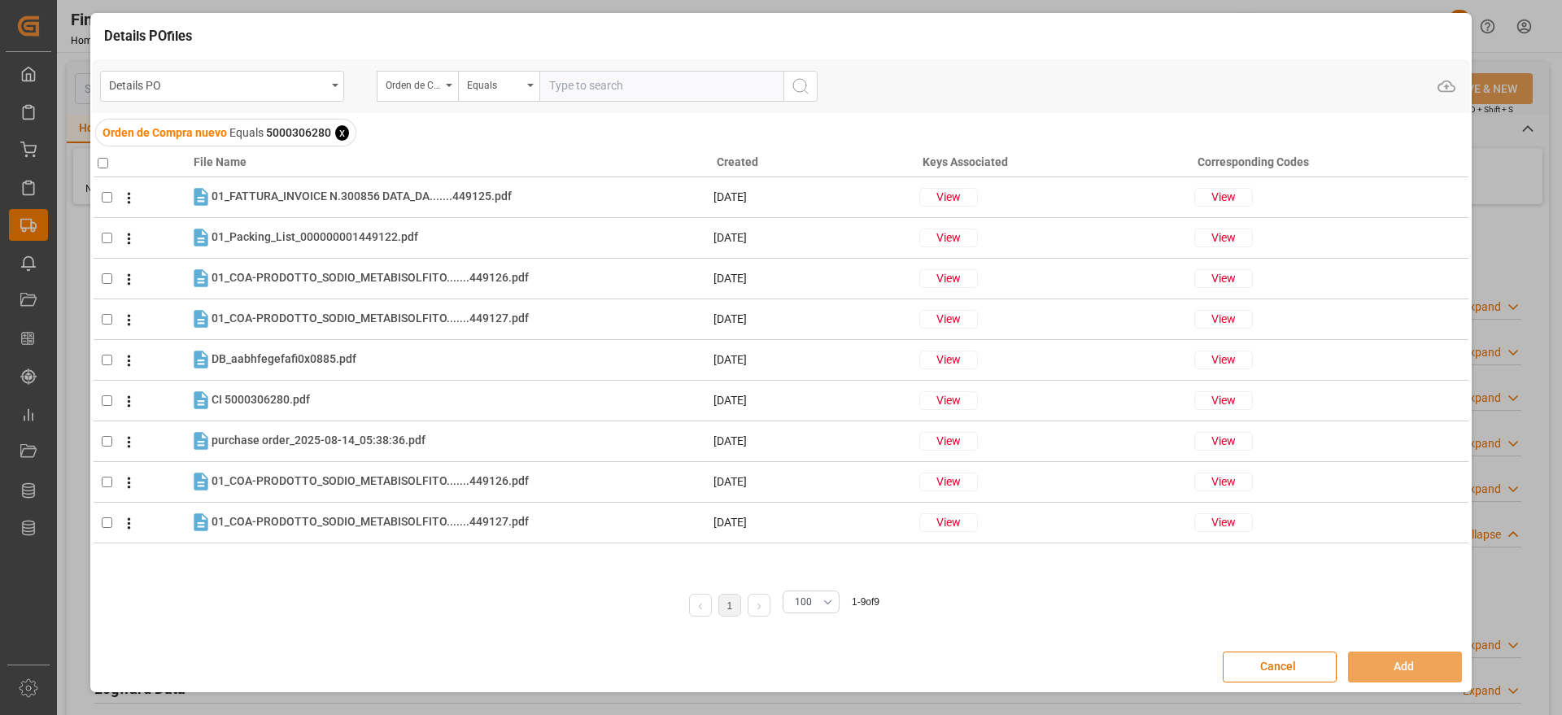
click at [105, 160] on input "checkbox" at bounding box center [103, 163] width 11 height 11
checkbox input "true"
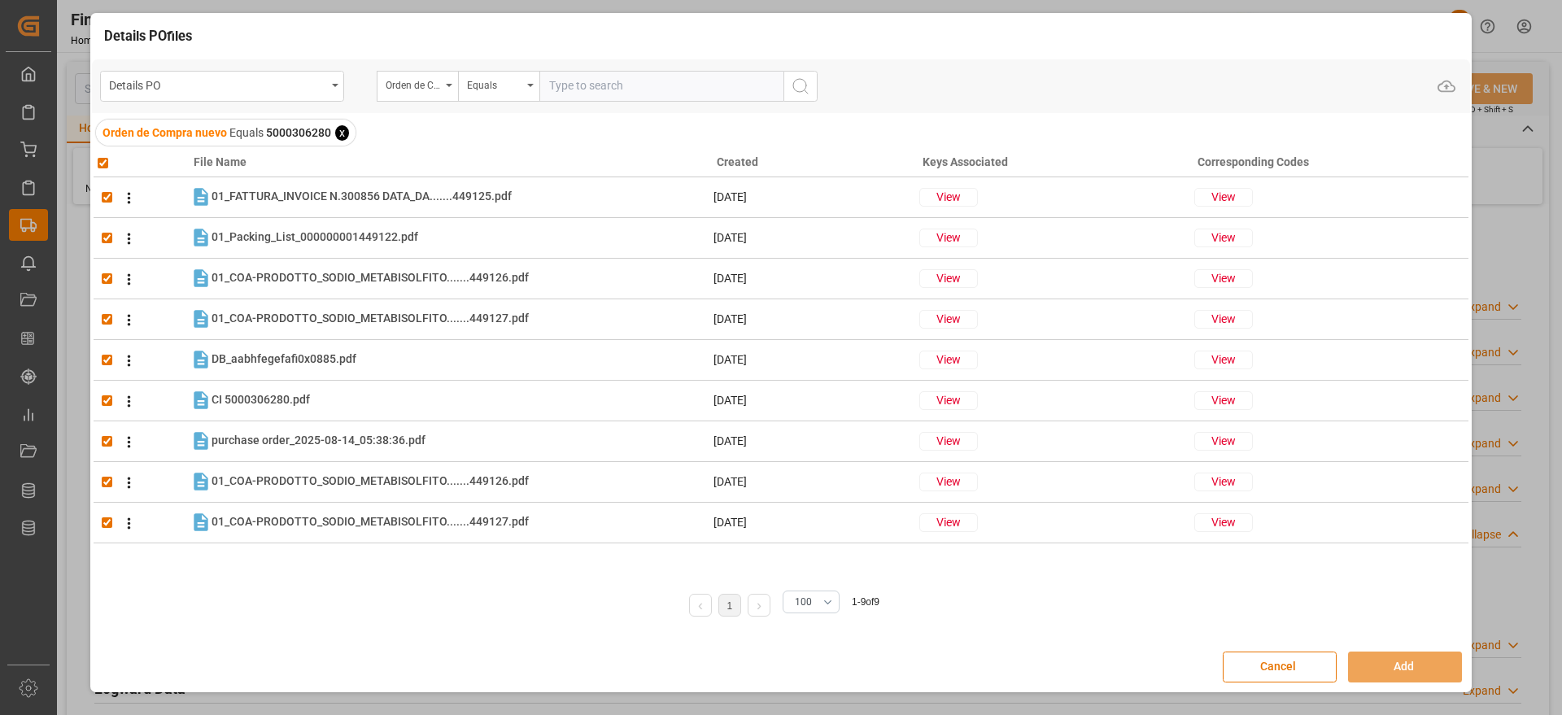
checkbox input "true"
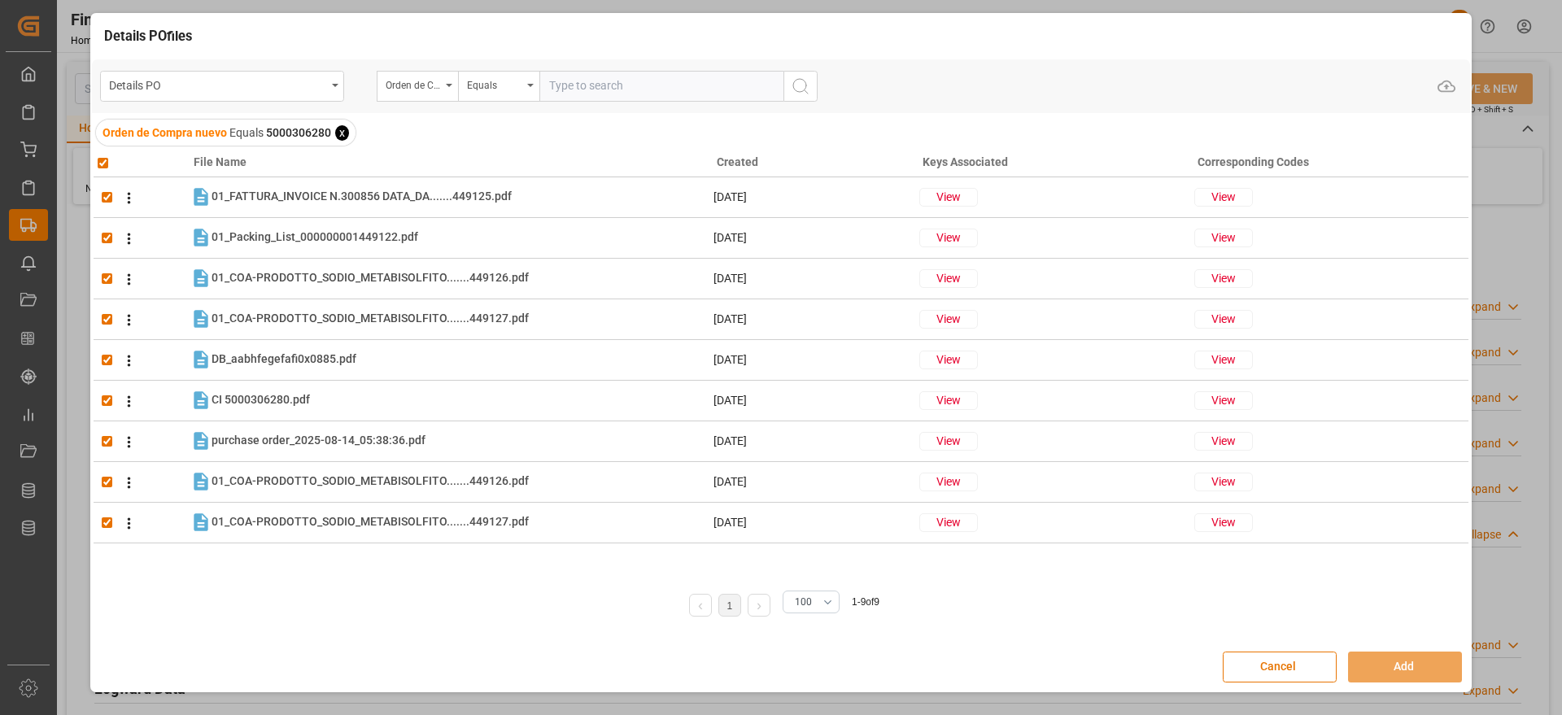
checkbox input "true"
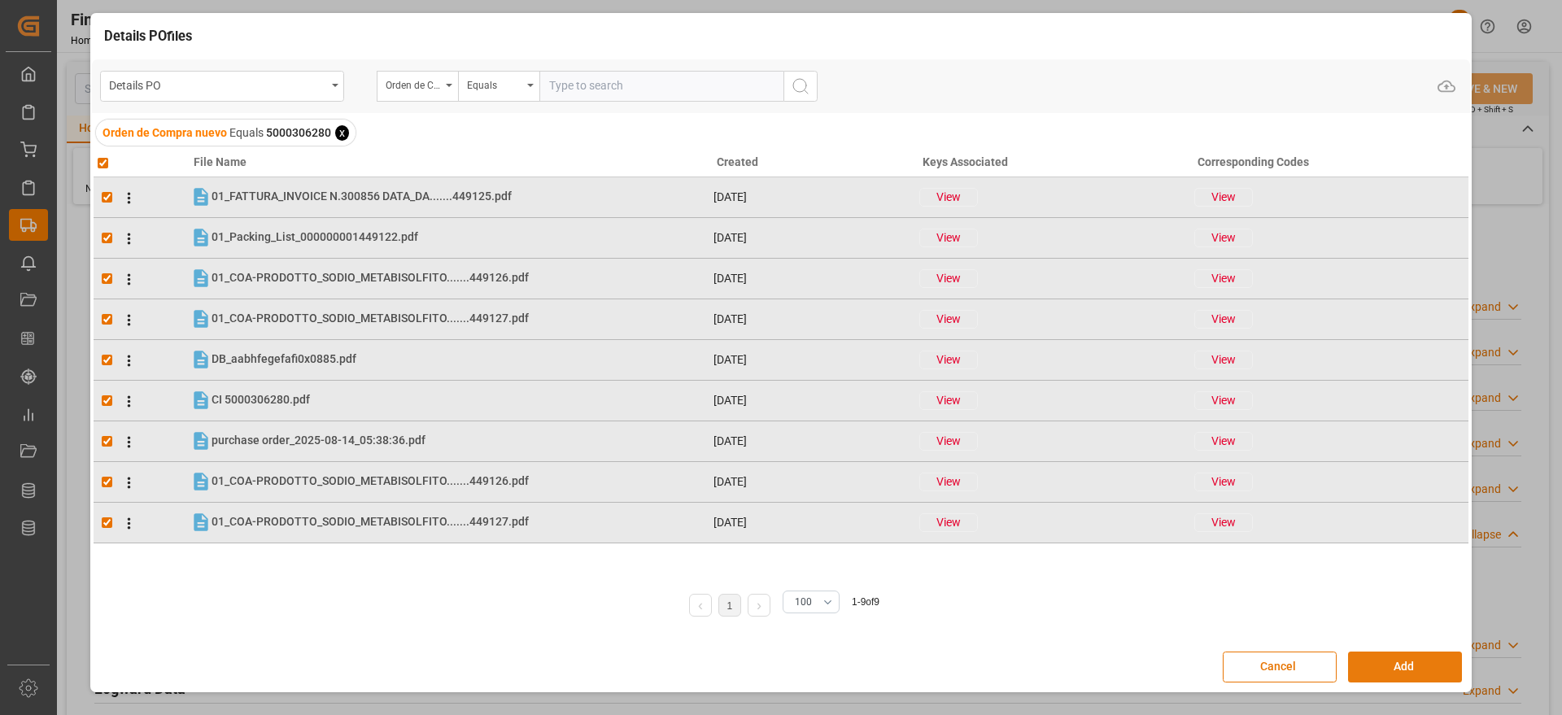
click at [1382, 654] on button "Add" at bounding box center [1405, 667] width 114 height 31
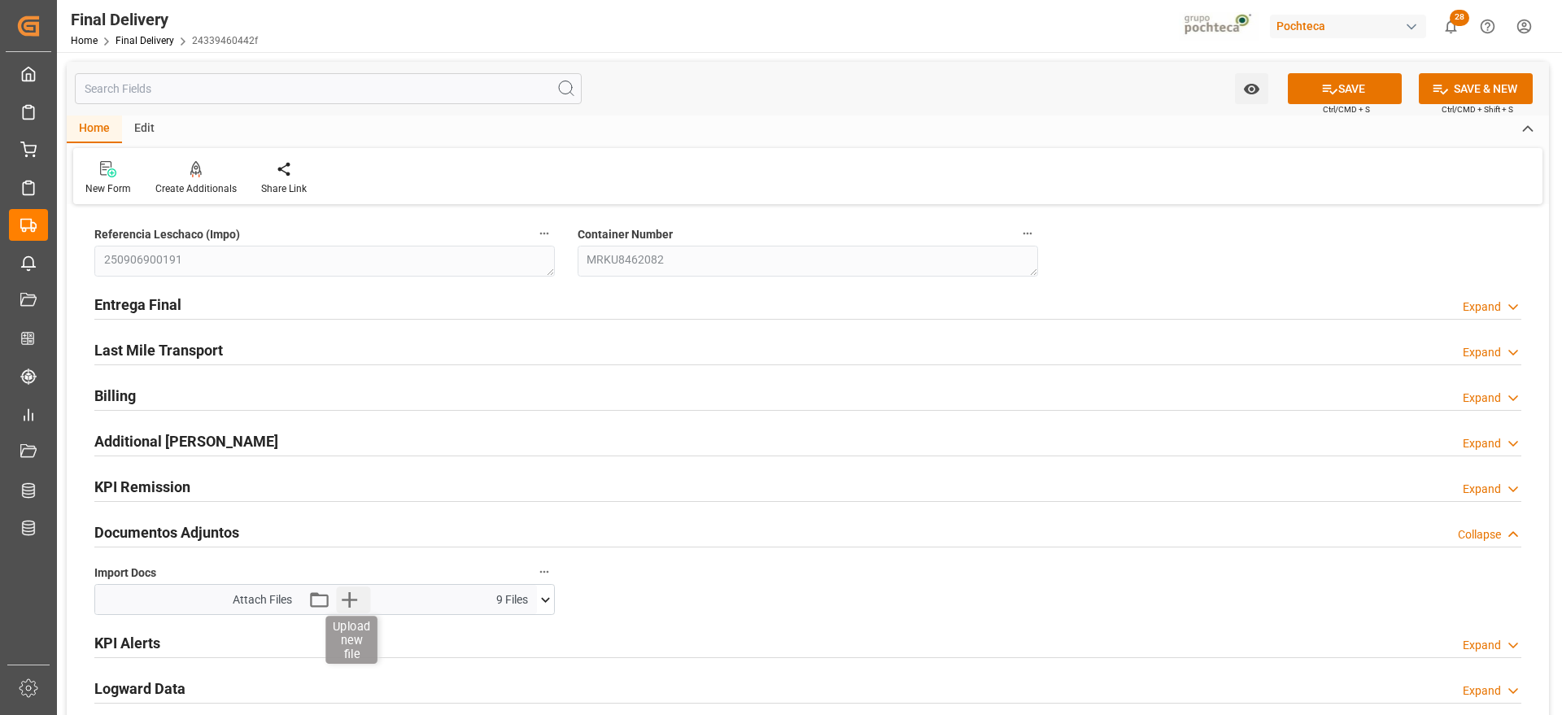
click at [349, 607] on icon "button" at bounding box center [349, 599] width 15 height 15
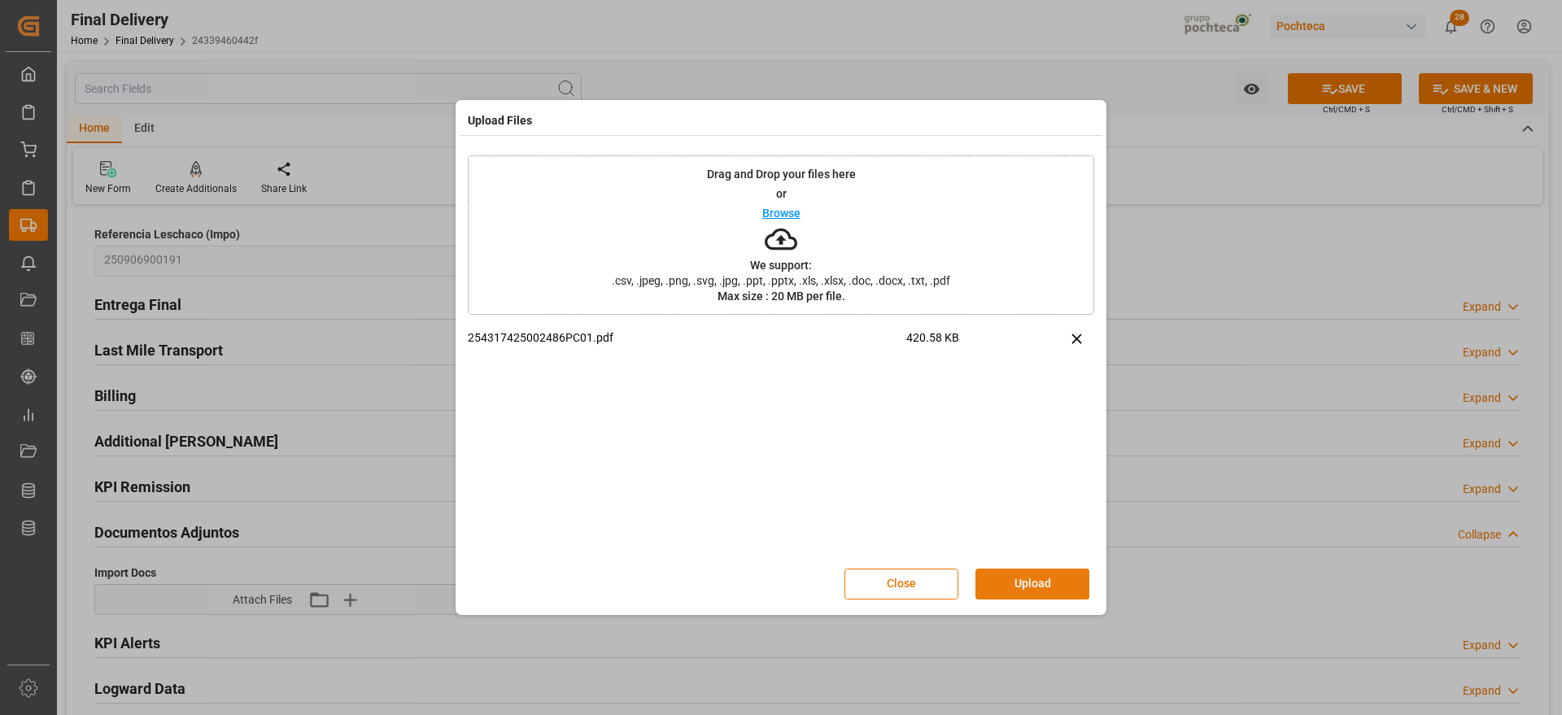
click at [1034, 595] on button "Upload" at bounding box center [1032, 584] width 114 height 31
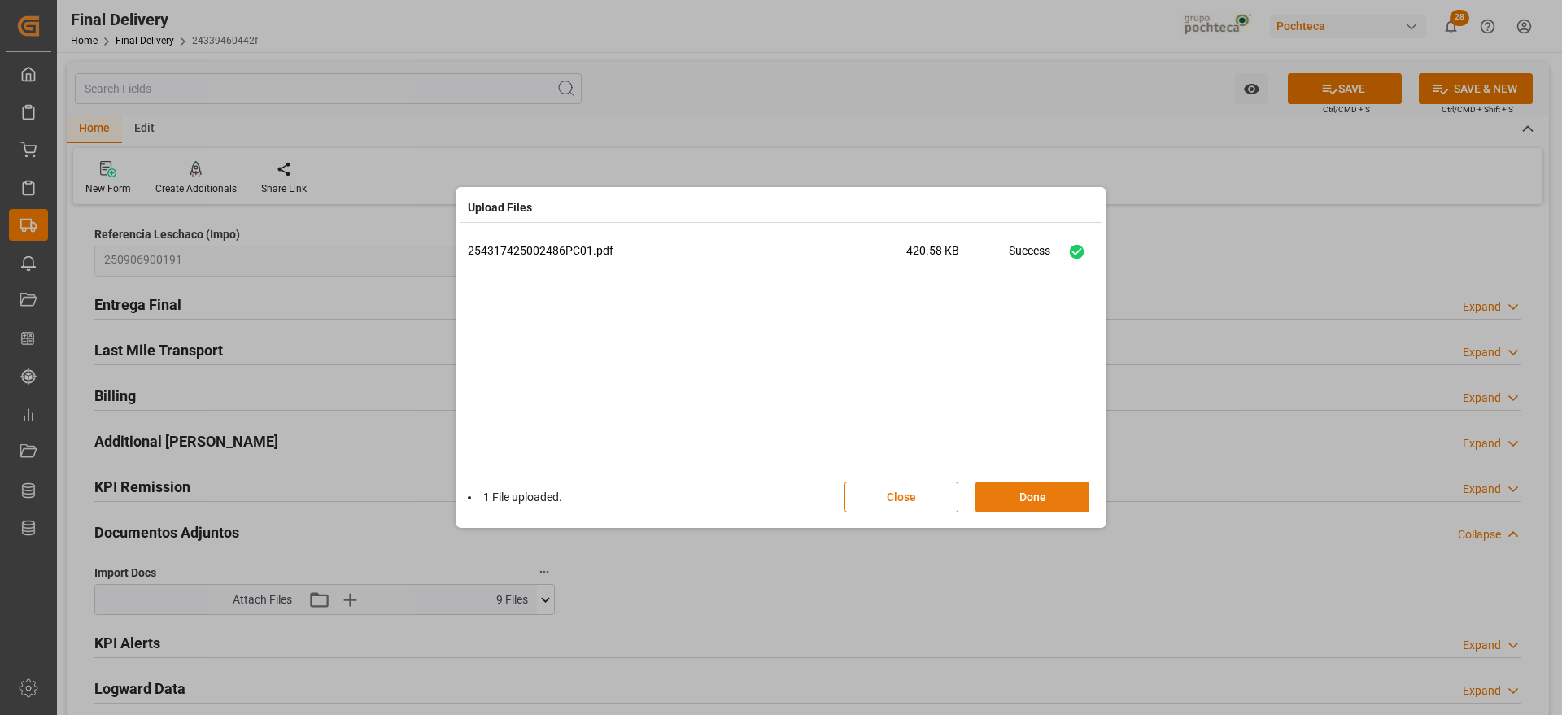
drag, startPoint x: 1057, startPoint y: 500, endPoint x: 1045, endPoint y: 502, distance: 11.5
click at [1052, 499] on button "Done" at bounding box center [1032, 497] width 114 height 31
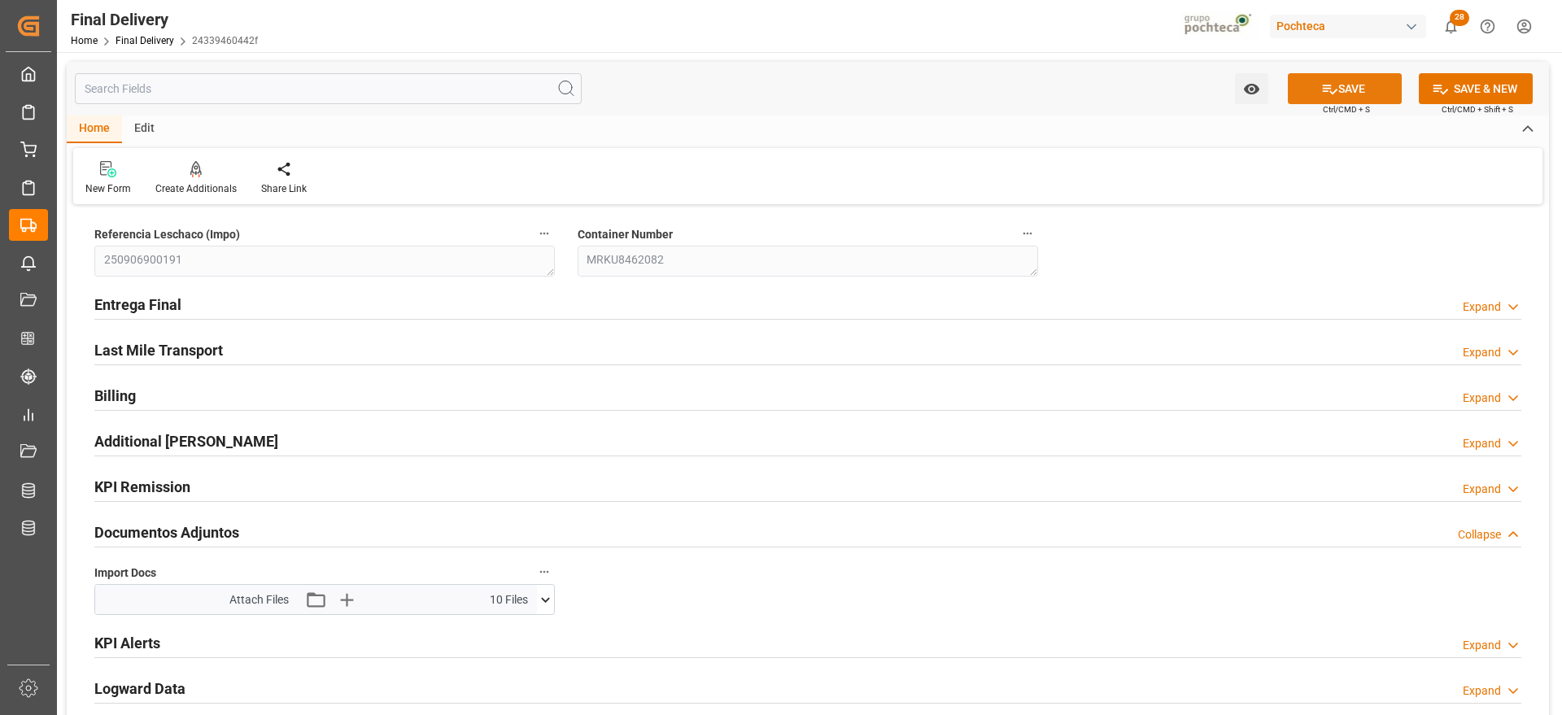
click at [1341, 86] on button "SAVE" at bounding box center [1345, 88] width 114 height 31
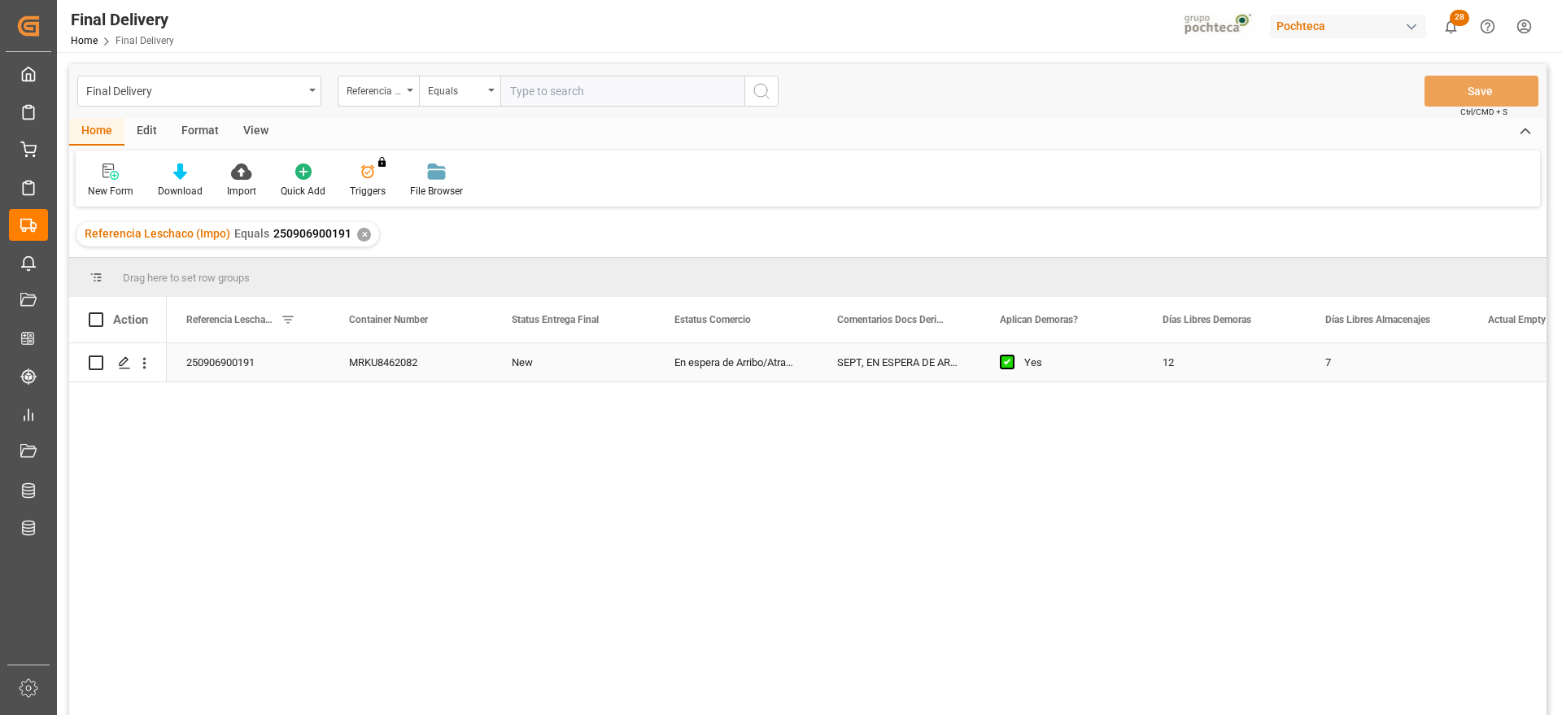
click at [869, 369] on div "SEPT, EN ESPERA DE ARRIBO" at bounding box center [899, 362] width 163 height 38
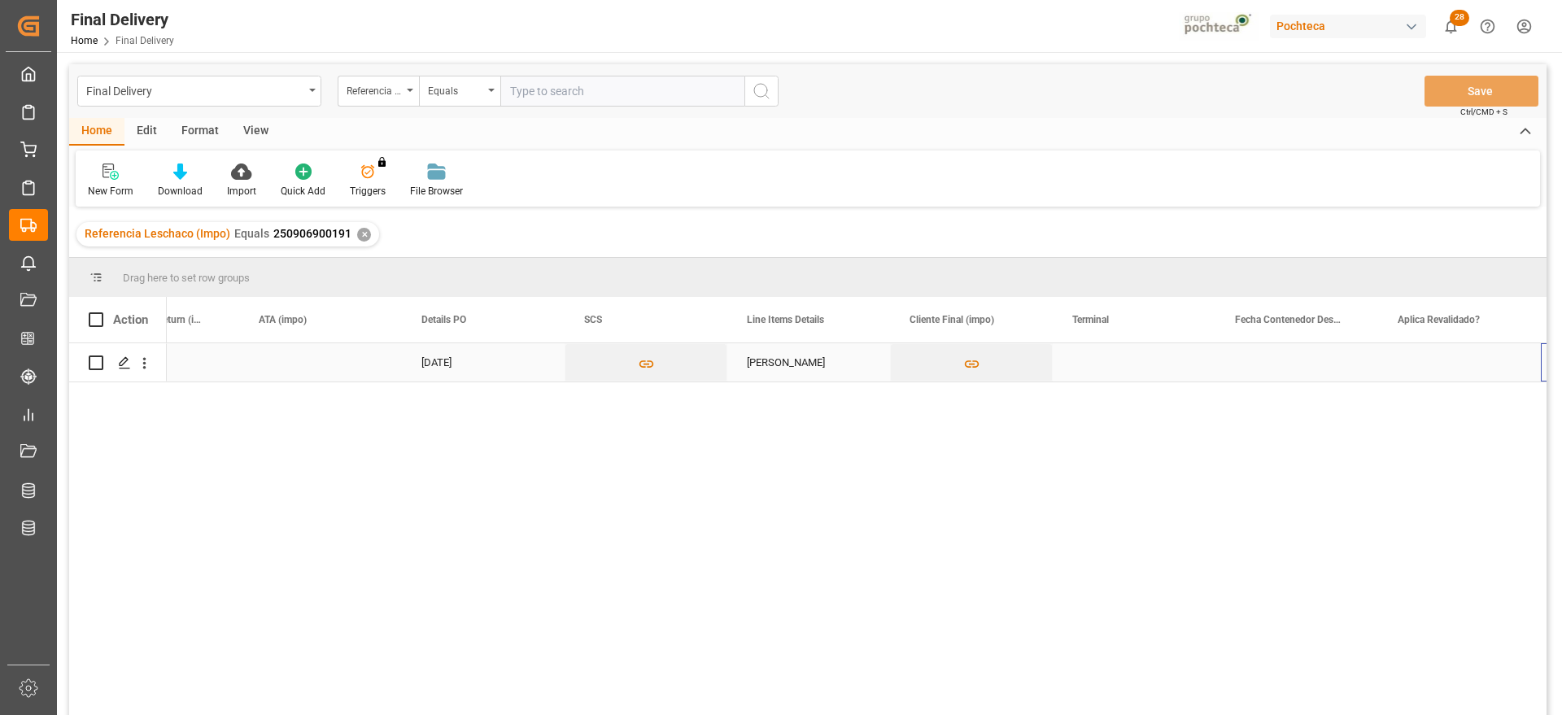
scroll to position [0, 1392]
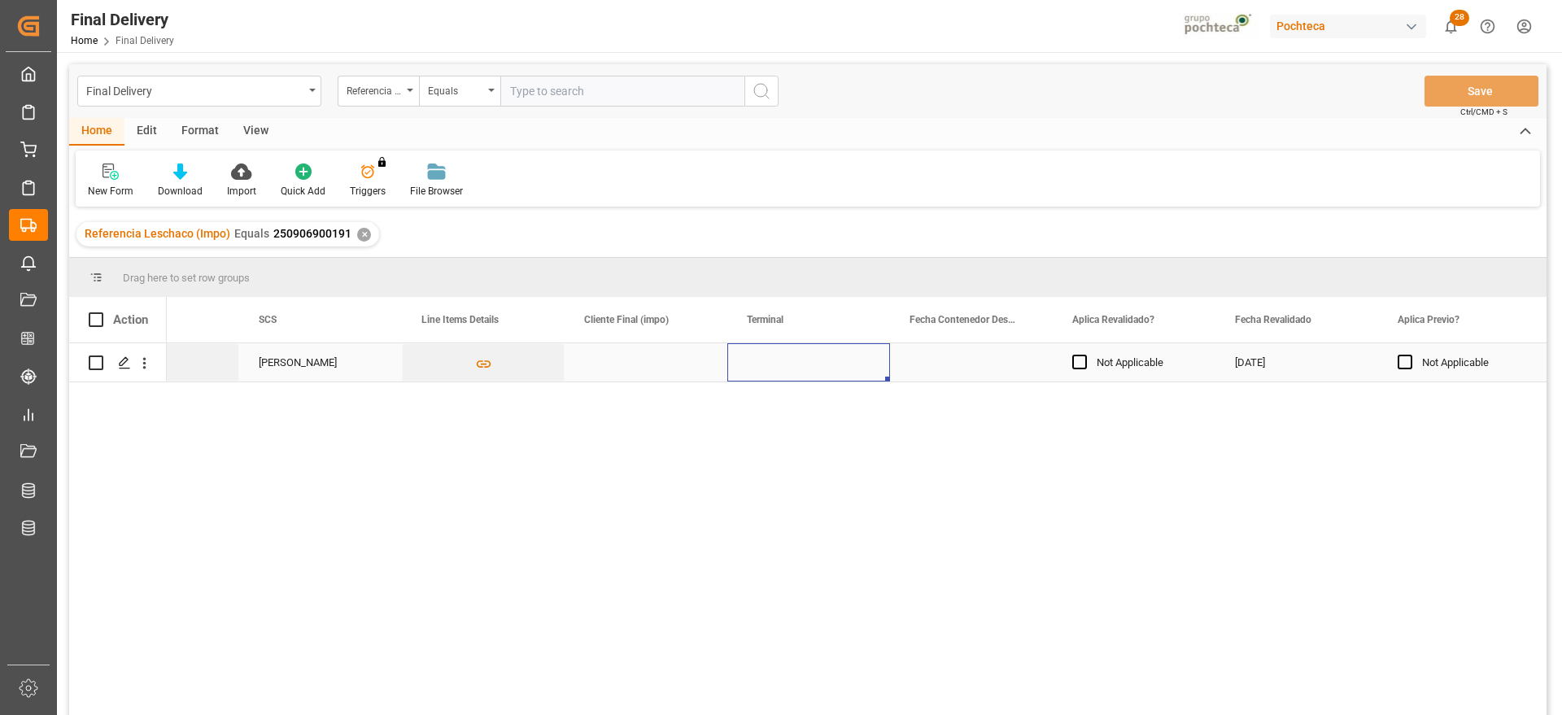
click at [766, 368] on div "Press SPACE to select this row." at bounding box center [808, 362] width 163 height 38
type input "ICAVE"
click at [806, 431] on div "ICAVE" at bounding box center [808, 418] width 135 height 57
click at [955, 355] on div "Press SPACE to select this row." at bounding box center [971, 362] width 163 height 38
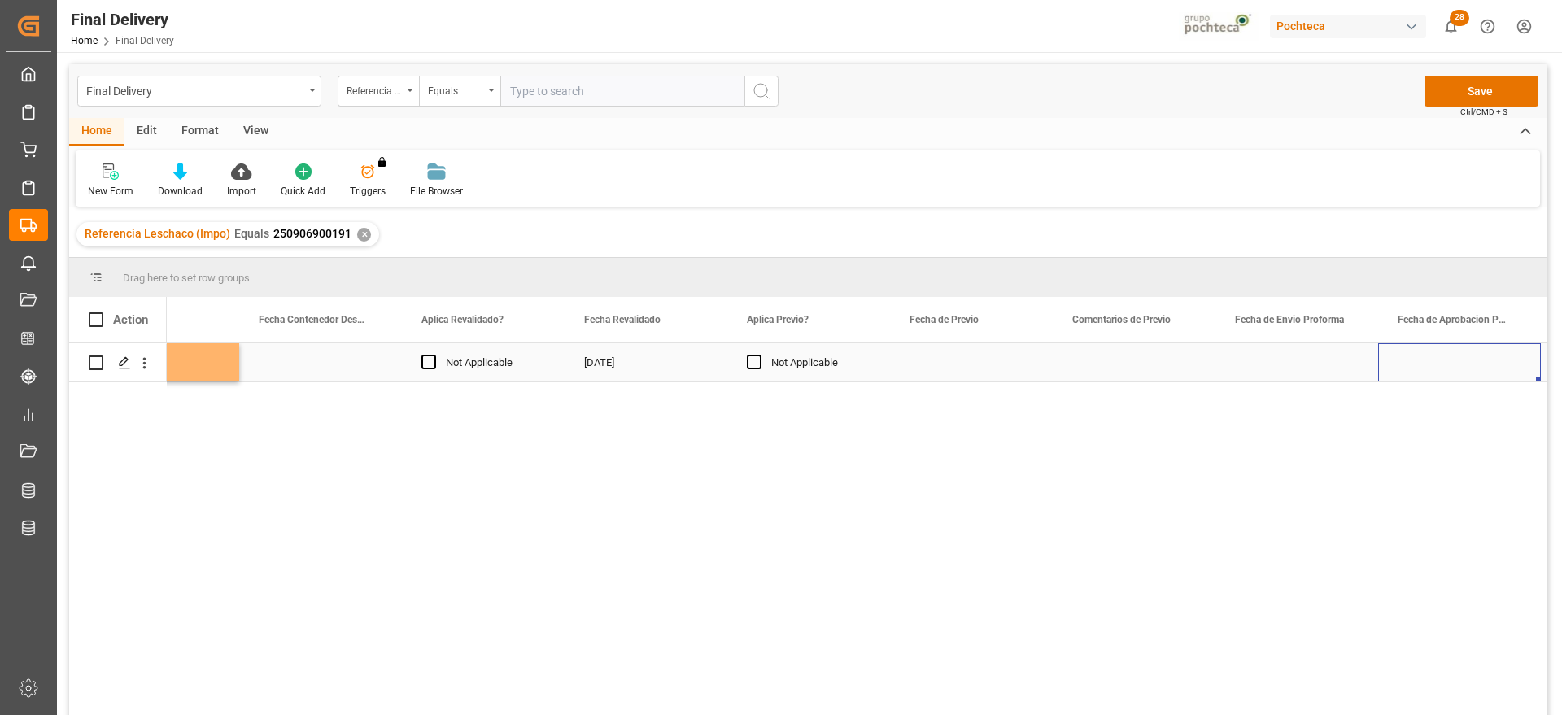
scroll to position [0, 2531]
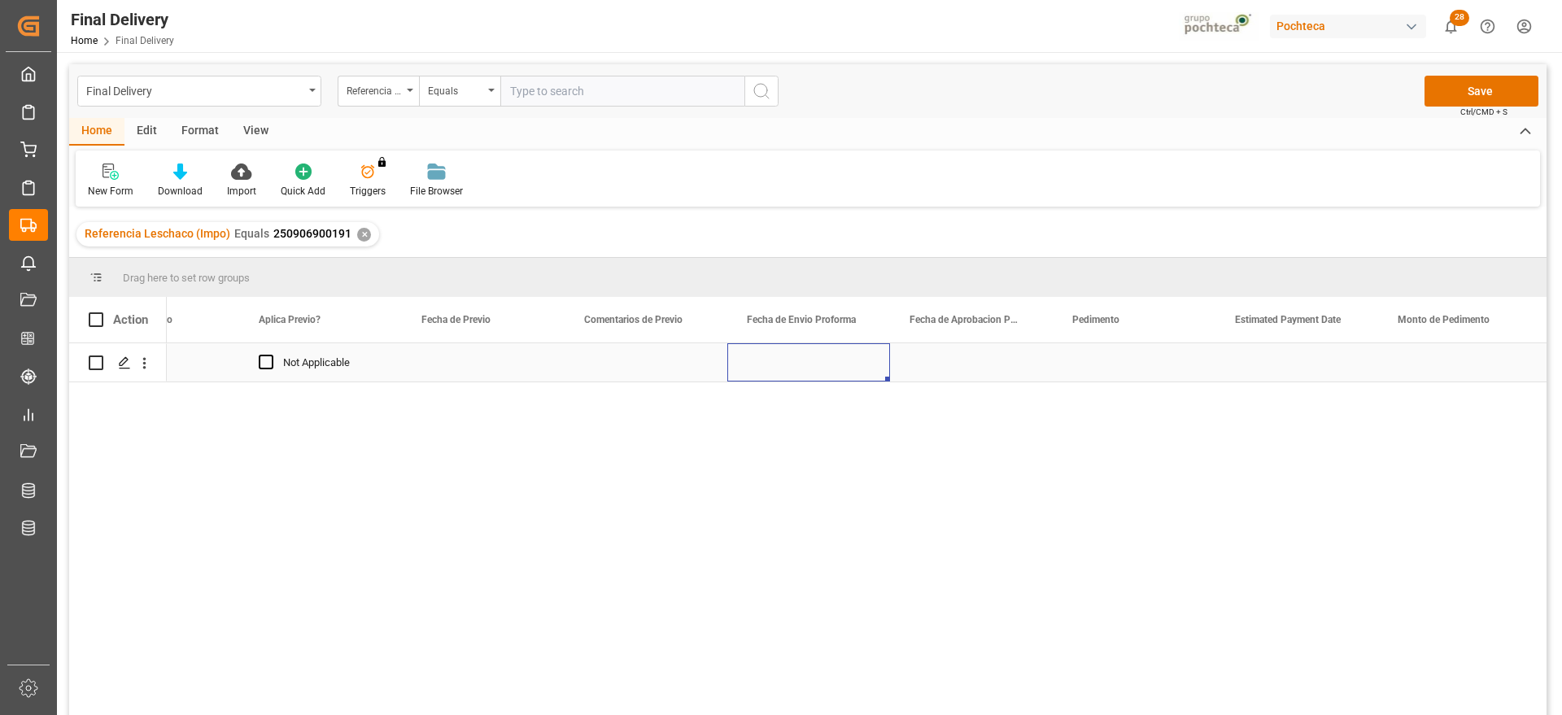
click at [788, 362] on div "Press SPACE to select this row." at bounding box center [808, 362] width 163 height 38
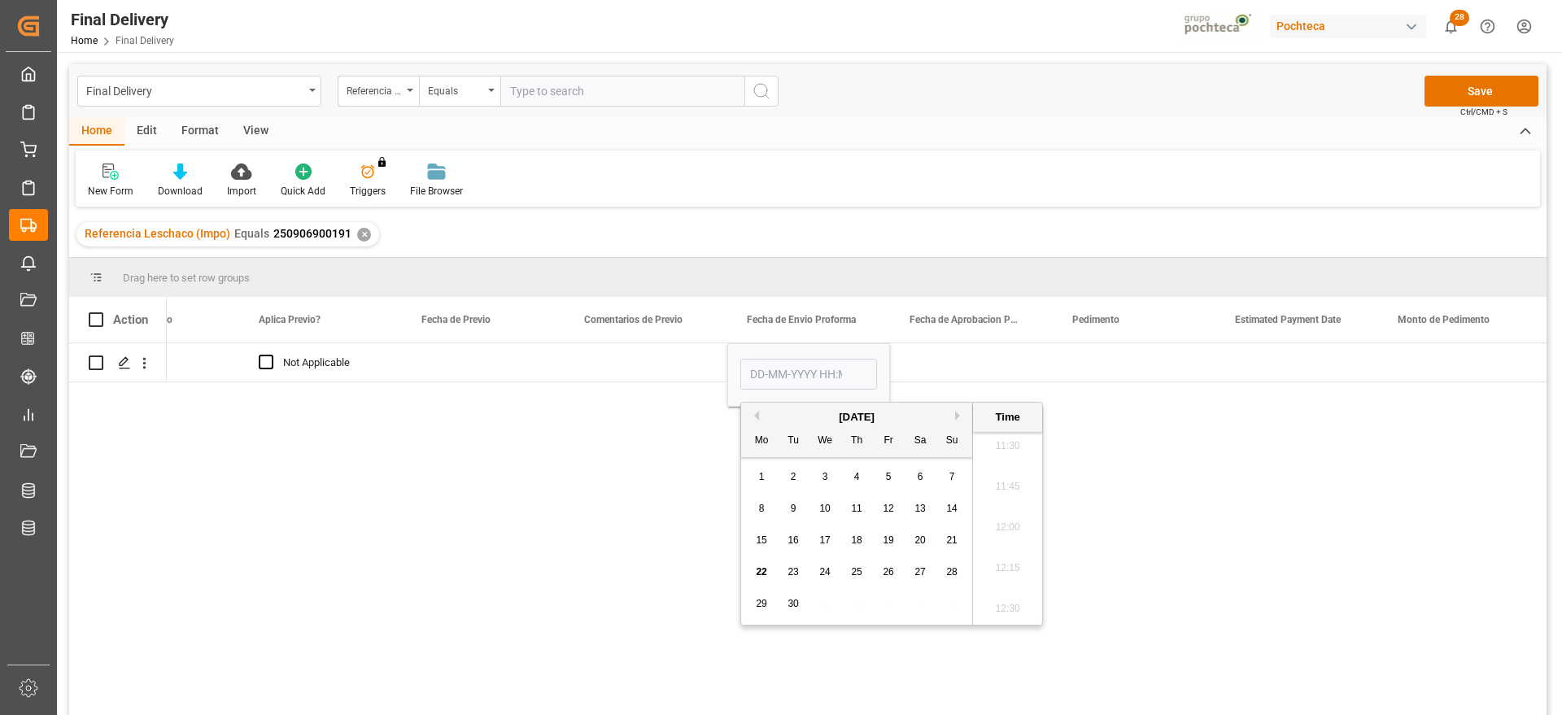
click at [858, 539] on span "18" at bounding box center [856, 539] width 11 height 11
type input "18-09-2025 00:00"
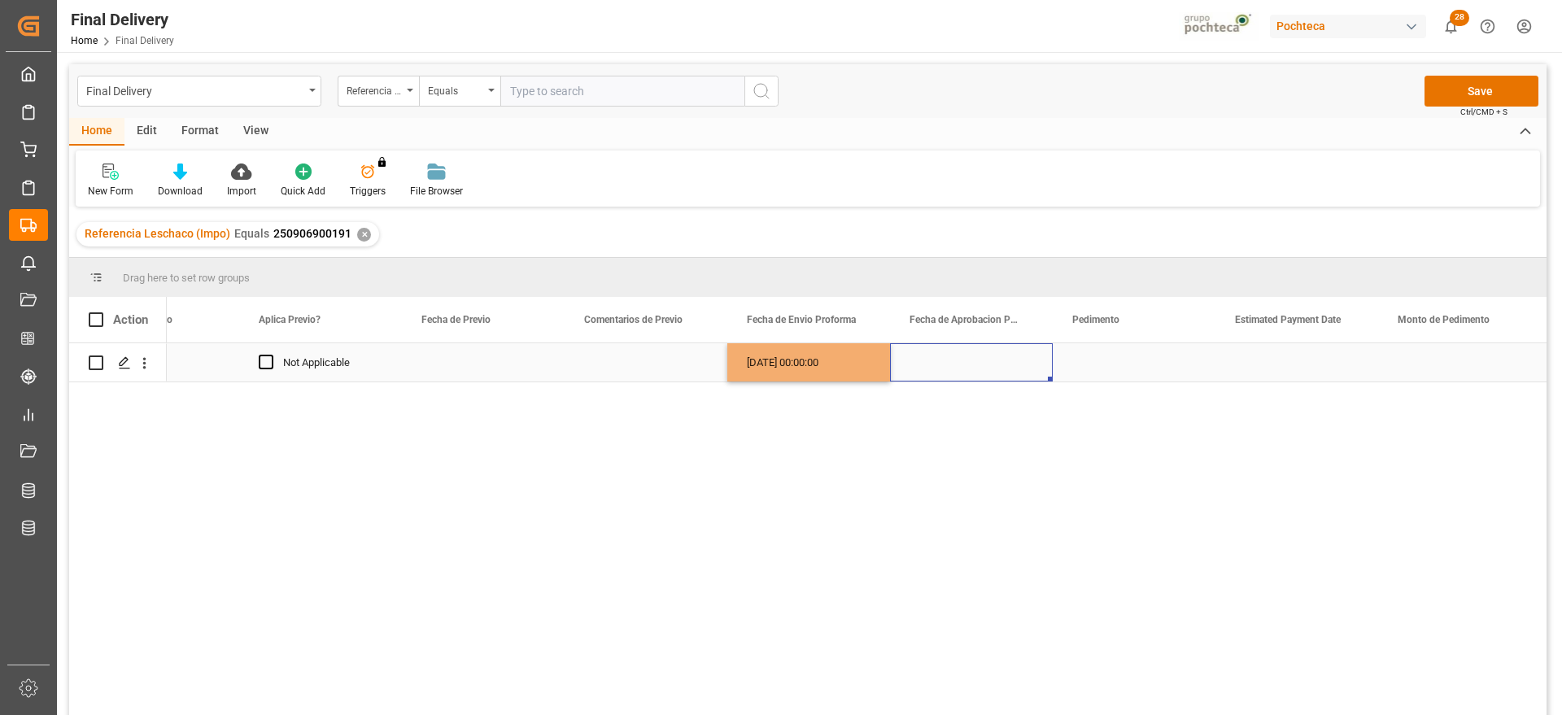
drag, startPoint x: 932, startPoint y: 360, endPoint x: 813, endPoint y: 360, distance: 119.6
click at [930, 359] on div "Press SPACE to select this row." at bounding box center [971, 362] width 163 height 38
click at [782, 360] on div "18-09-2025 00:00:00" at bounding box center [808, 362] width 163 height 38
click at [929, 360] on div "Press SPACE to select this row." at bounding box center [971, 362] width 163 height 38
click at [1107, 361] on div "Press SPACE to select this row." at bounding box center [1134, 362] width 163 height 38
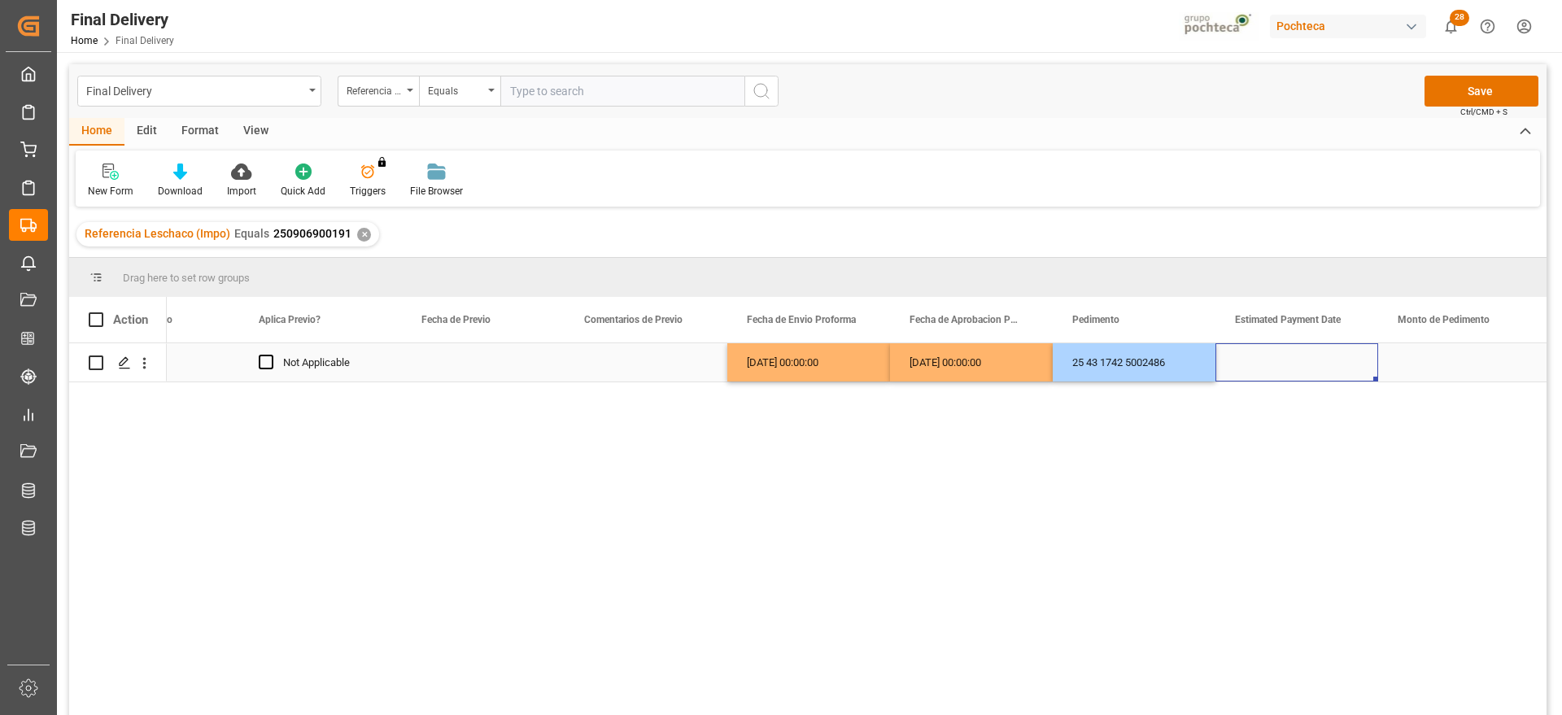
click at [1284, 367] on div "Press SPACE to select this row." at bounding box center [1296, 362] width 163 height 38
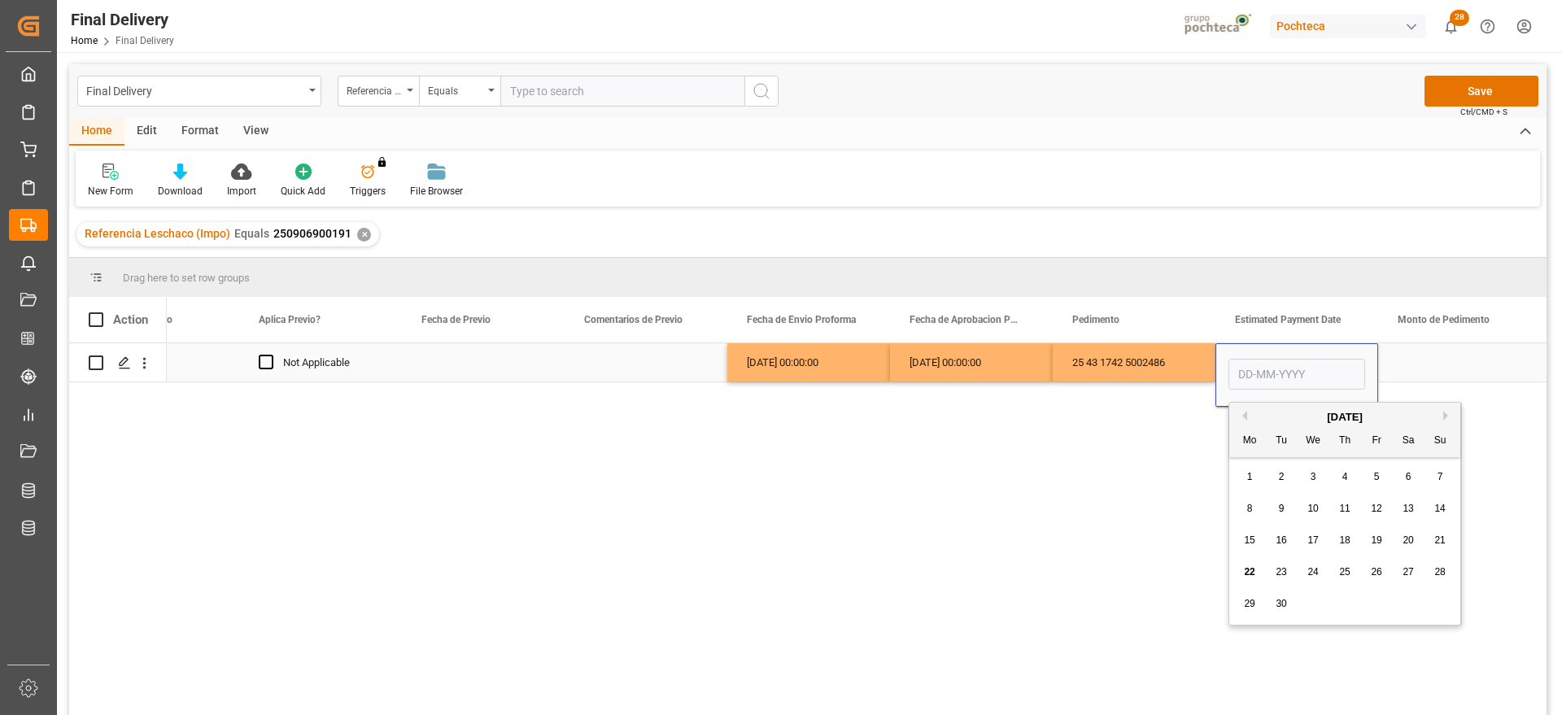
click at [1285, 360] on input "Press SPACE to select this row." at bounding box center [1296, 374] width 137 height 31
drag, startPoint x: 1279, startPoint y: 372, endPoint x: 1276, endPoint y: 381, distance: 9.3
click at [1279, 372] on input "Press SPACE to select this row." at bounding box center [1296, 374] width 137 height 31
click at [1249, 574] on span "22" at bounding box center [1249, 571] width 11 height 11
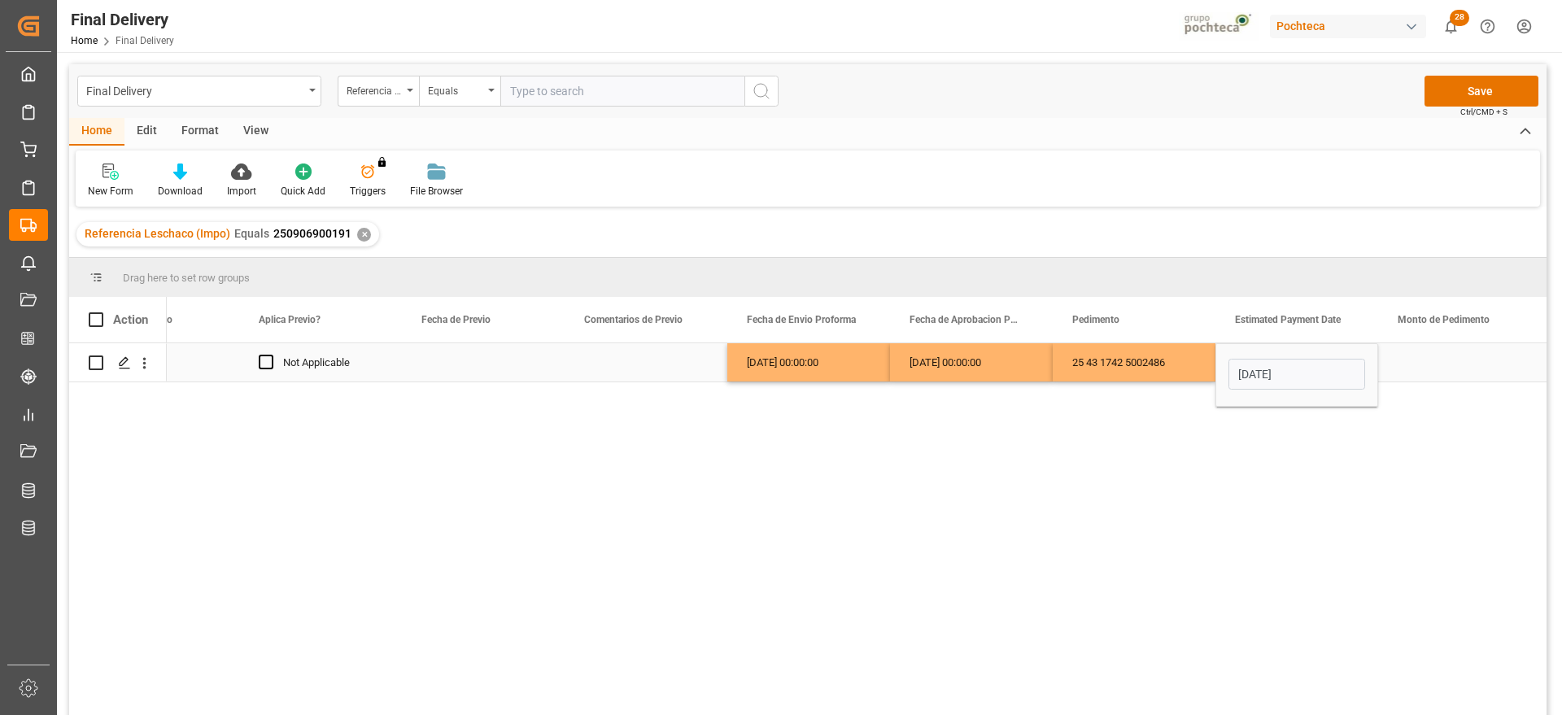
click at [1310, 373] on input "[DATE]" at bounding box center [1296, 374] width 137 height 31
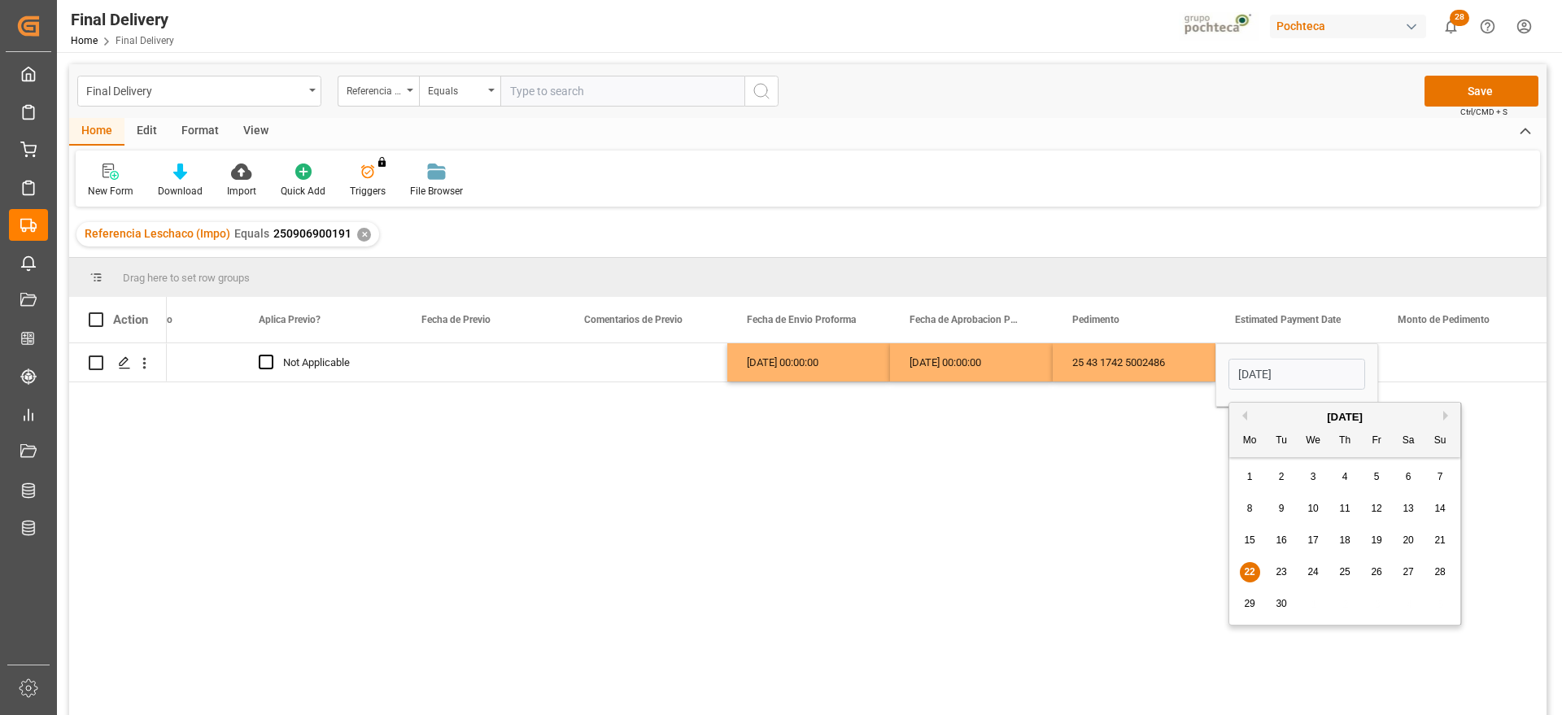
click at [1351, 544] on div "18" at bounding box center [1345, 541] width 20 height 20
type input "[DATE]"
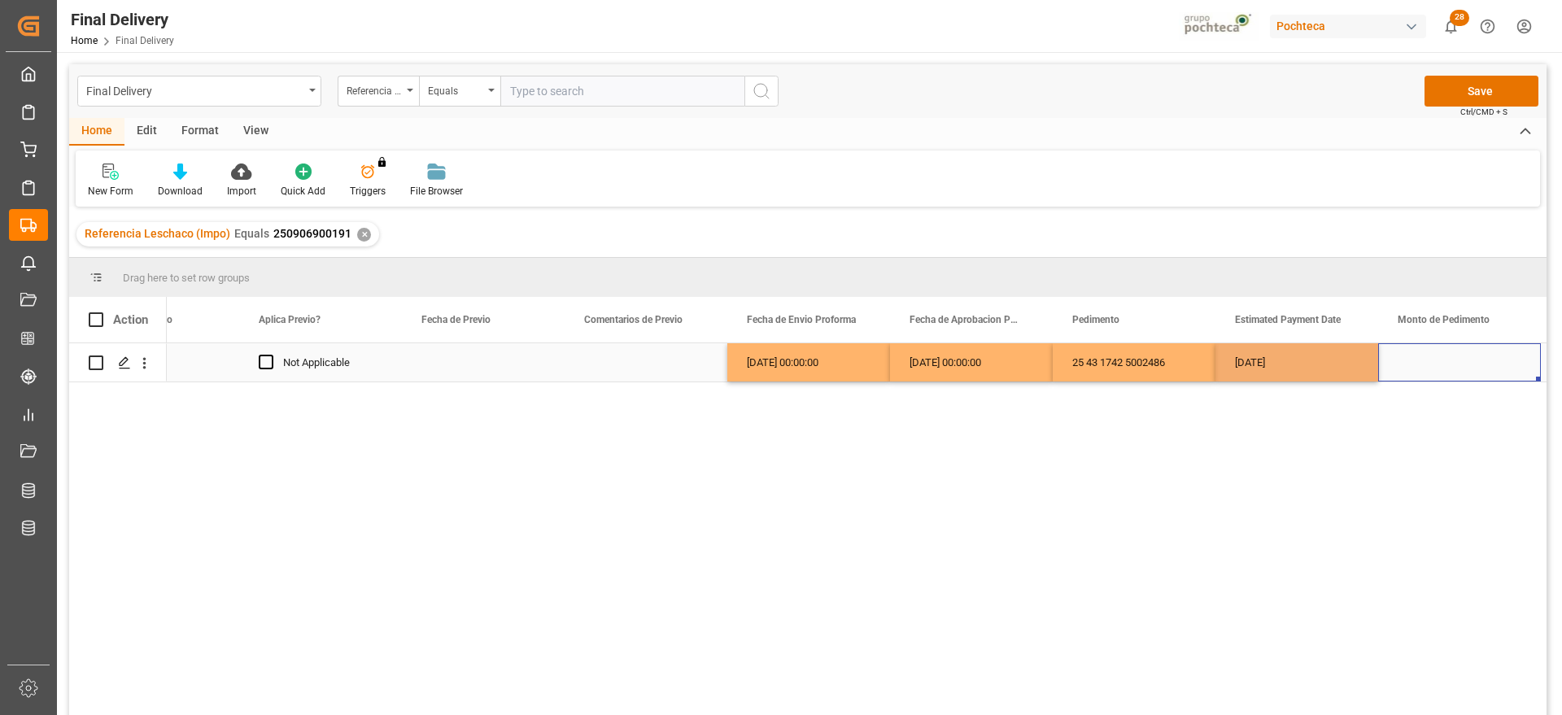
click at [1438, 377] on div "Press SPACE to select this row." at bounding box center [1459, 362] width 163 height 38
click at [1426, 364] on div "Press SPACE to select this row." at bounding box center [1459, 362] width 163 height 38
click at [1426, 364] on input "Press SPACE to select this row." at bounding box center [1459, 371] width 137 height 31
type input "51602"
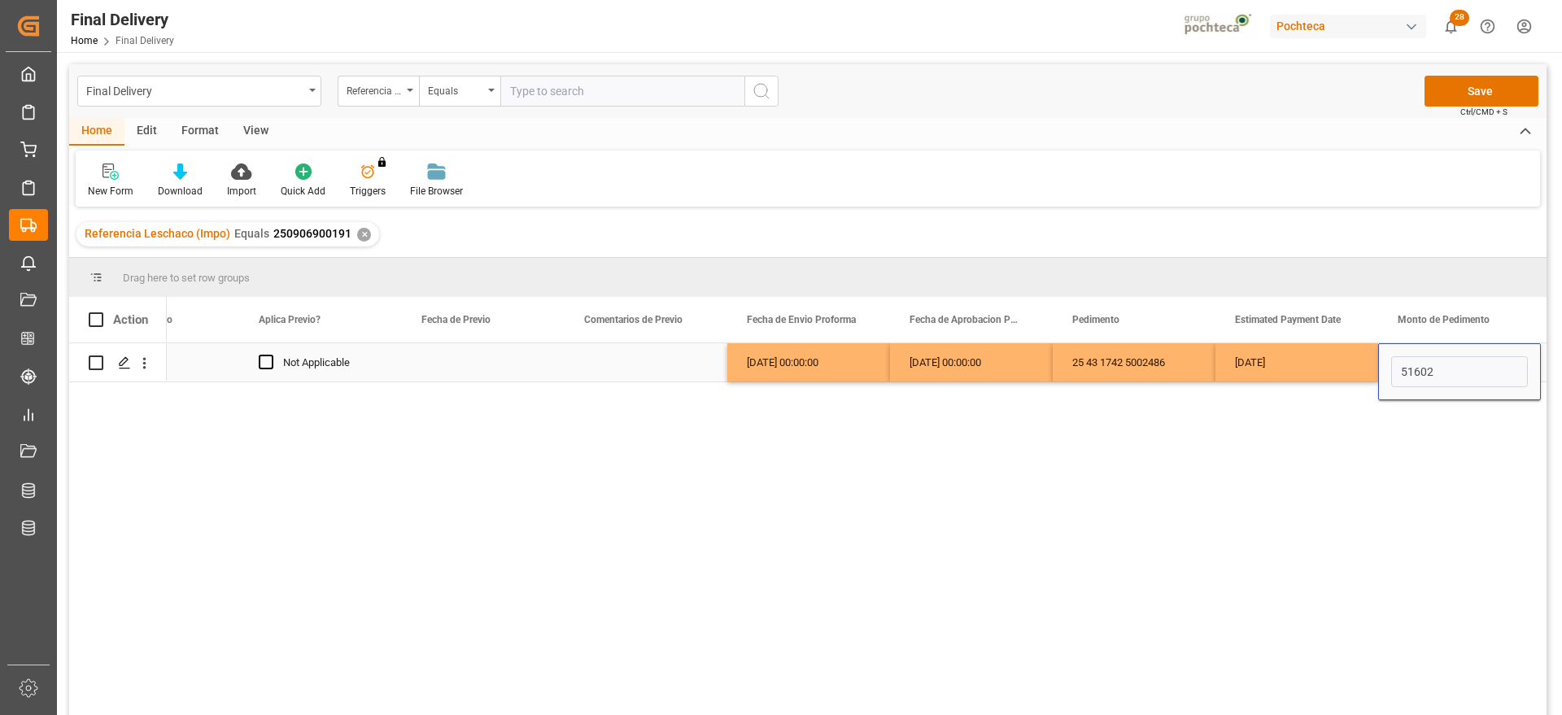
click at [1368, 375] on div "[DATE]" at bounding box center [1296, 362] width 163 height 38
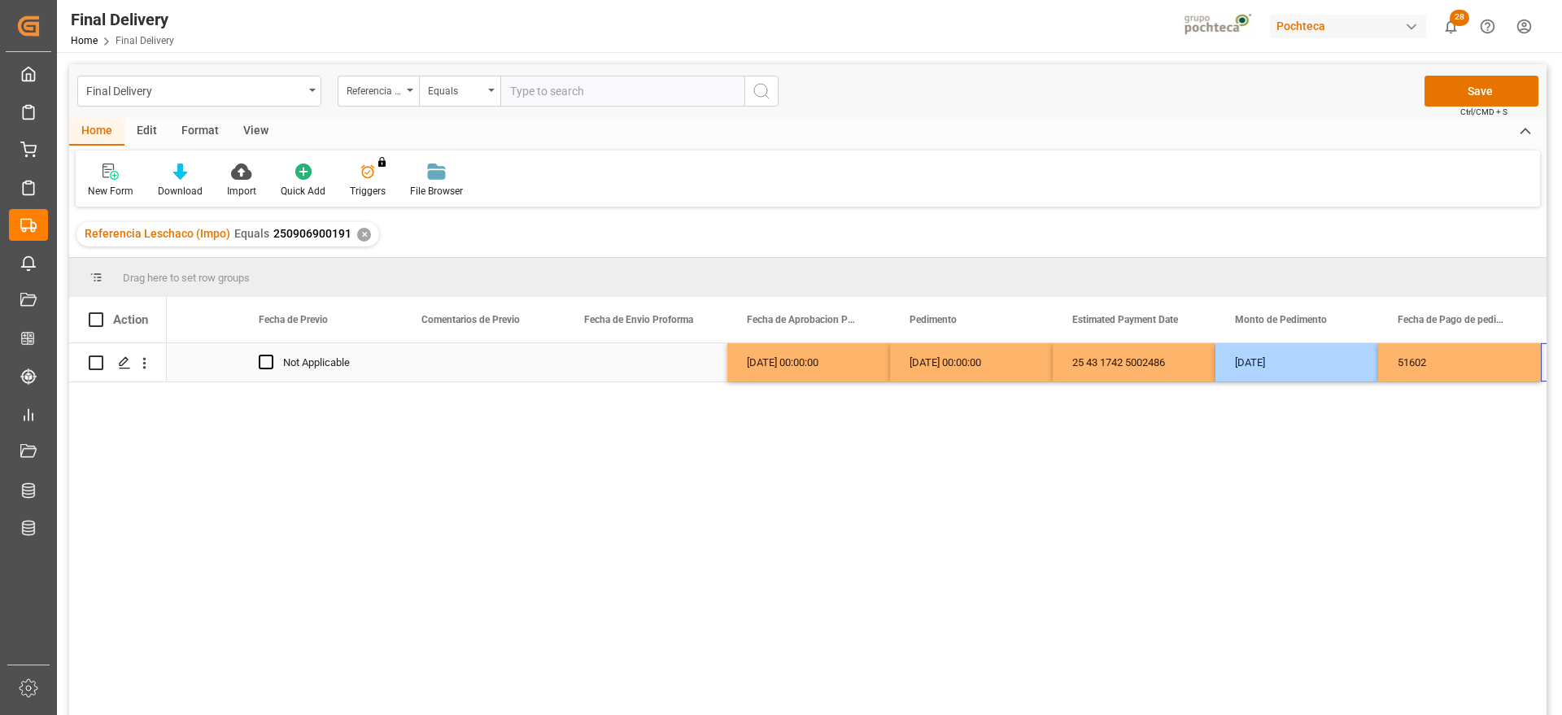
scroll to position [0, 3019]
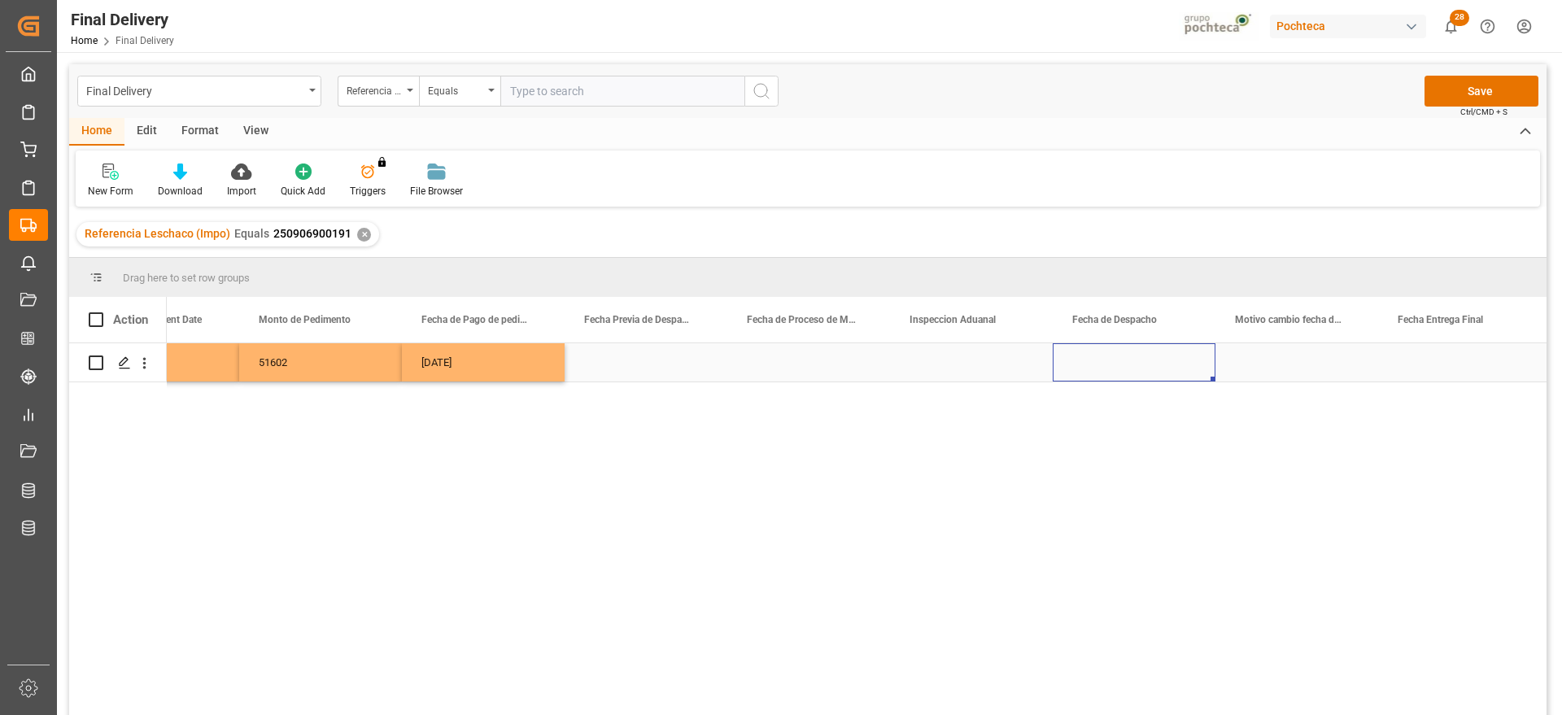
click at [1141, 363] on div "Press SPACE to select this row." at bounding box center [1134, 362] width 163 height 38
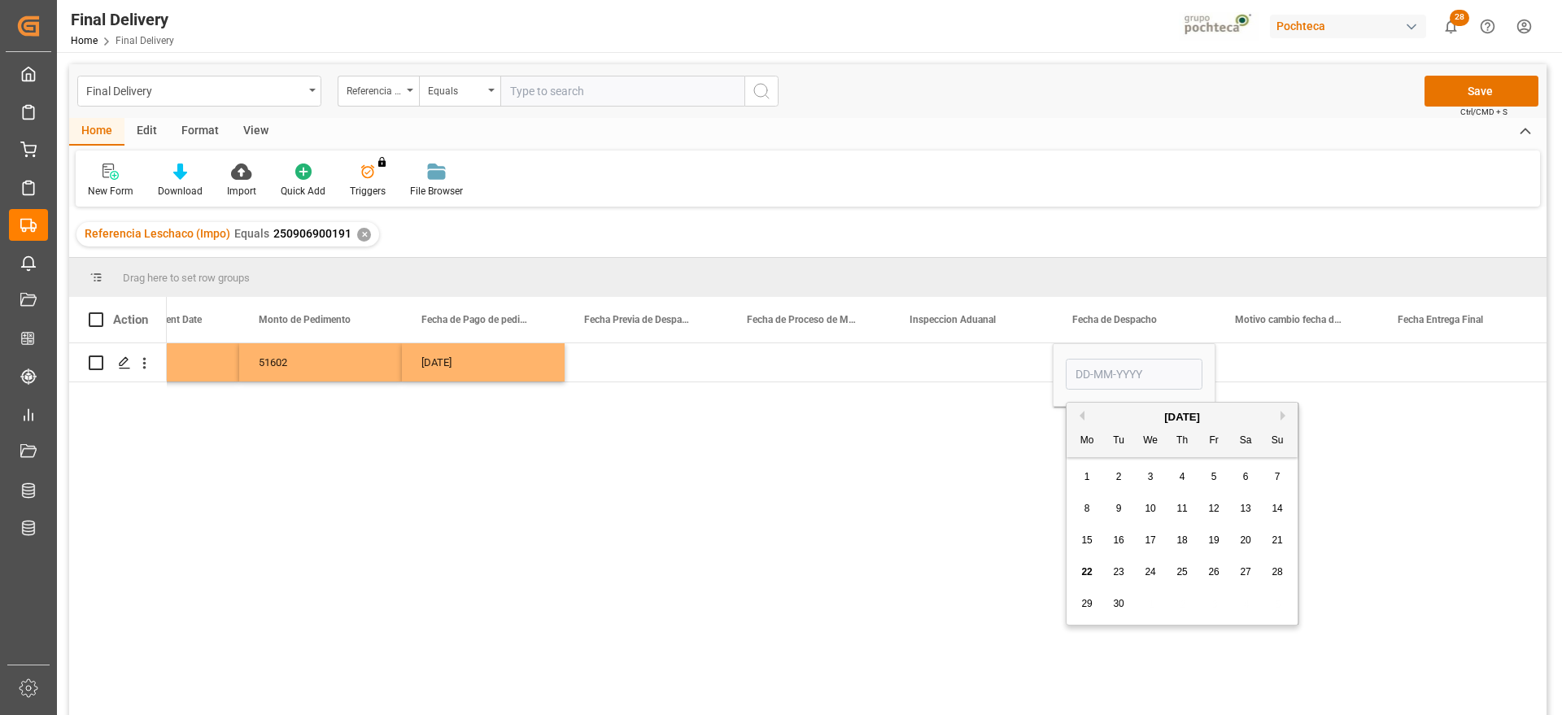
click at [1087, 569] on span "22" at bounding box center [1086, 571] width 11 height 11
type input "[DATE]"
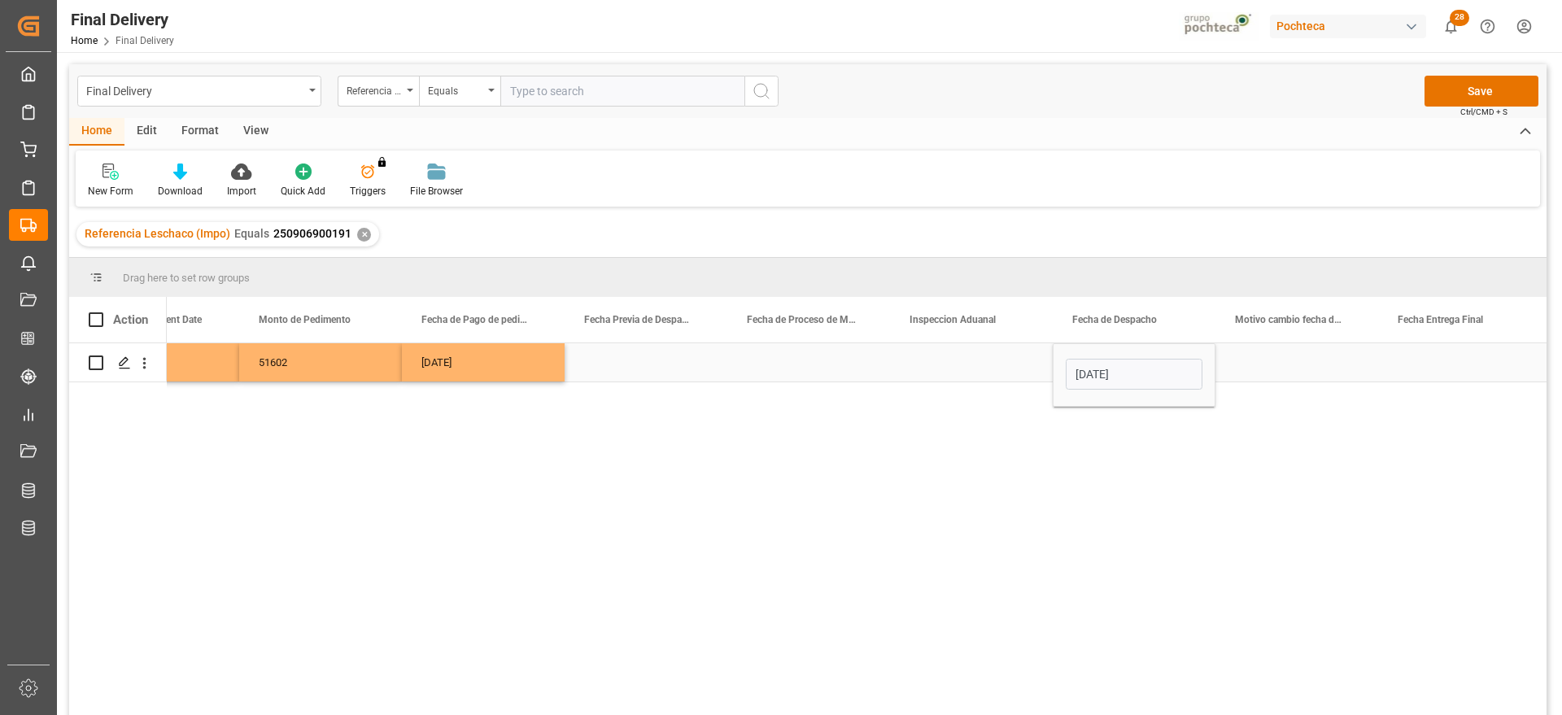
click at [1418, 370] on div "Press SPACE to select this row." at bounding box center [1459, 362] width 163 height 38
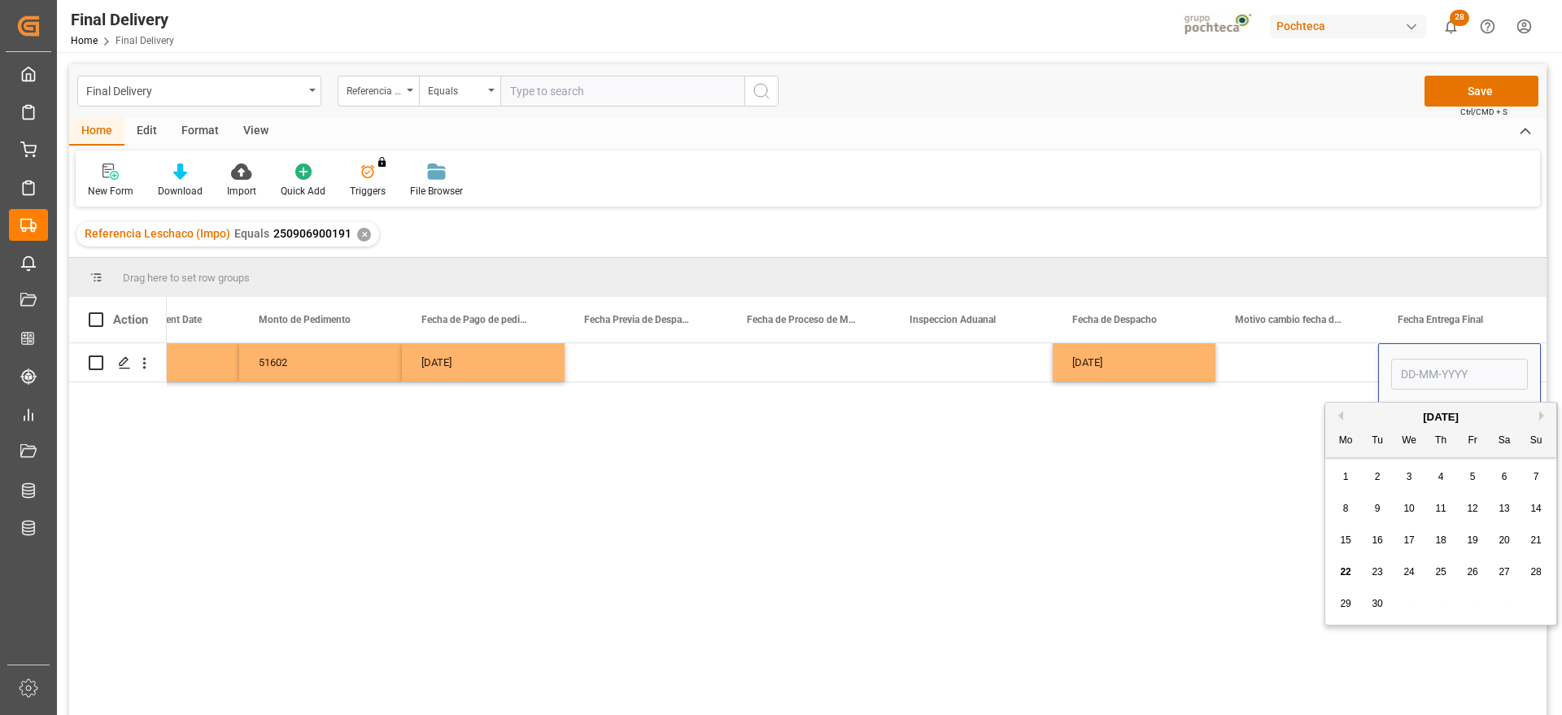
click at [1376, 576] on span "23" at bounding box center [1377, 571] width 11 height 11
type input "23-09-2025"
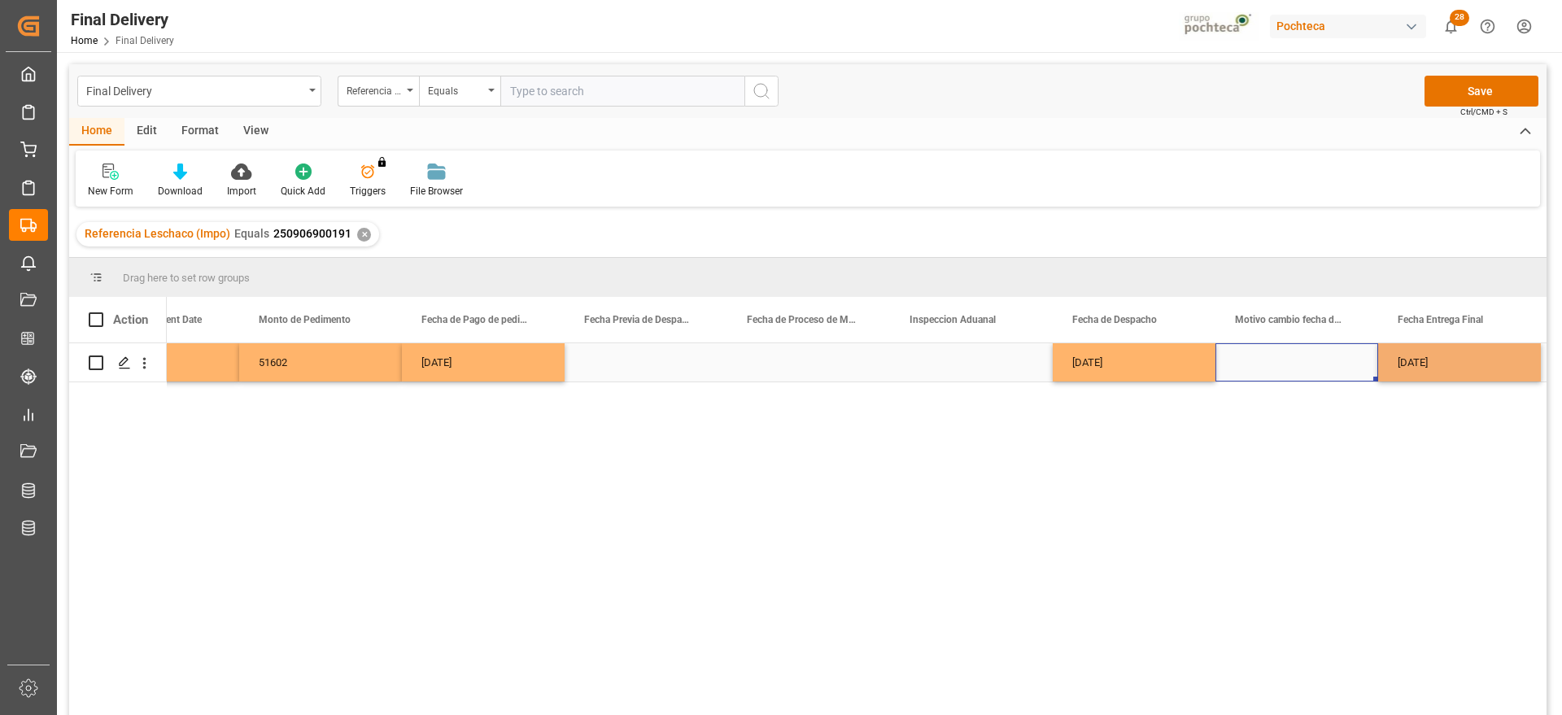
click at [1326, 354] on div "Press SPACE to select this row." at bounding box center [1296, 362] width 163 height 38
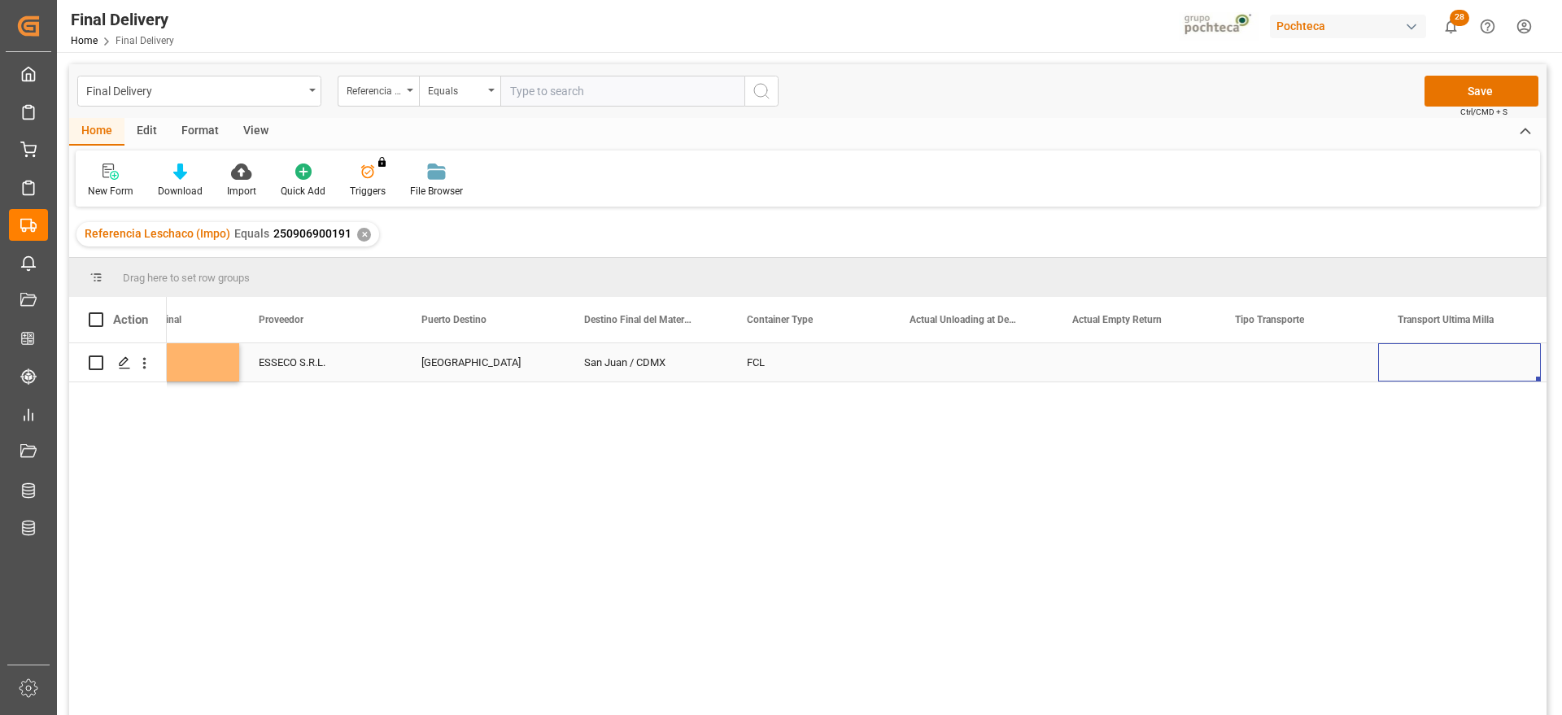
click at [1271, 360] on div "Press SPACE to select this row." at bounding box center [1296, 362] width 163 height 38
drag, startPoint x: 1342, startPoint y: 359, endPoint x: 1328, endPoint y: 372, distance: 19.0
click at [1341, 361] on button "Select" at bounding box center [1296, 371] width 137 height 31
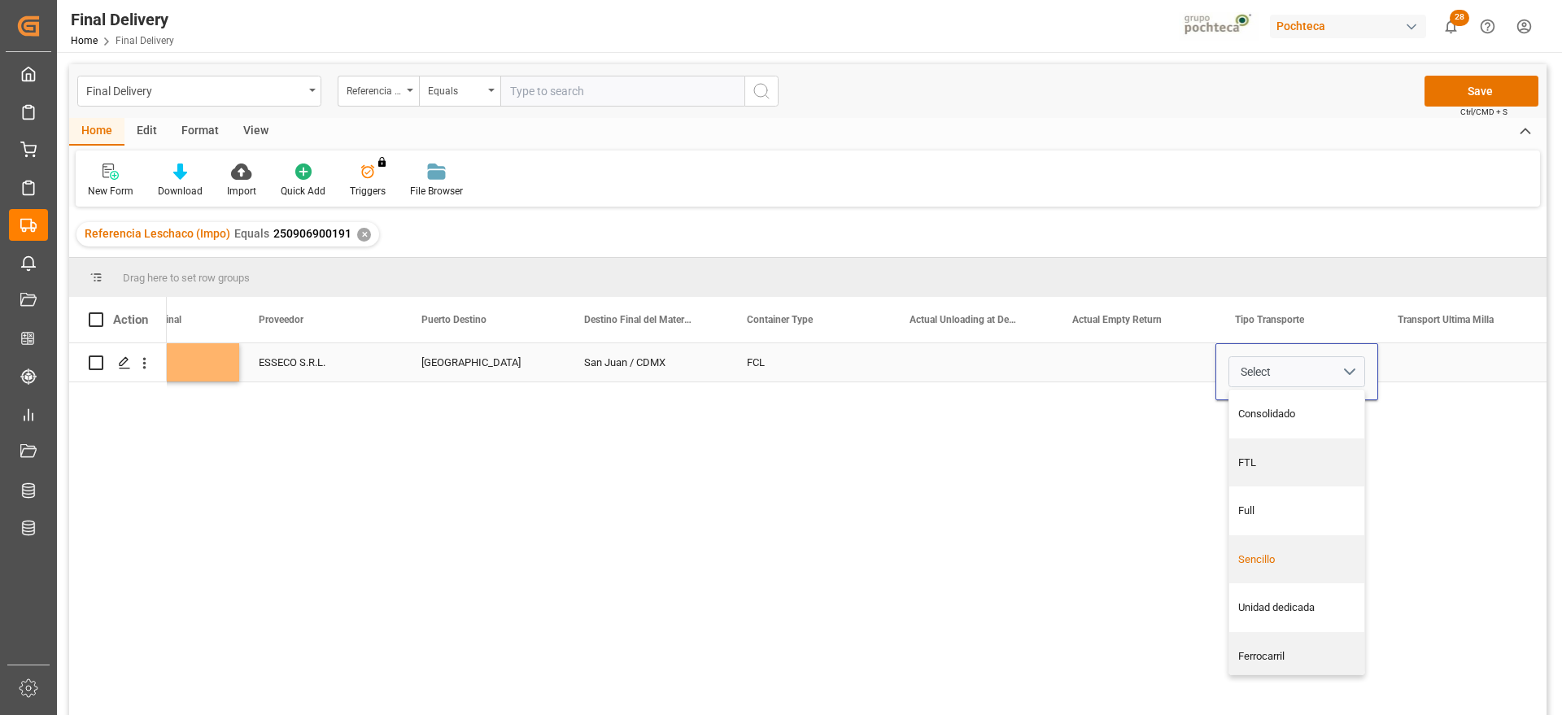
drag, startPoint x: 1295, startPoint y: 565, endPoint x: 1381, endPoint y: 531, distance: 92.5
click at [1295, 564] on div "Sencillo" at bounding box center [1297, 560] width 118 height 16
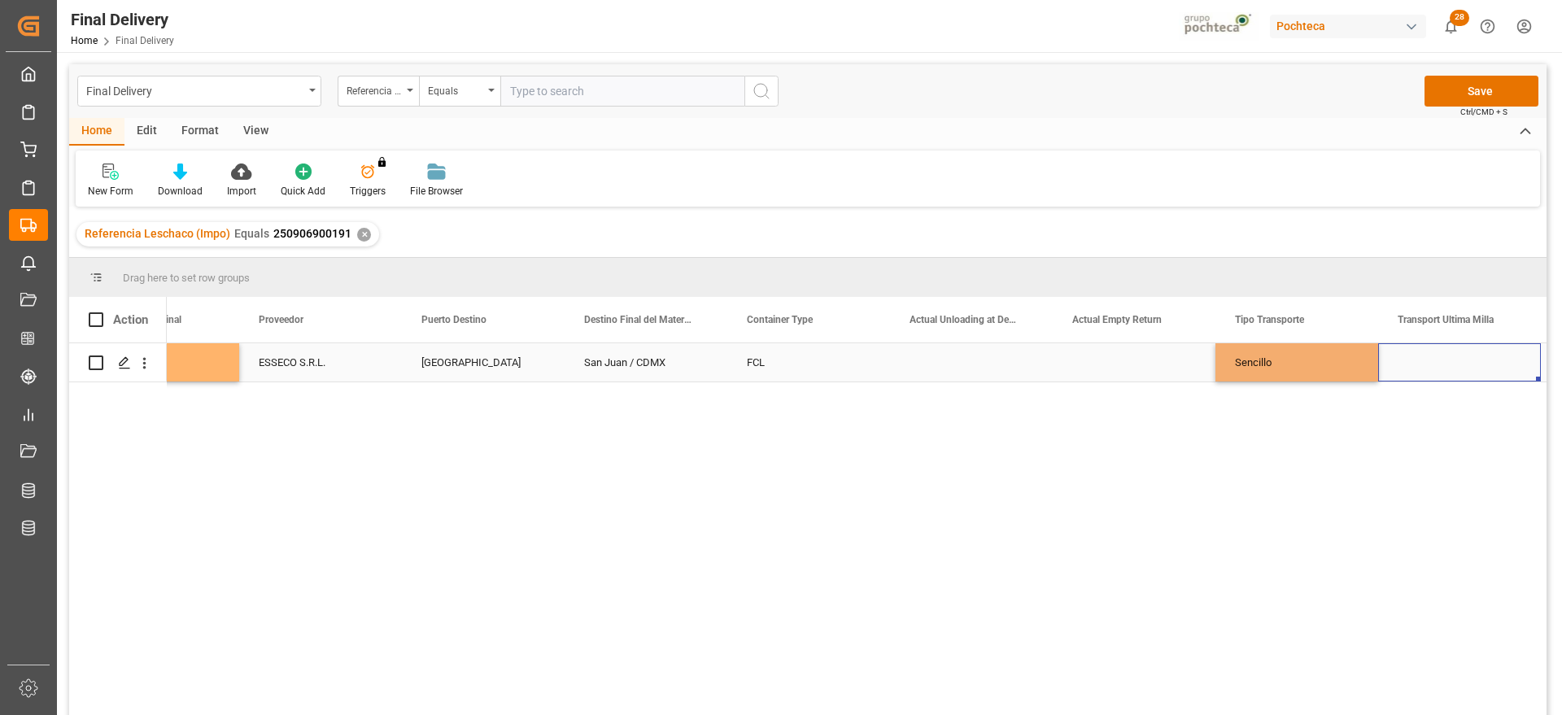
click at [1486, 369] on div "Press SPACE to select this row." at bounding box center [1459, 362] width 163 height 38
click at [1507, 366] on button "Select" at bounding box center [1459, 371] width 137 height 31
click at [1471, 416] on div "Leschaco" at bounding box center [1460, 414] width 118 height 16
click at [1331, 359] on div "Sencillo" at bounding box center [1296, 362] width 163 height 38
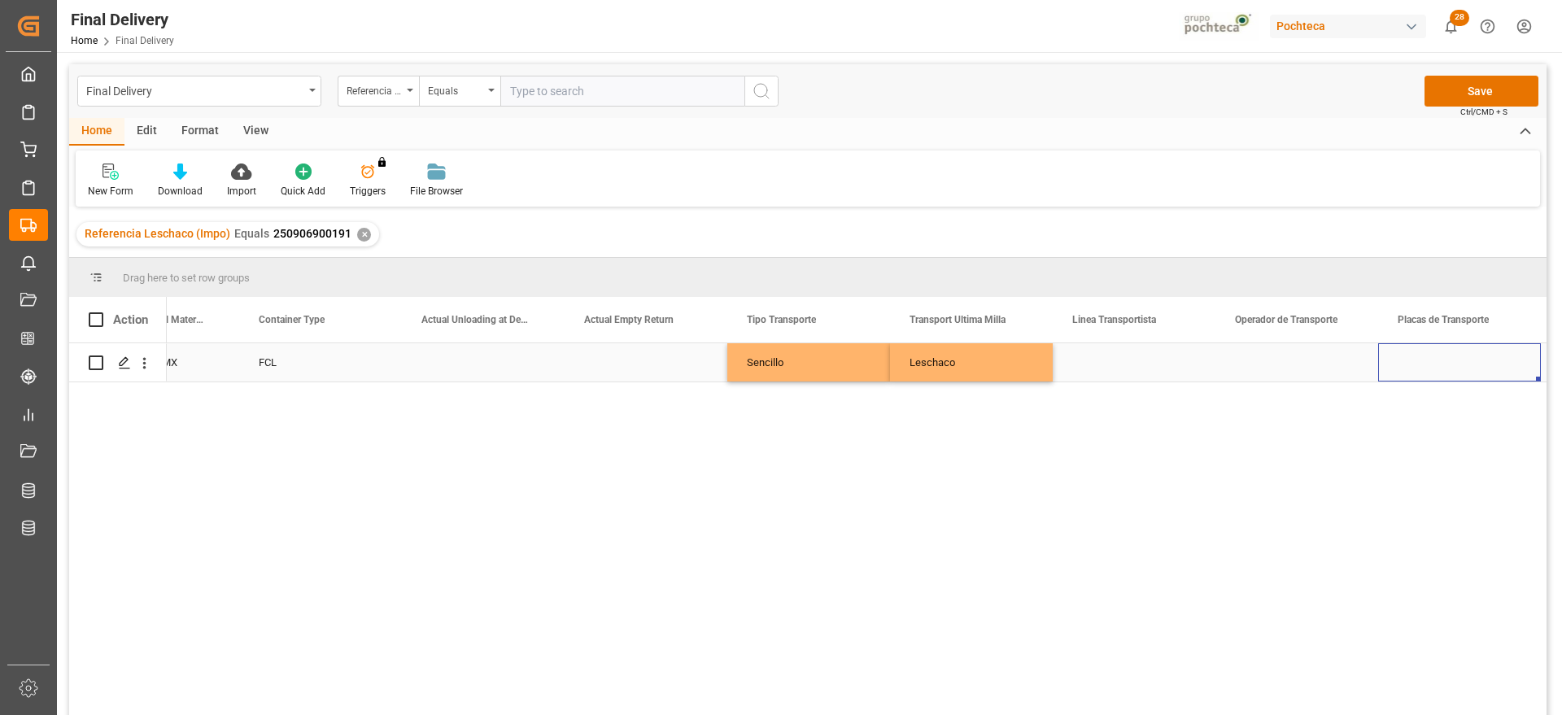
click at [1133, 374] on div "Press SPACE to select this row." at bounding box center [1134, 362] width 163 height 38
click at [1488, 94] on button "Save" at bounding box center [1481, 91] width 114 height 31
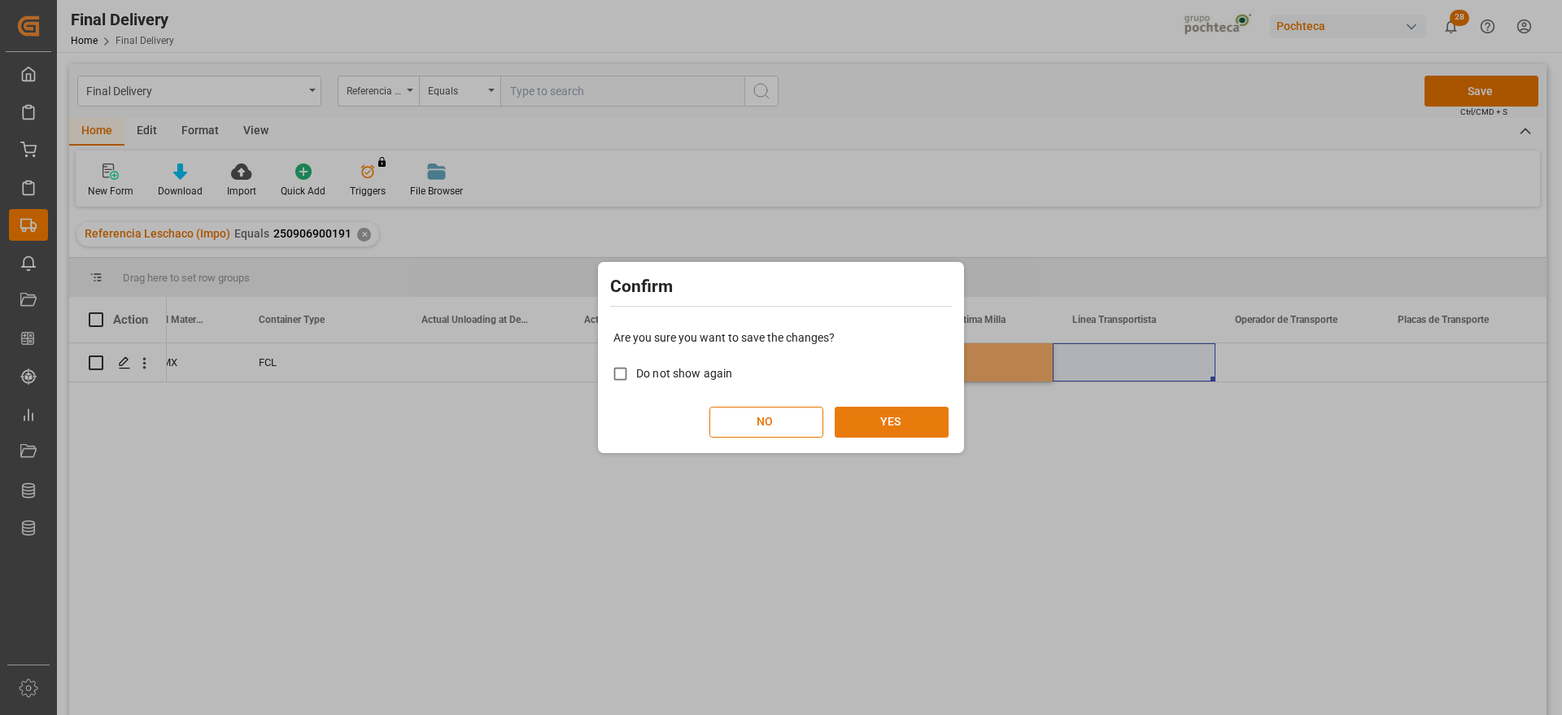
click at [908, 425] on button "YES" at bounding box center [892, 422] width 114 height 31
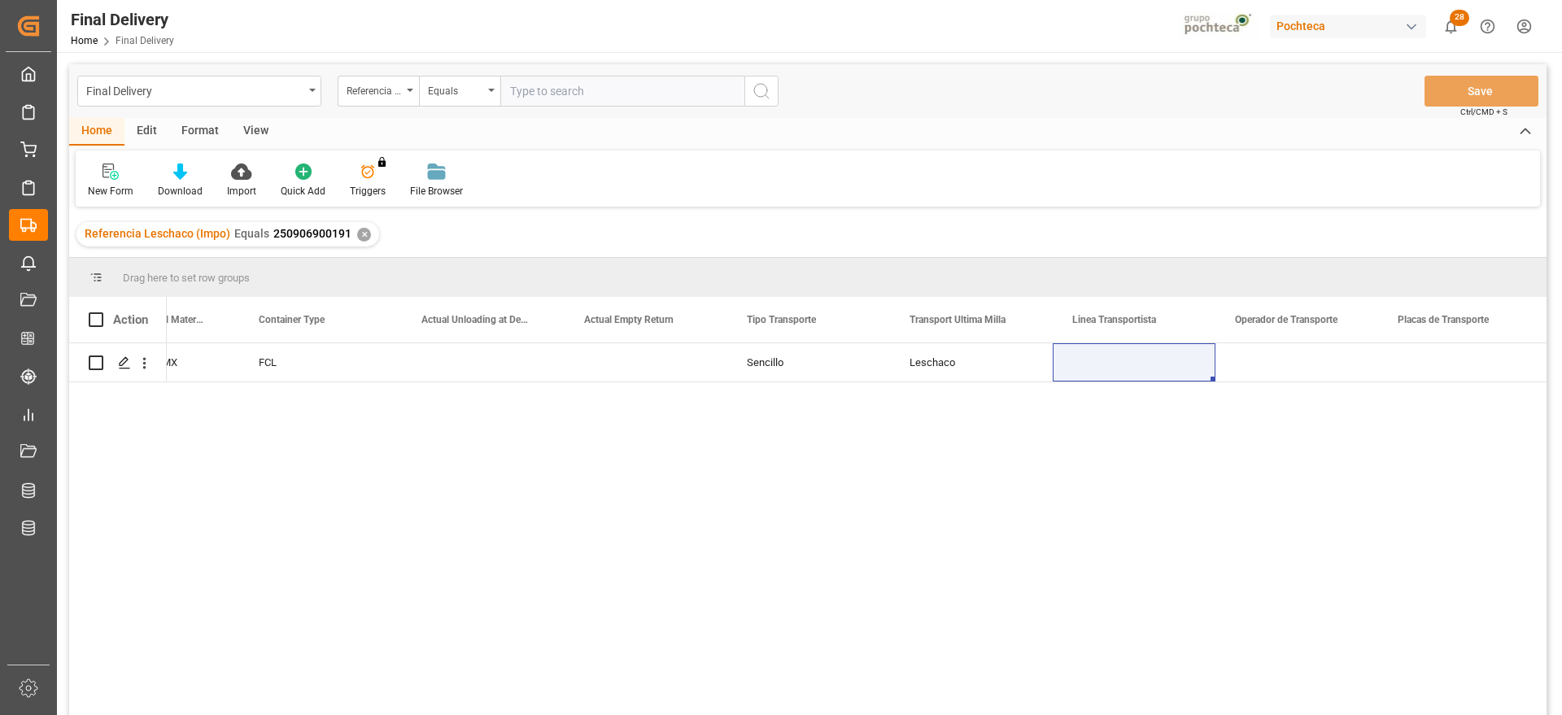
click at [362, 232] on div "✕" at bounding box center [364, 235] width 14 height 14
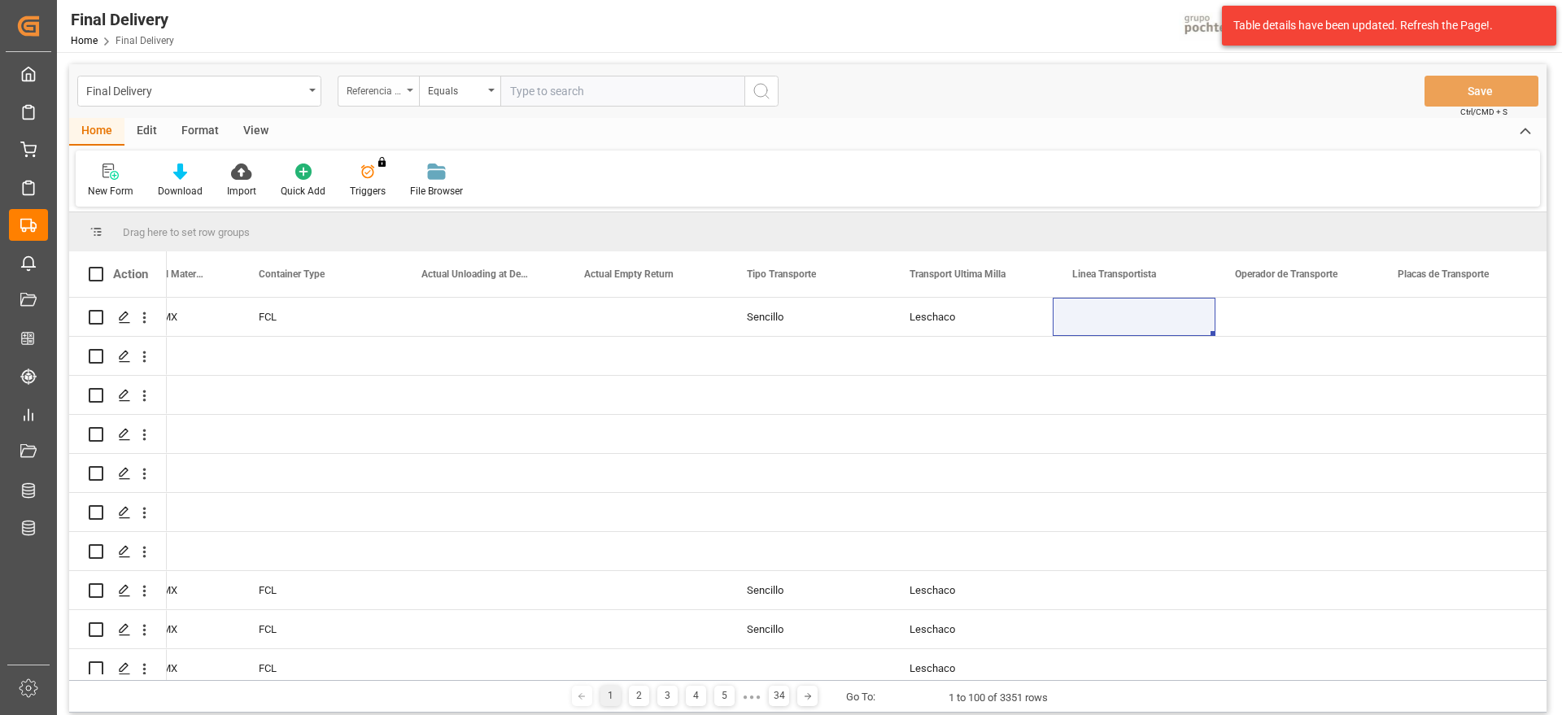
click at [392, 89] on div "Referencia Leschaco (Impo)" at bounding box center [374, 89] width 55 height 19
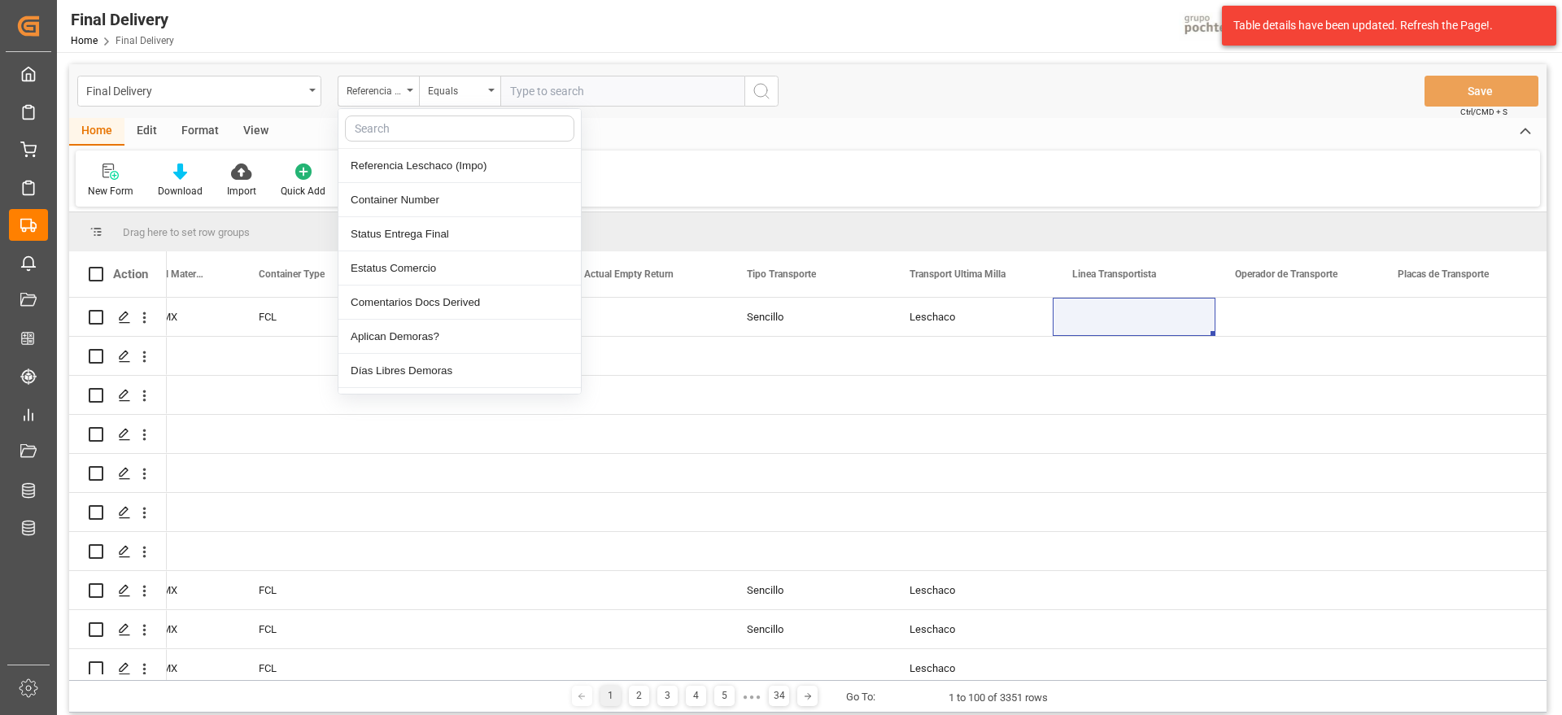
click at [399, 129] on input "text" at bounding box center [459, 129] width 229 height 26
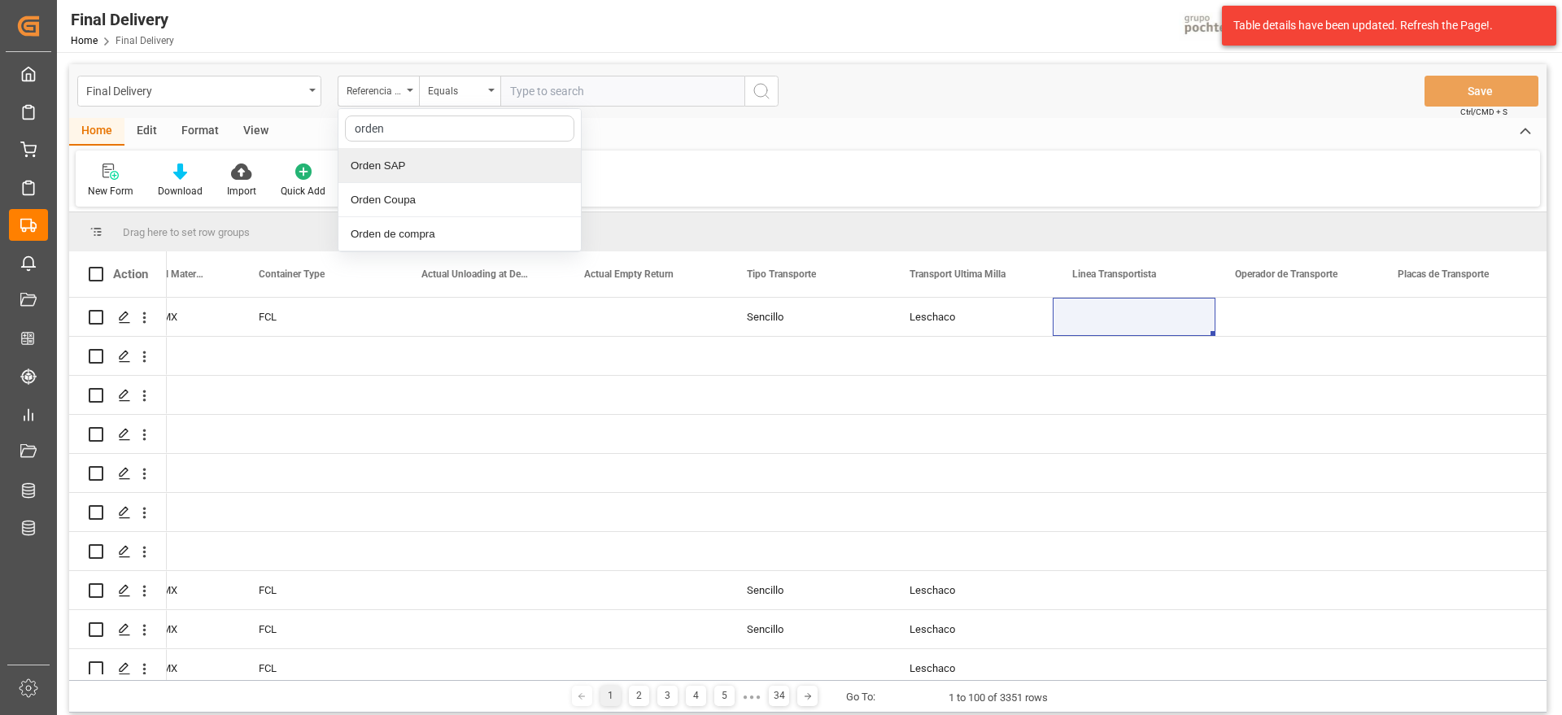
type input "orden"
click at [417, 238] on div "Orden de compra" at bounding box center [459, 234] width 242 height 34
click at [552, 88] on input "text" at bounding box center [622, 91] width 244 height 31
paste input "5000306319"
type input "5000306319"
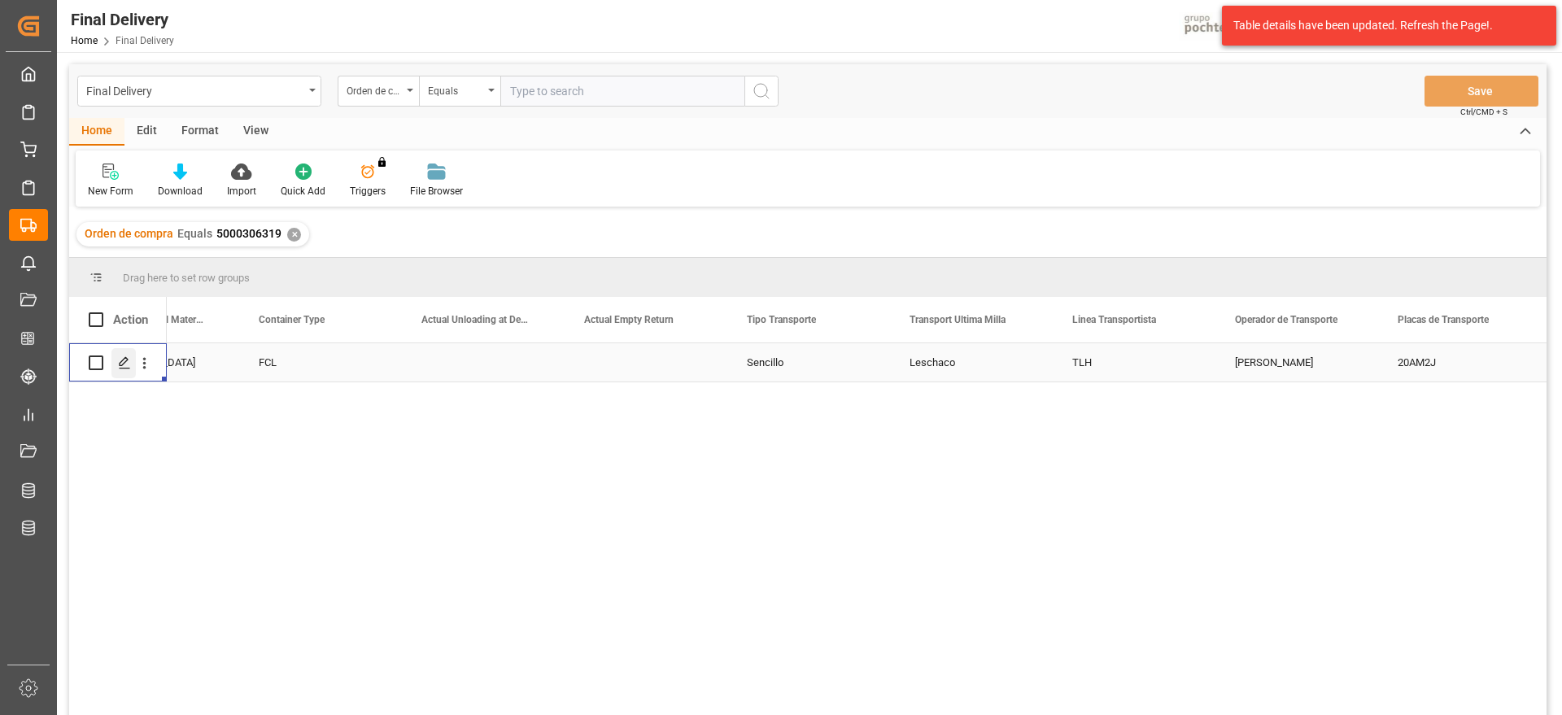
click at [124, 364] on icon "Press SPACE to select this row." at bounding box center [124, 362] width 13 height 13
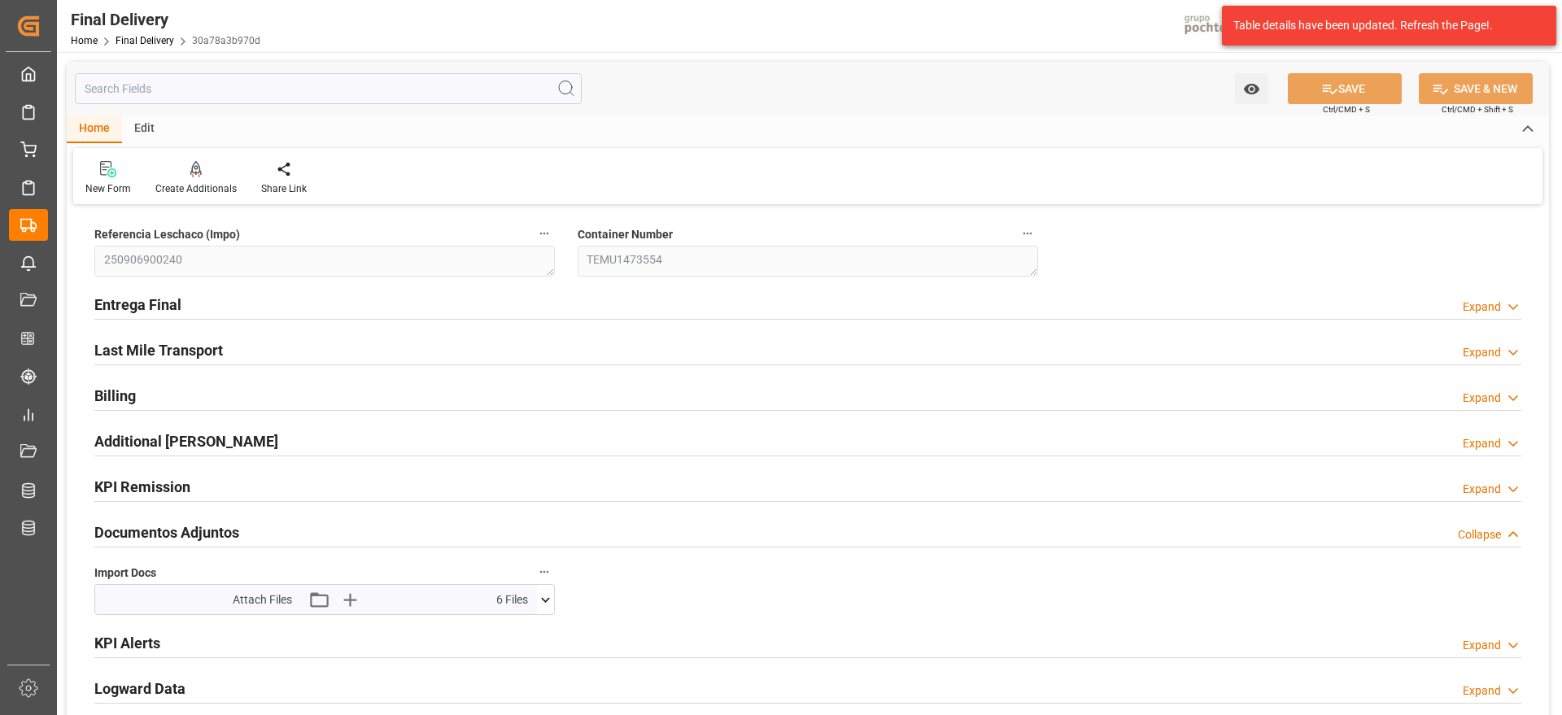
click at [543, 600] on icon at bounding box center [545, 599] width 17 height 17
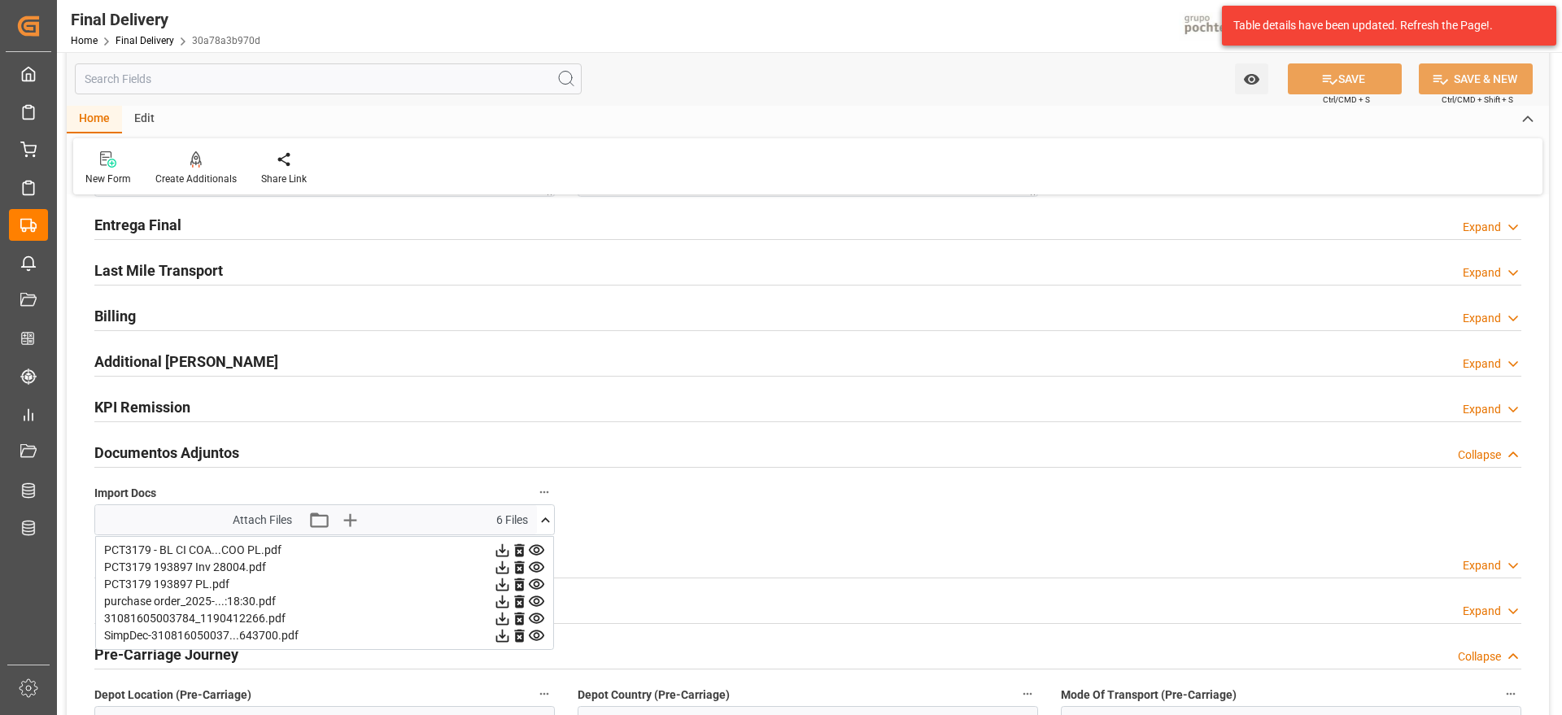
scroll to position [203, 0]
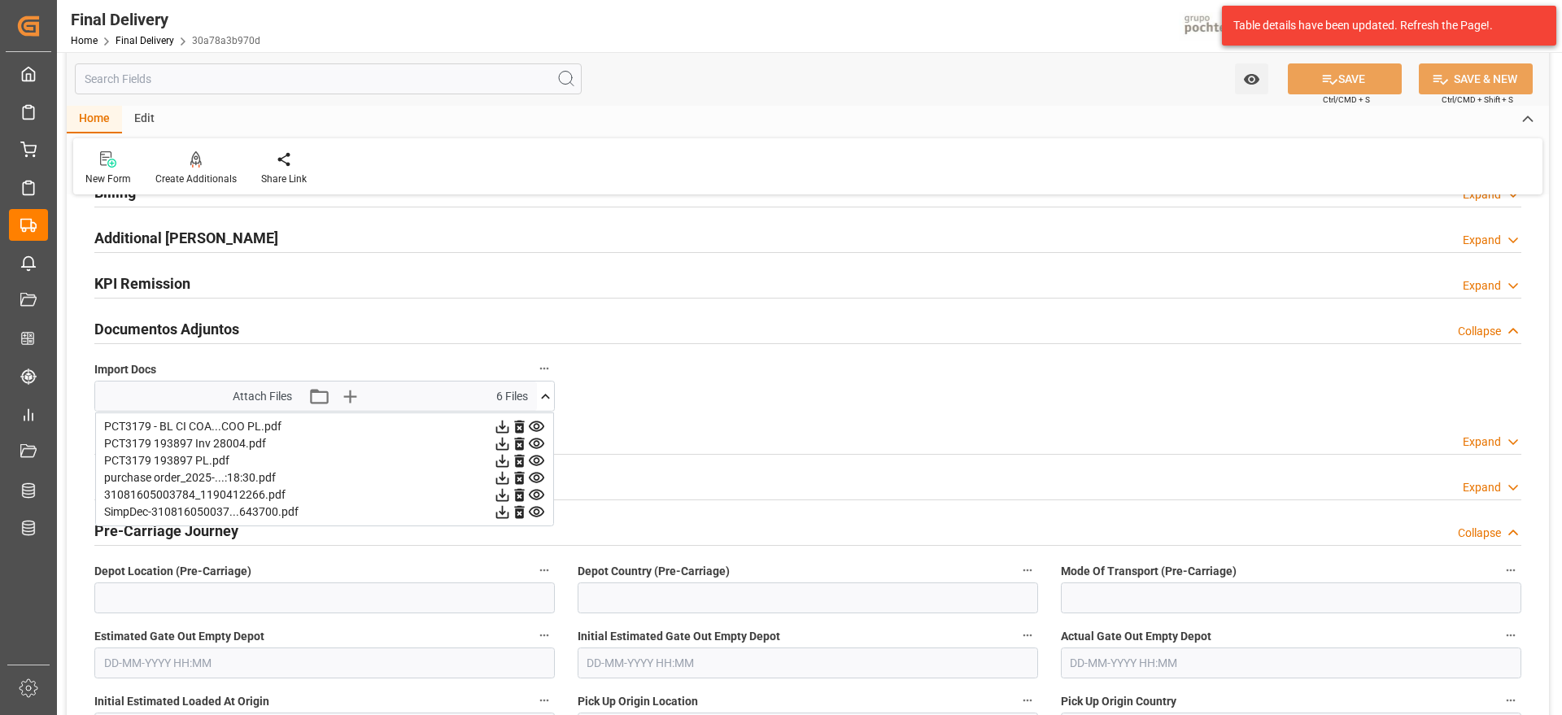
click at [499, 423] on icon at bounding box center [502, 426] width 17 height 17
